Goal: Task Accomplishment & Management: Complete application form

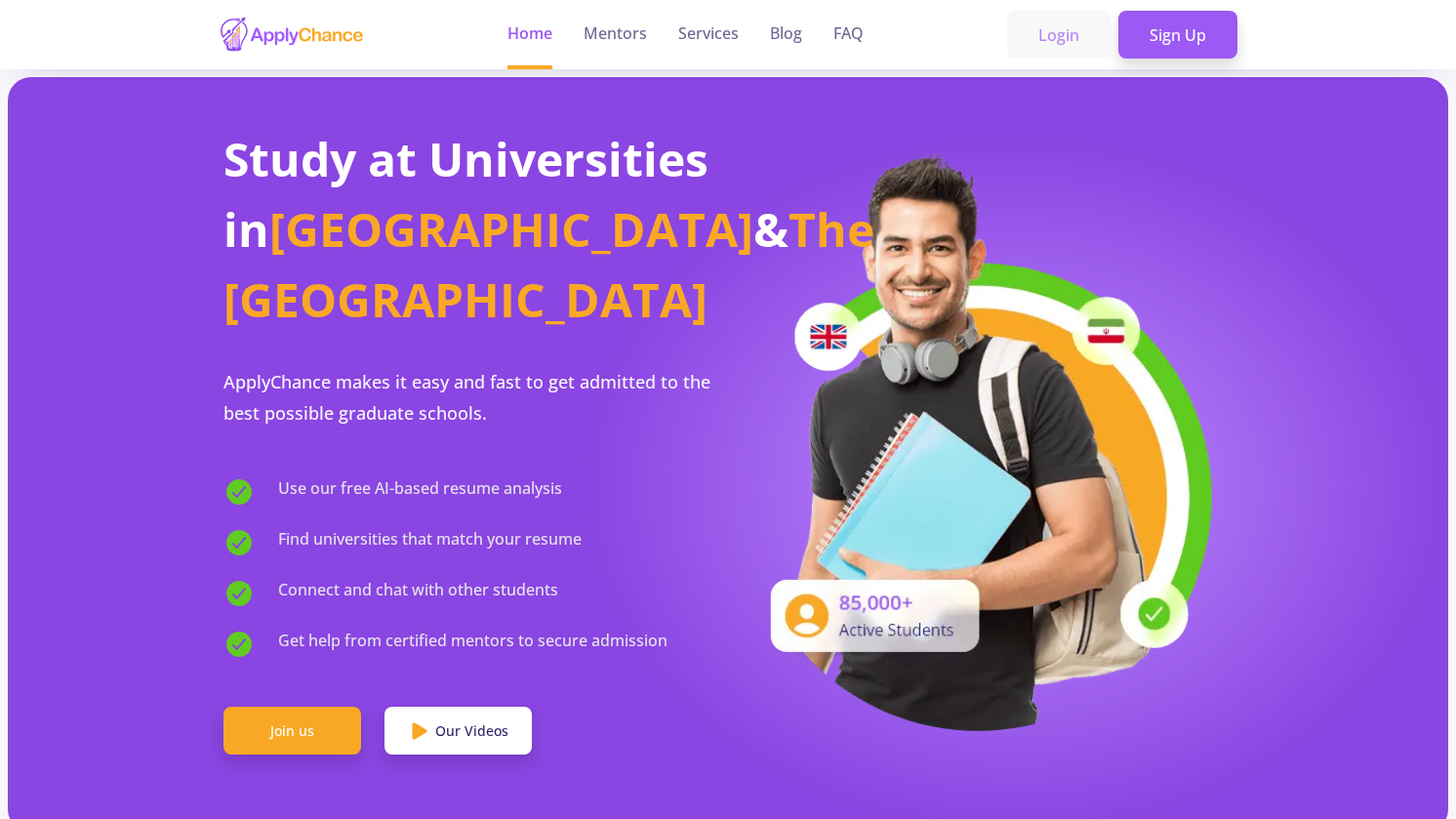
click at [1068, 38] on link "Login" at bounding box center [1058, 35] width 103 height 49
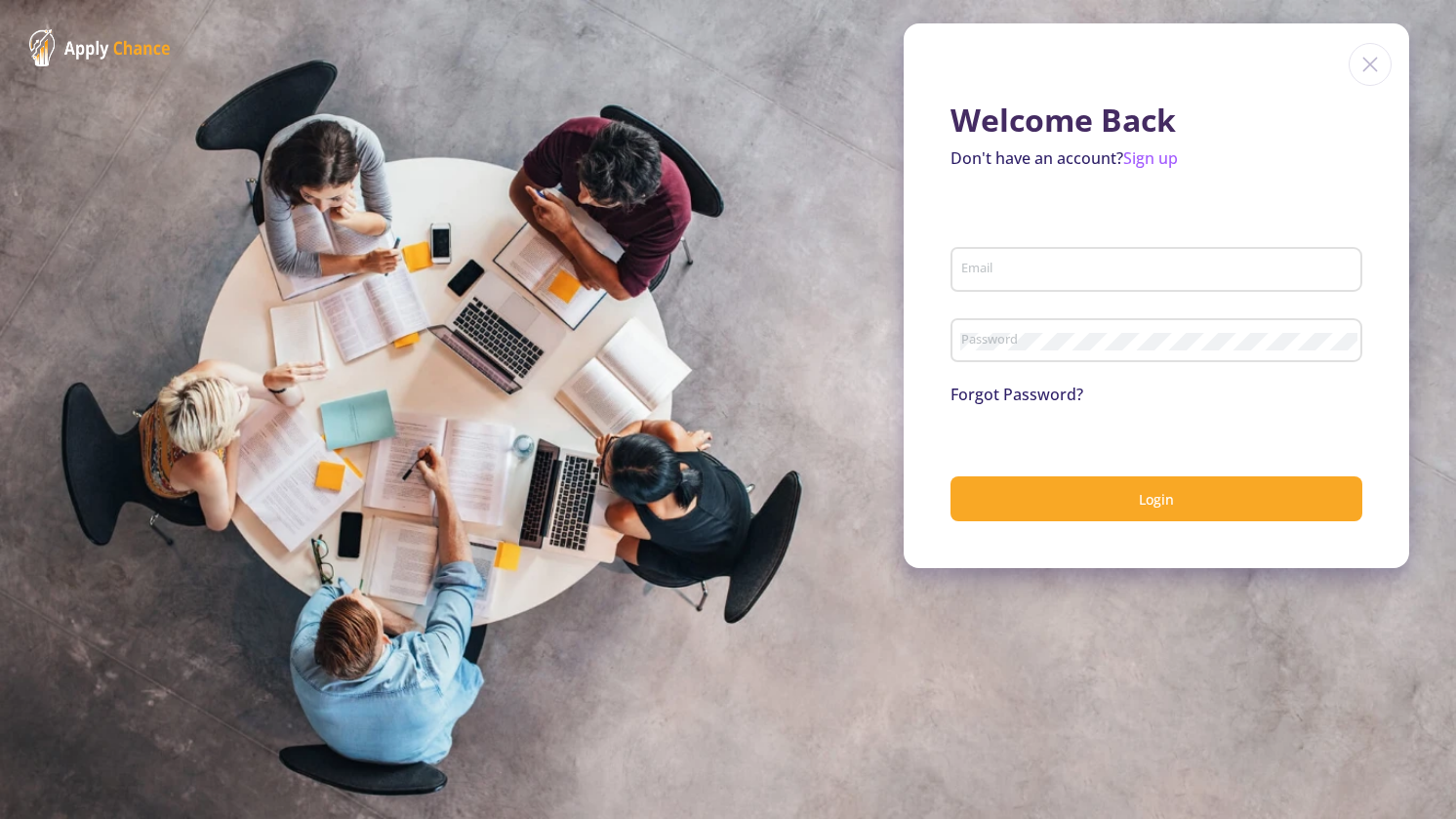
click at [1172, 52] on div "Welcome Back Don't have an account? Sign up Email Password Forgot Password? Log…" at bounding box center [1156, 296] width 505 height 545
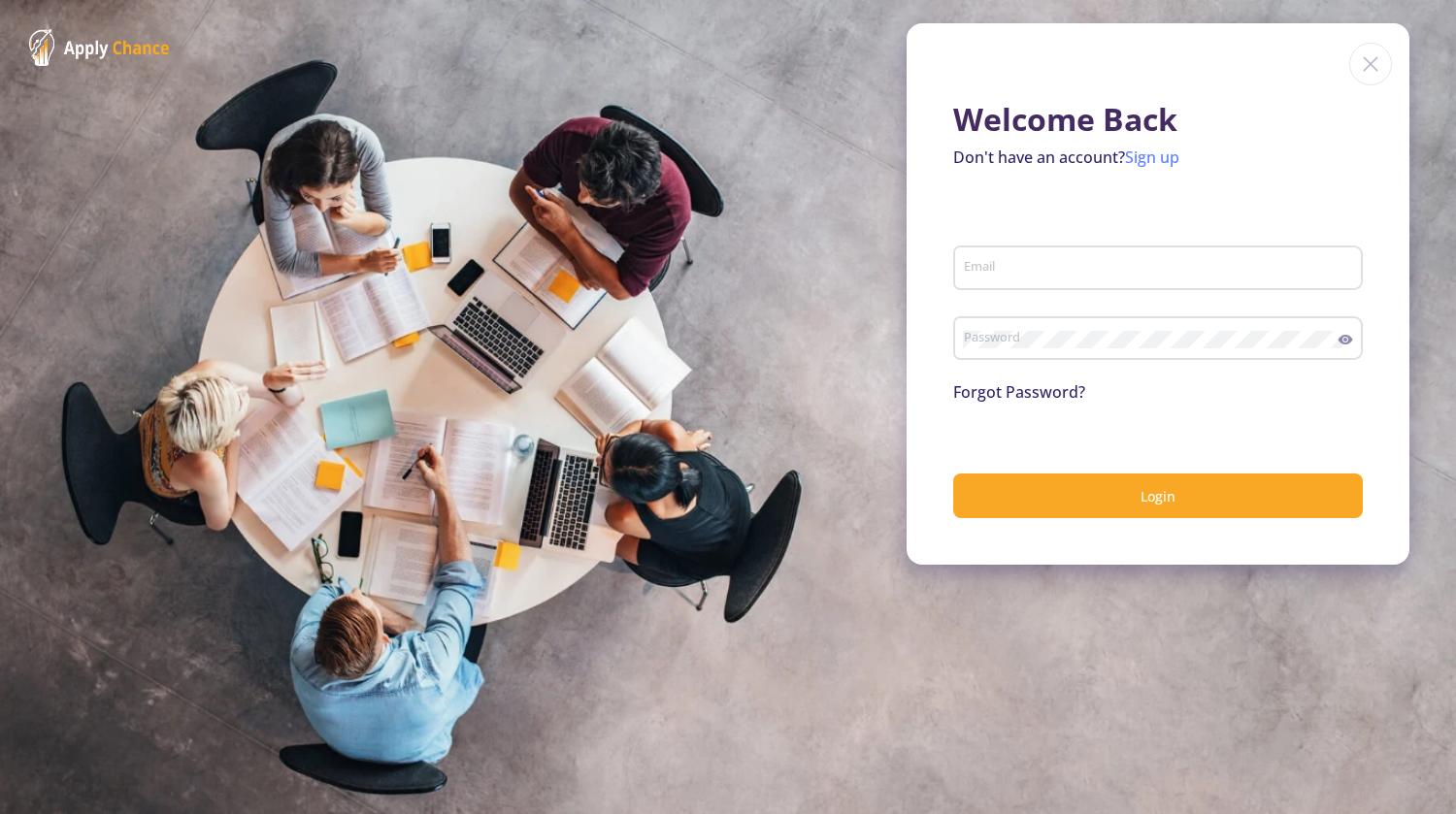
click at [1164, 156] on link "Sign up" at bounding box center [1151, 158] width 54 height 22
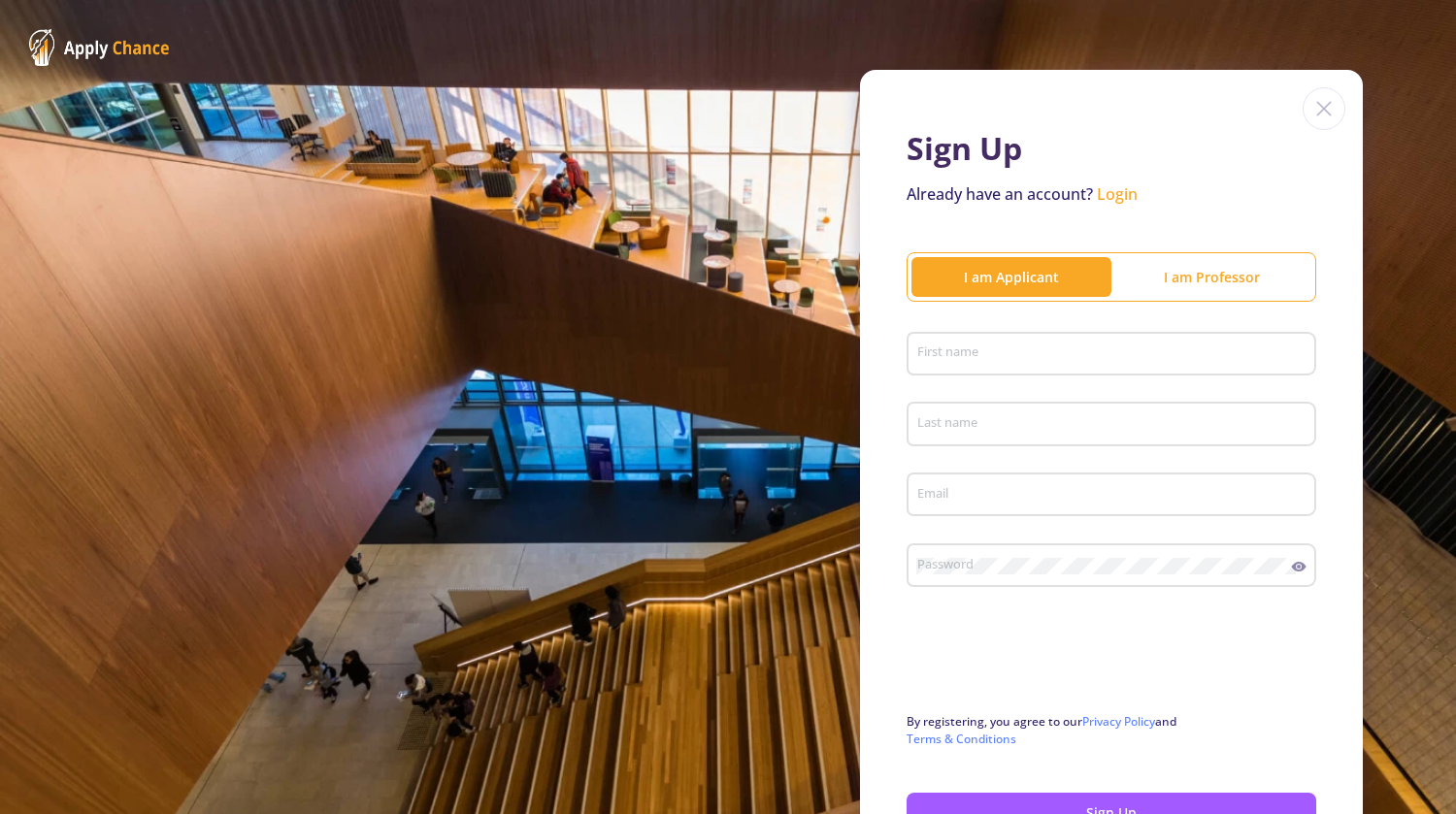
click at [1017, 351] on input "First name" at bounding box center [1114, 356] width 396 height 18
type input "Marjan"
click at [1082, 419] on input "Last name" at bounding box center [1114, 425] width 396 height 18
type input "[PERSON_NAME]"
click at [1154, 492] on input "Email" at bounding box center [1114, 496] width 396 height 18
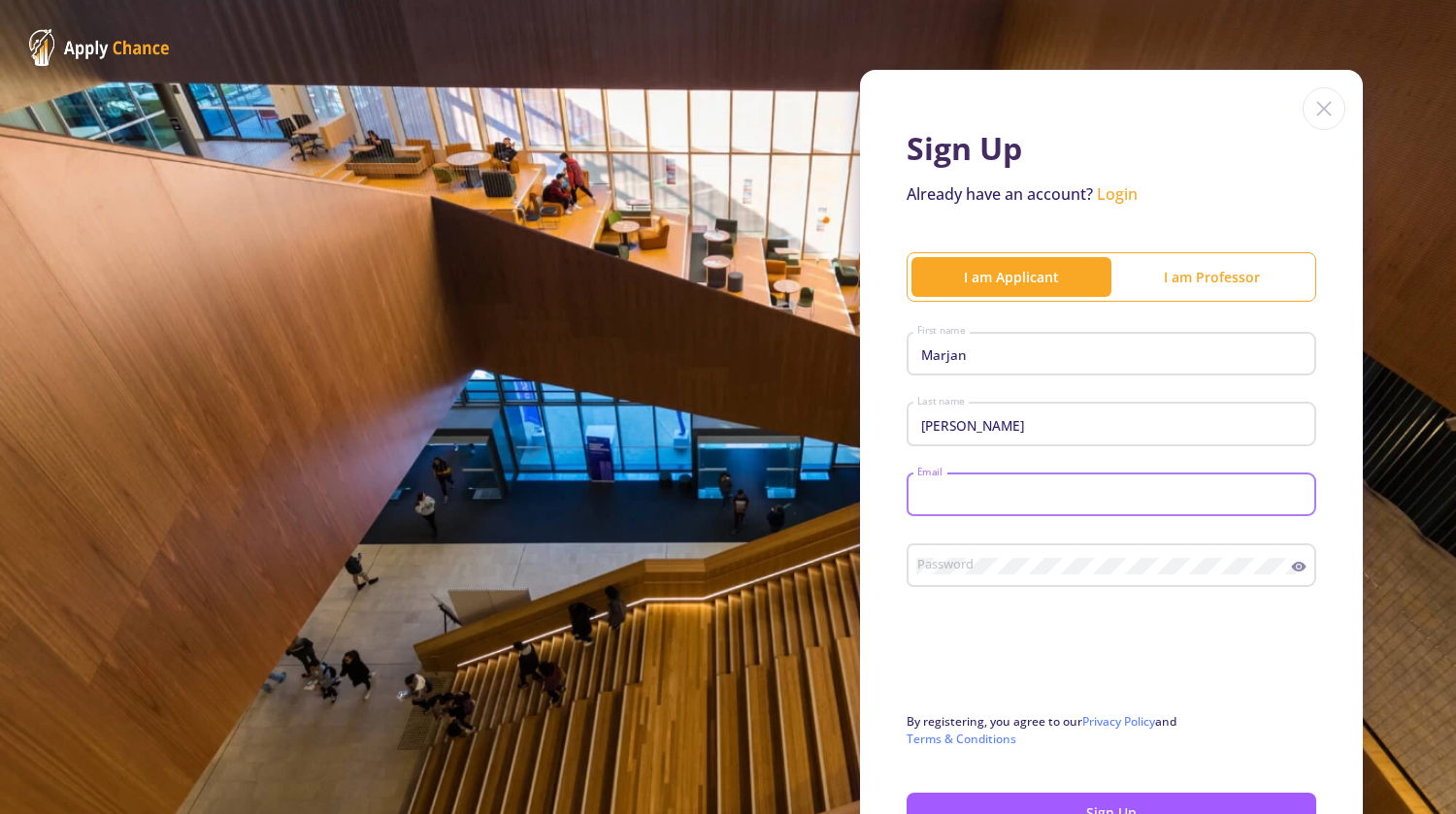
type input "[EMAIL_ADDRESS][DOMAIN_NAME]"
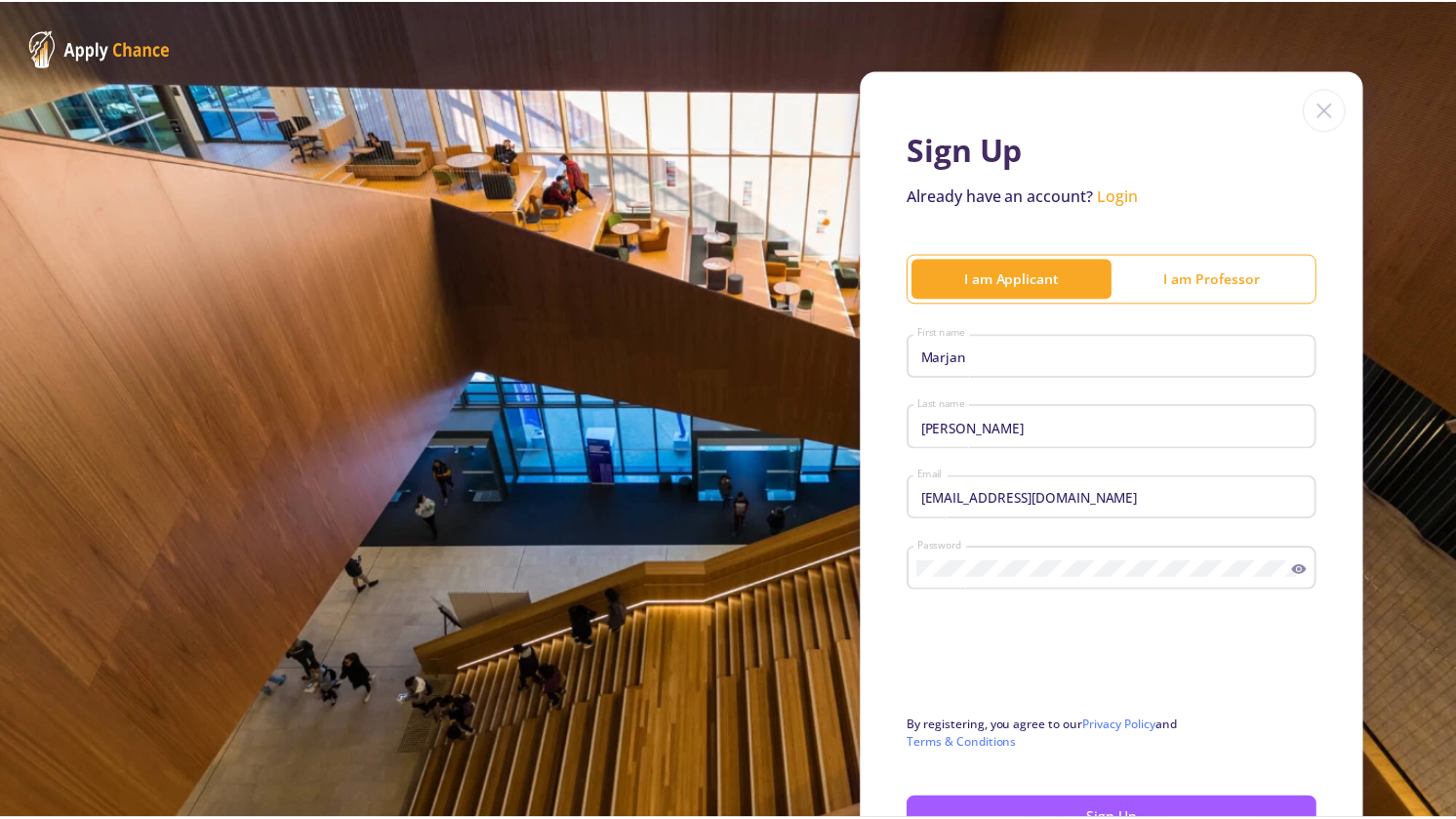
scroll to position [138, 0]
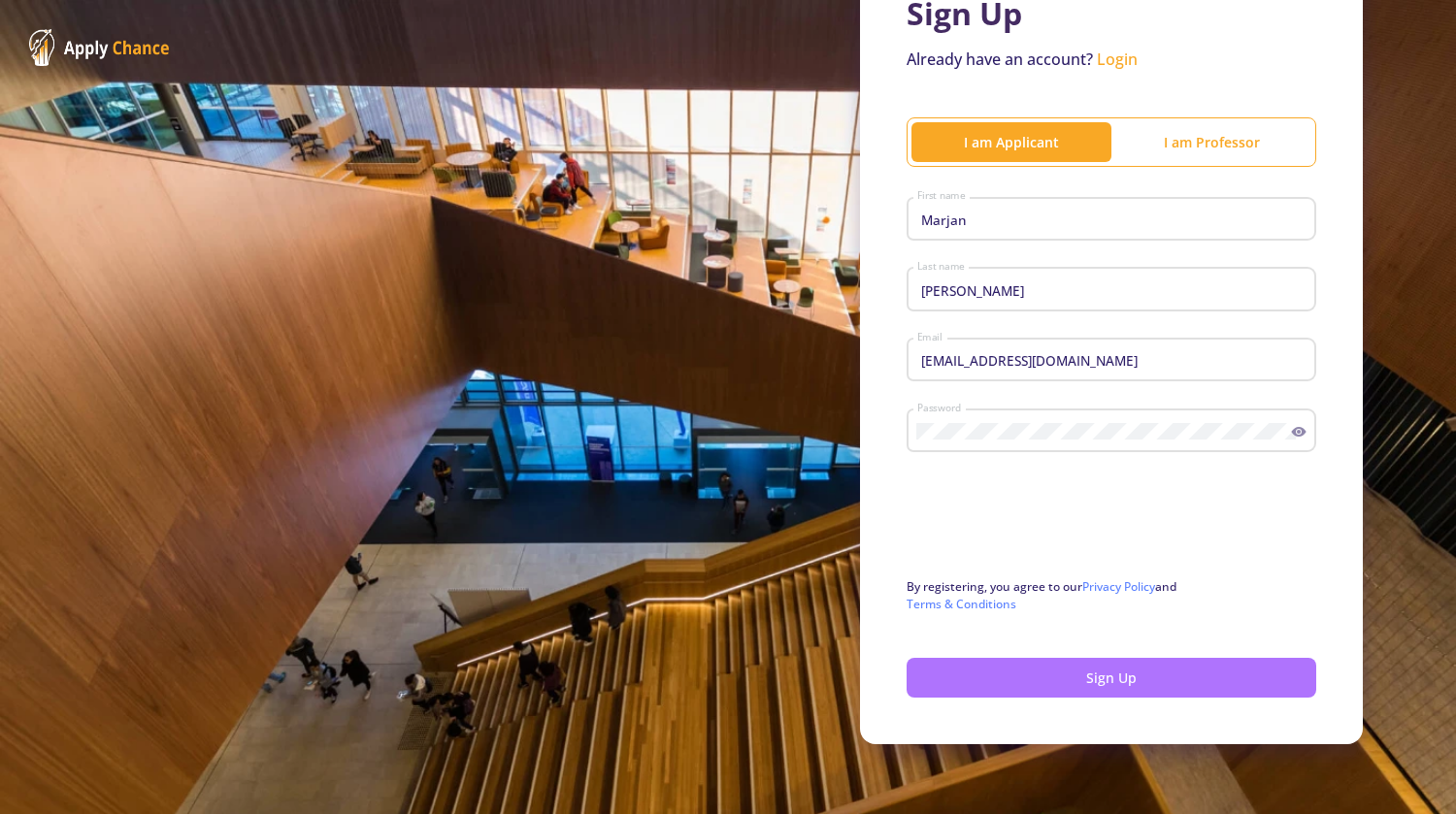
click at [1084, 686] on button "Sign Up" at bounding box center [1111, 678] width 410 height 40
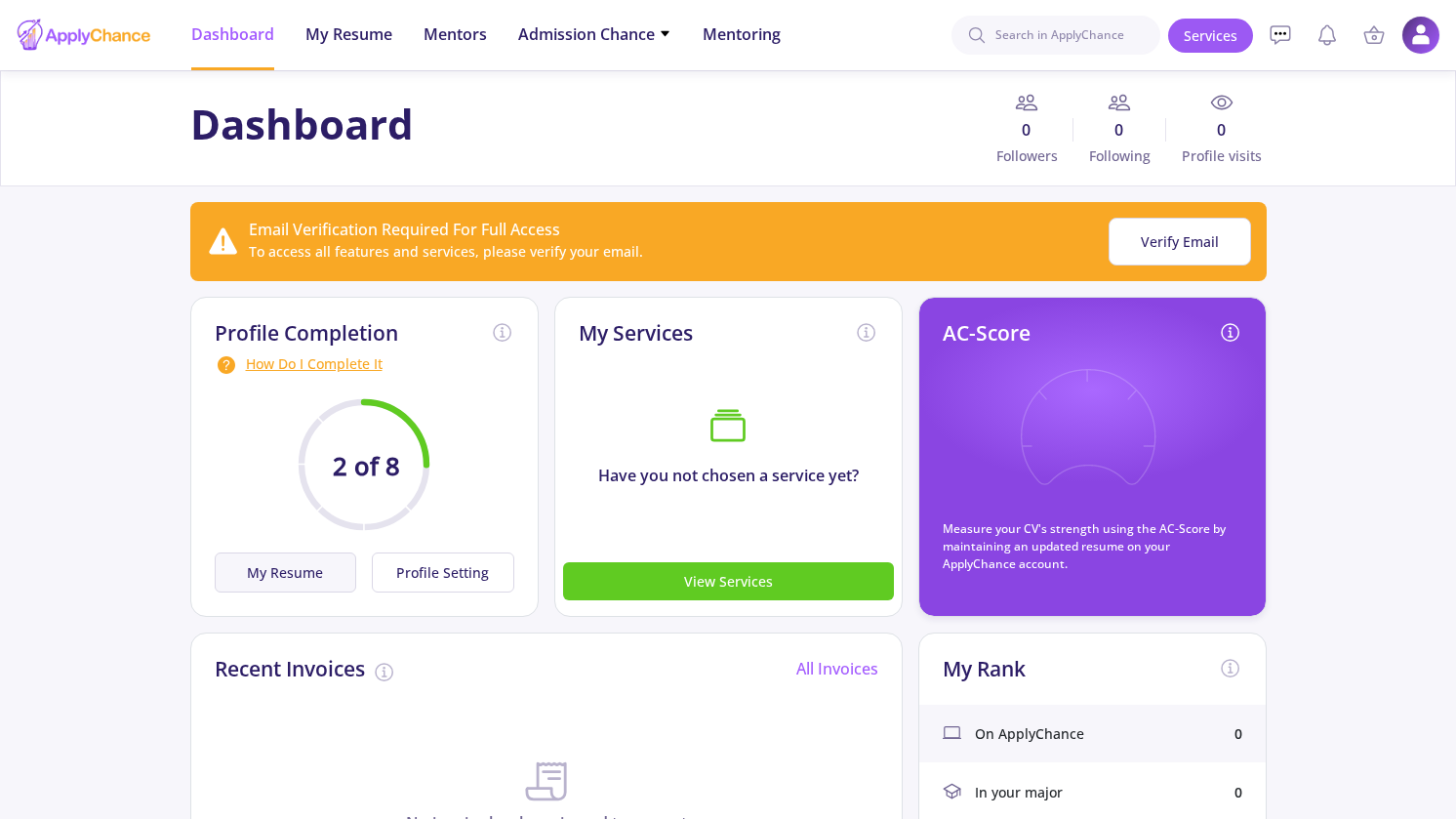
click at [311, 580] on button "My Resume" at bounding box center [286, 573] width 143 height 40
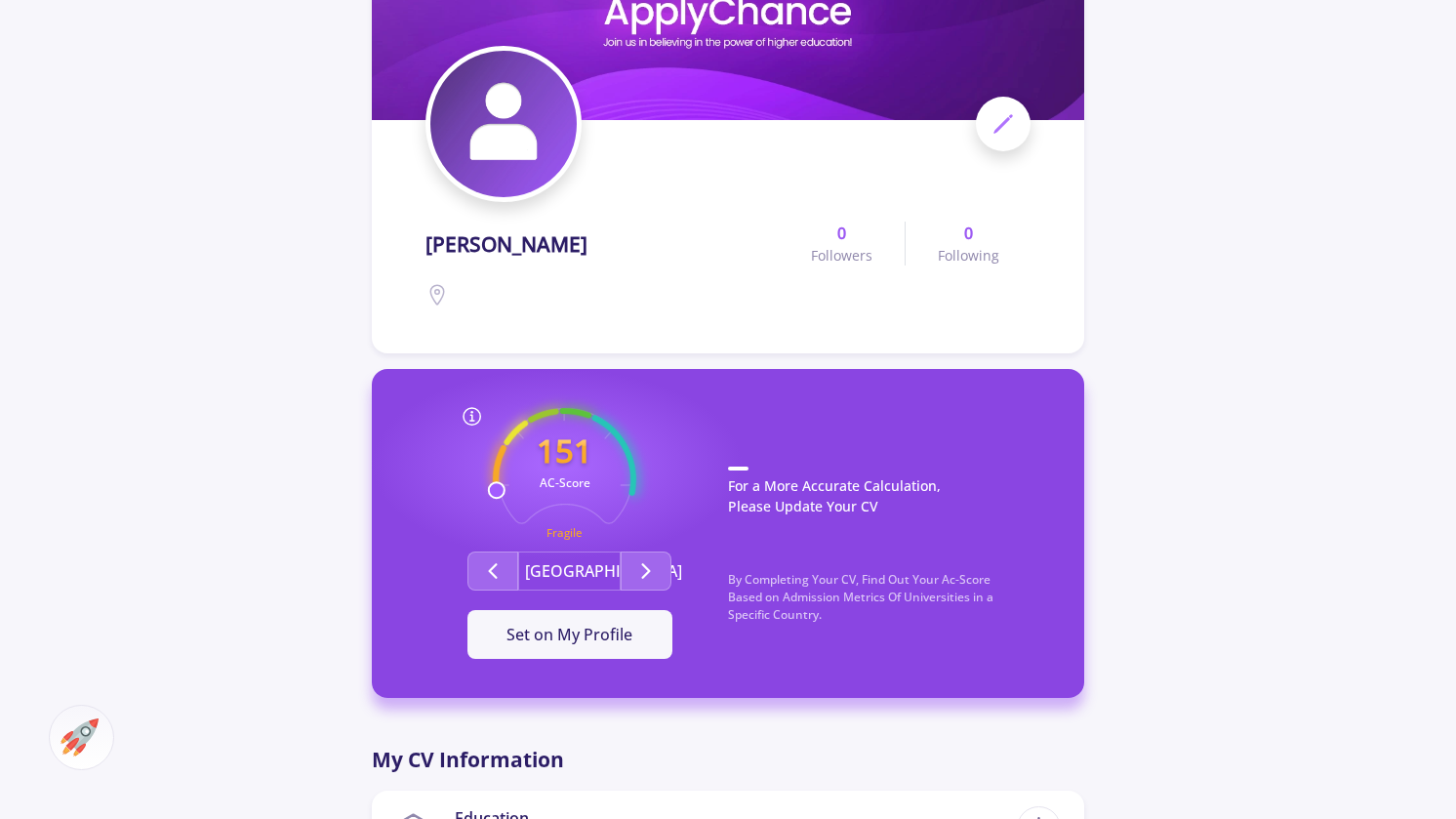
scroll to position [293, 0]
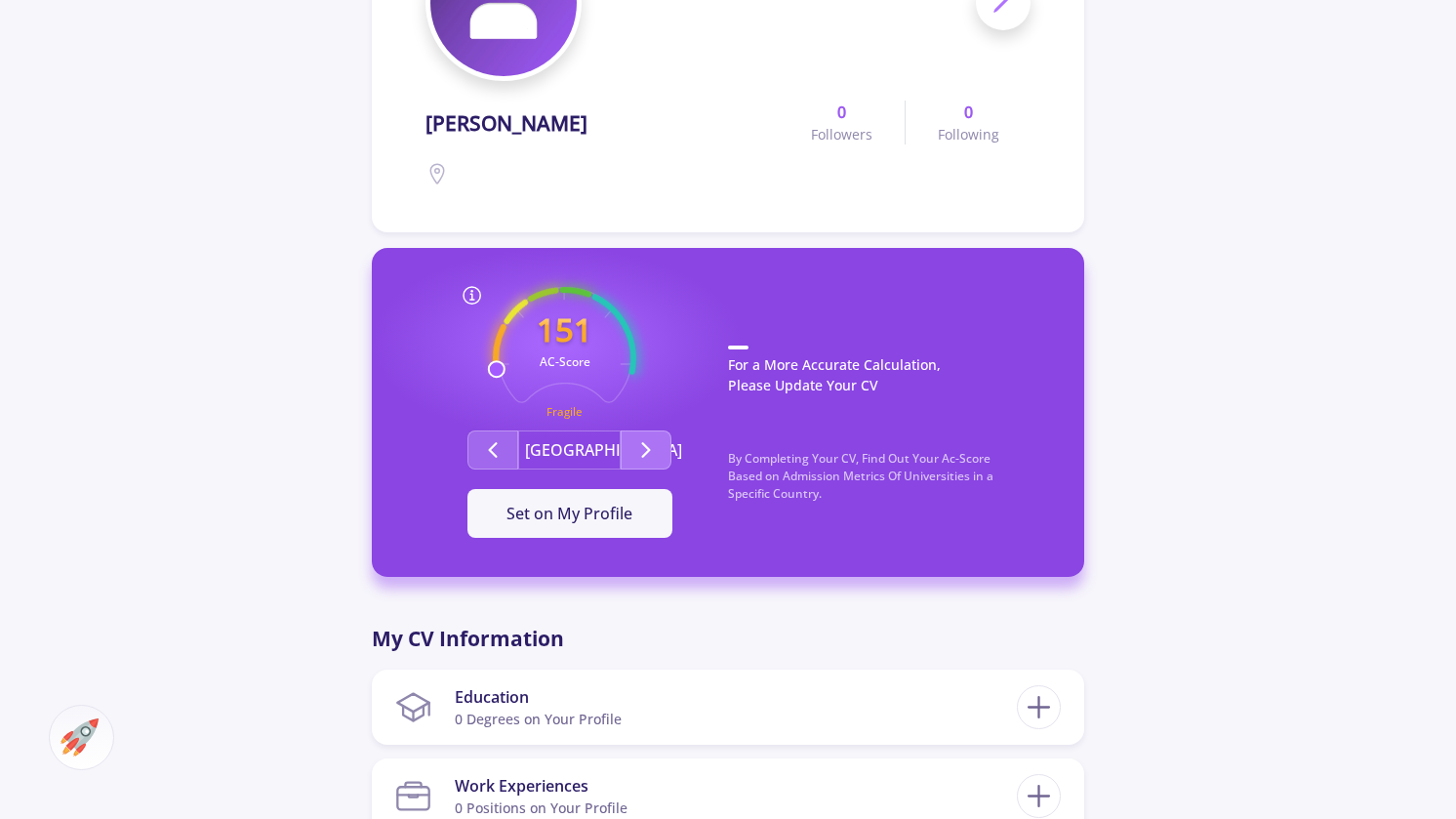
click at [647, 444] on icon "Second group" at bounding box center [646, 450] width 24 height 24
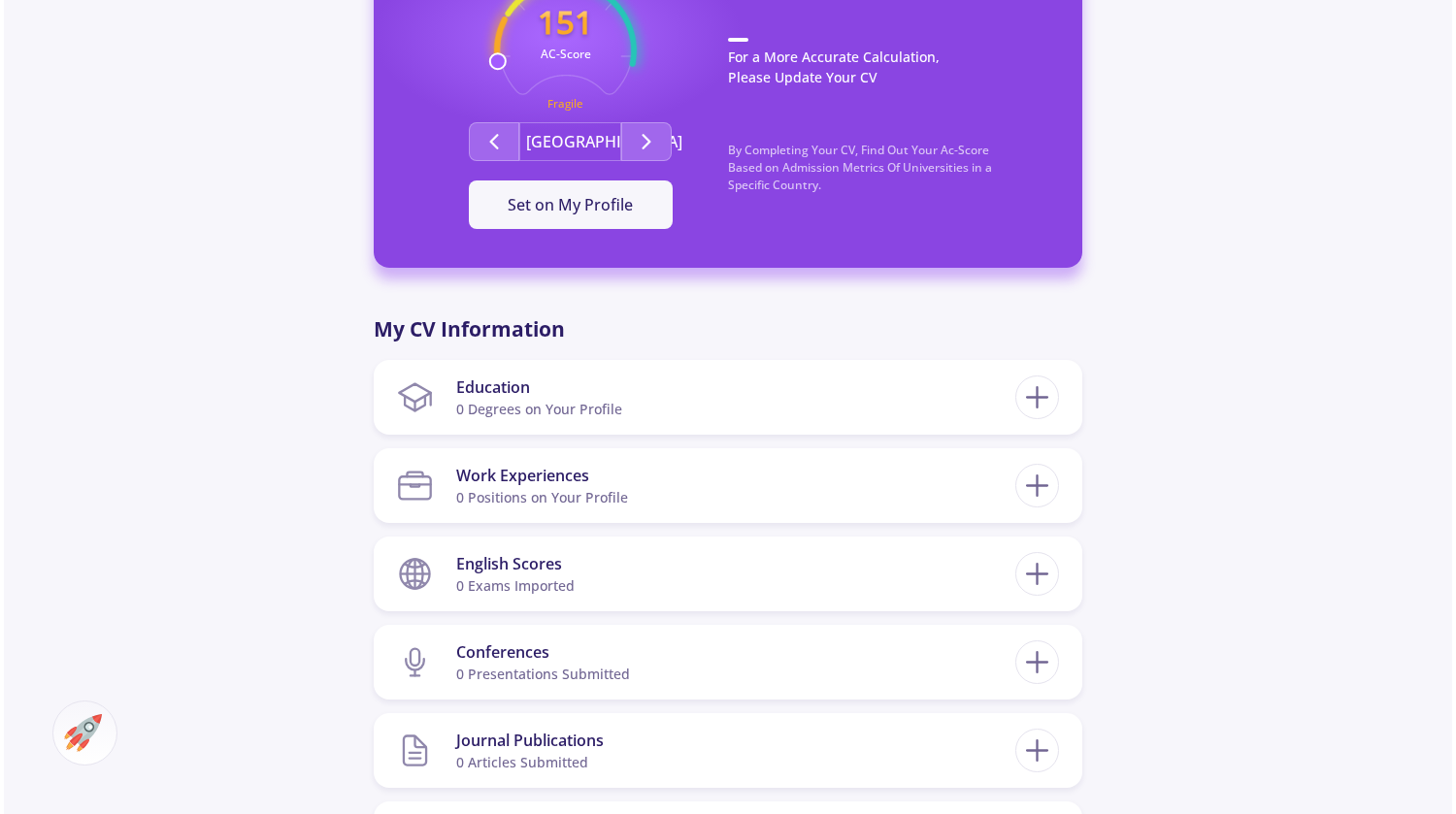
scroll to position [777, 0]
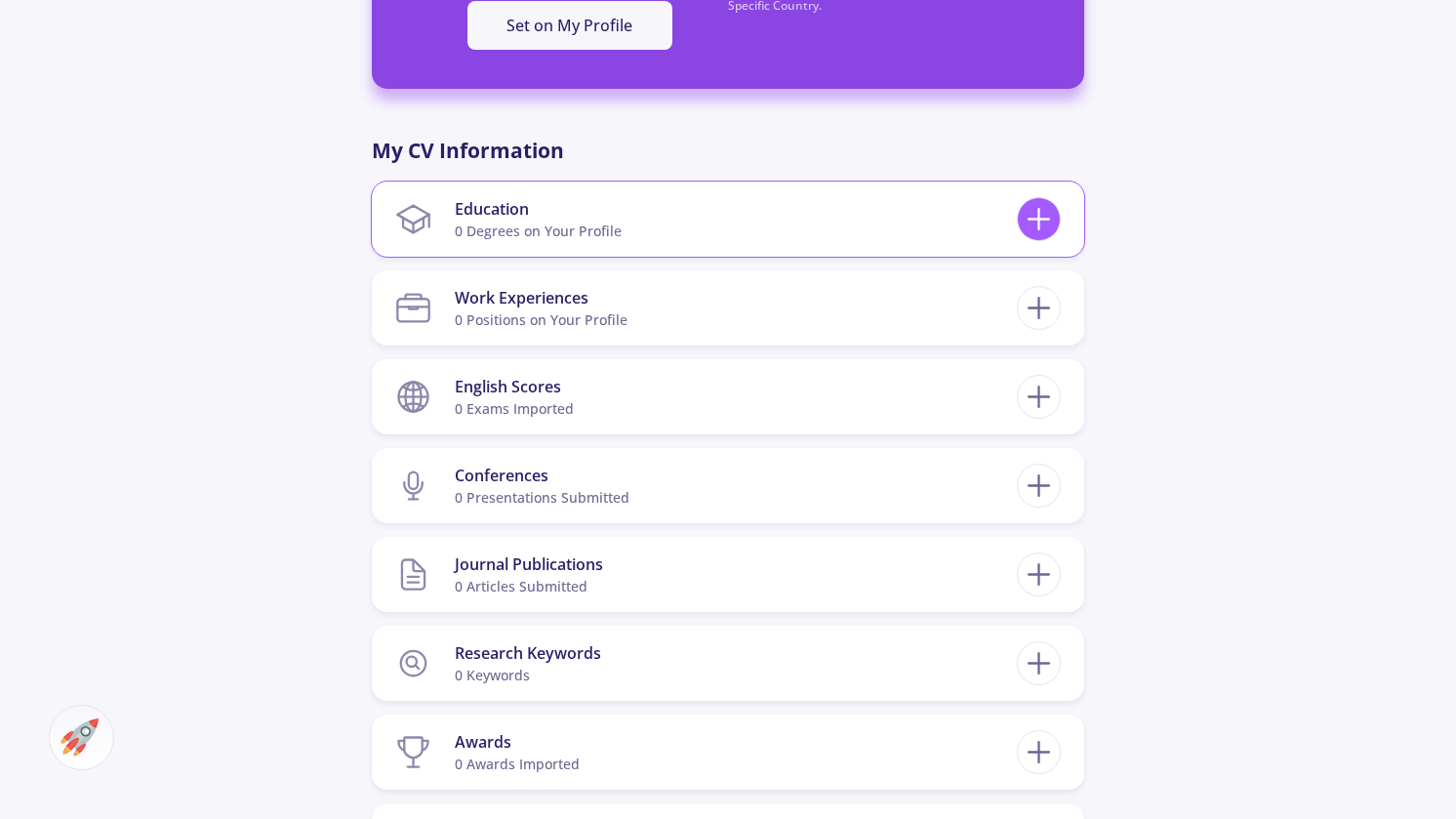
click at [1039, 228] on line at bounding box center [1039, 219] width 0 height 21
checkbox input "false"
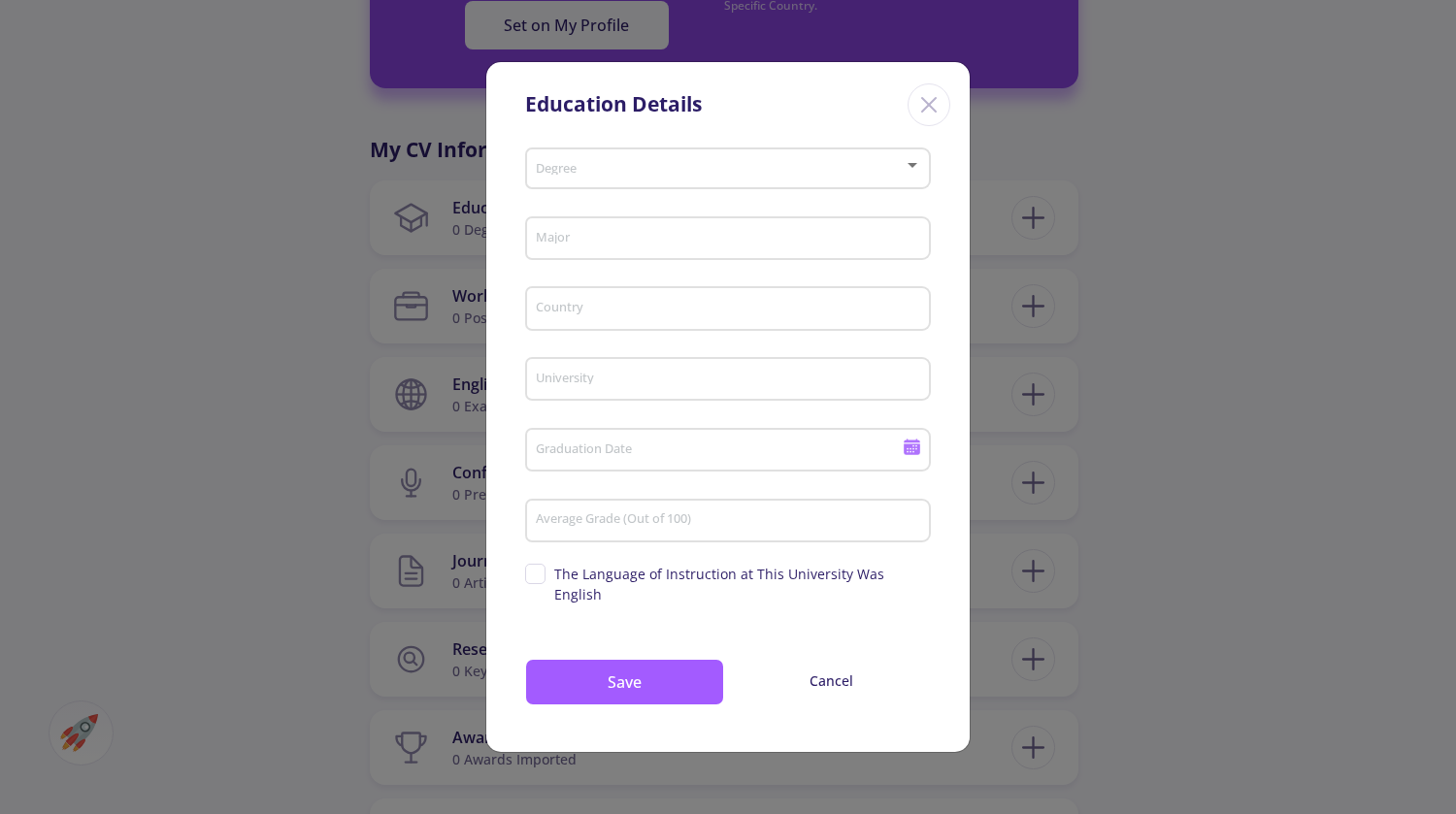
click at [637, 169] on div "Degree" at bounding box center [728, 166] width 387 height 49
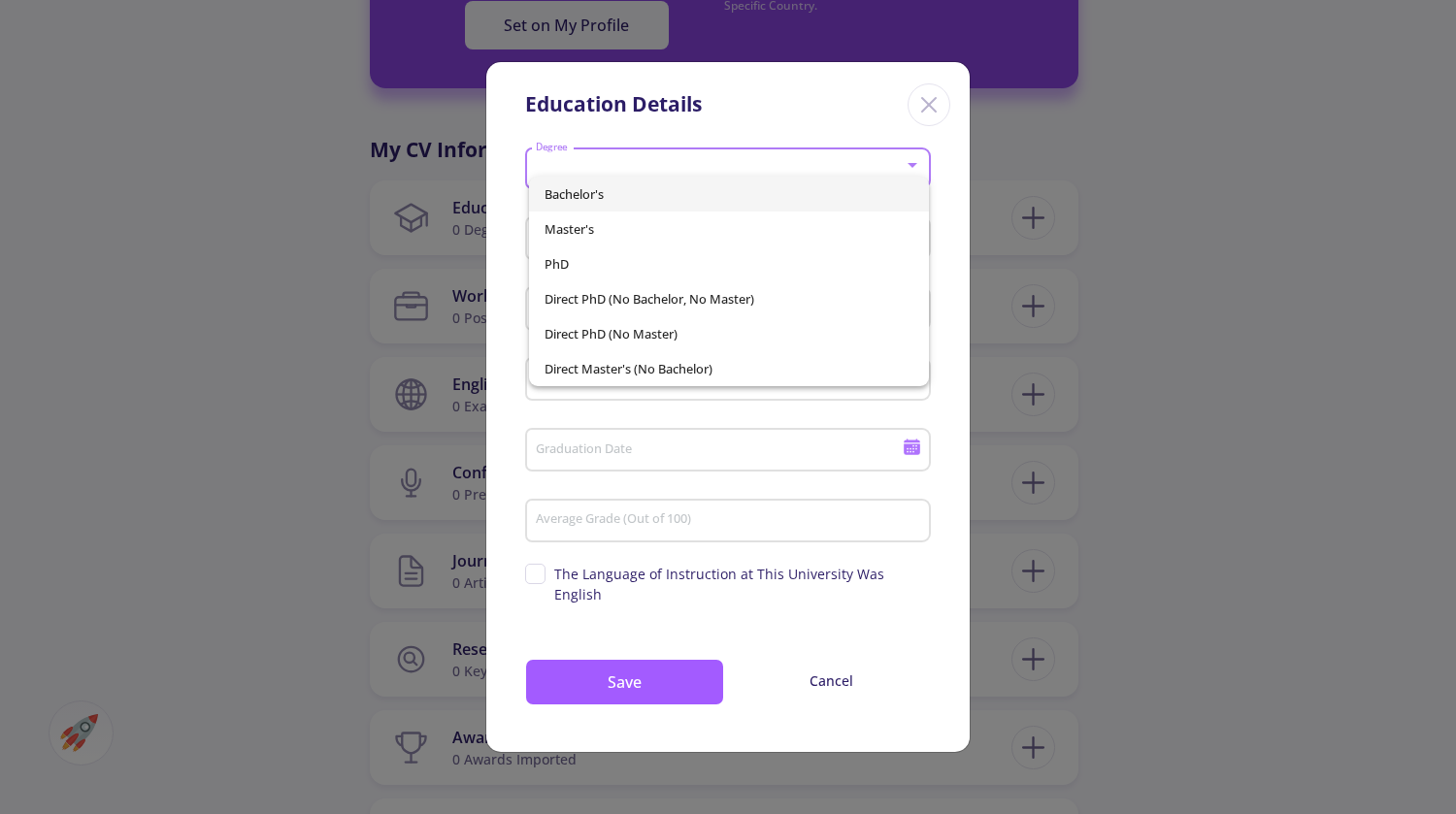
click at [633, 188] on span "Bachelor's" at bounding box center [729, 194] width 369 height 35
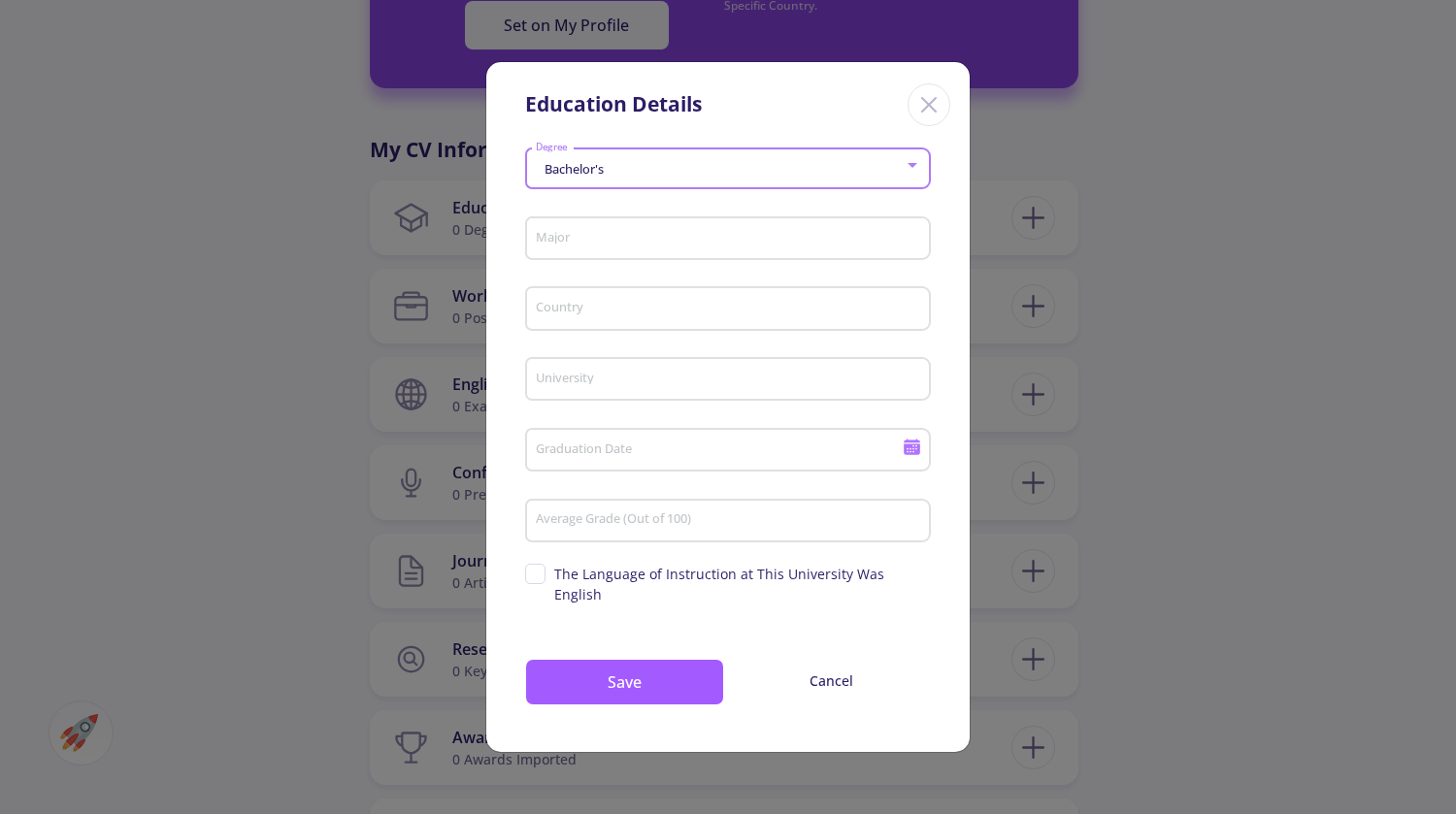
click at [616, 249] on input "Major" at bounding box center [731, 240] width 392 height 18
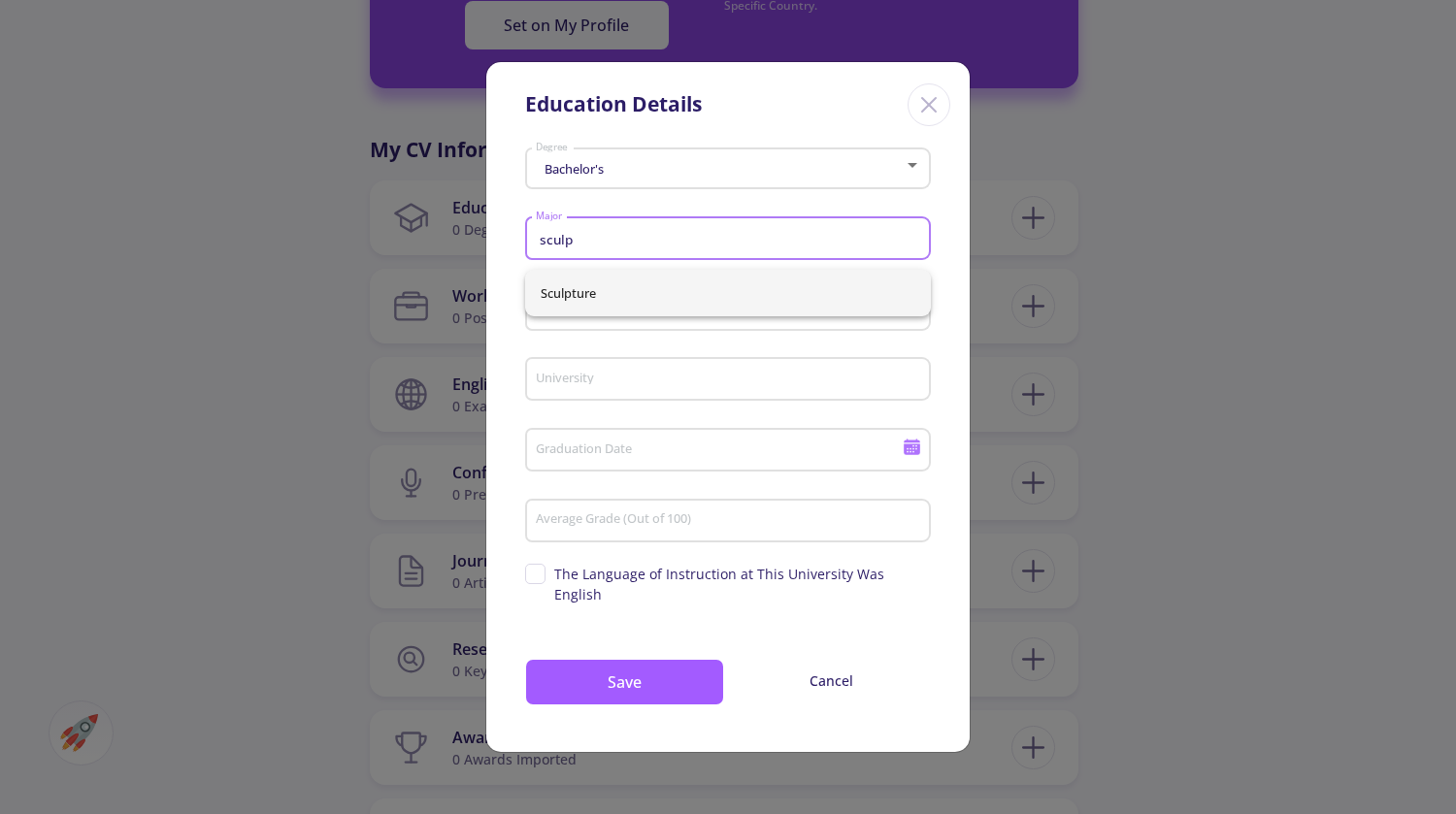
click at [678, 296] on span "Sculpture" at bounding box center [728, 293] width 374 height 47
type input "Sculpture"
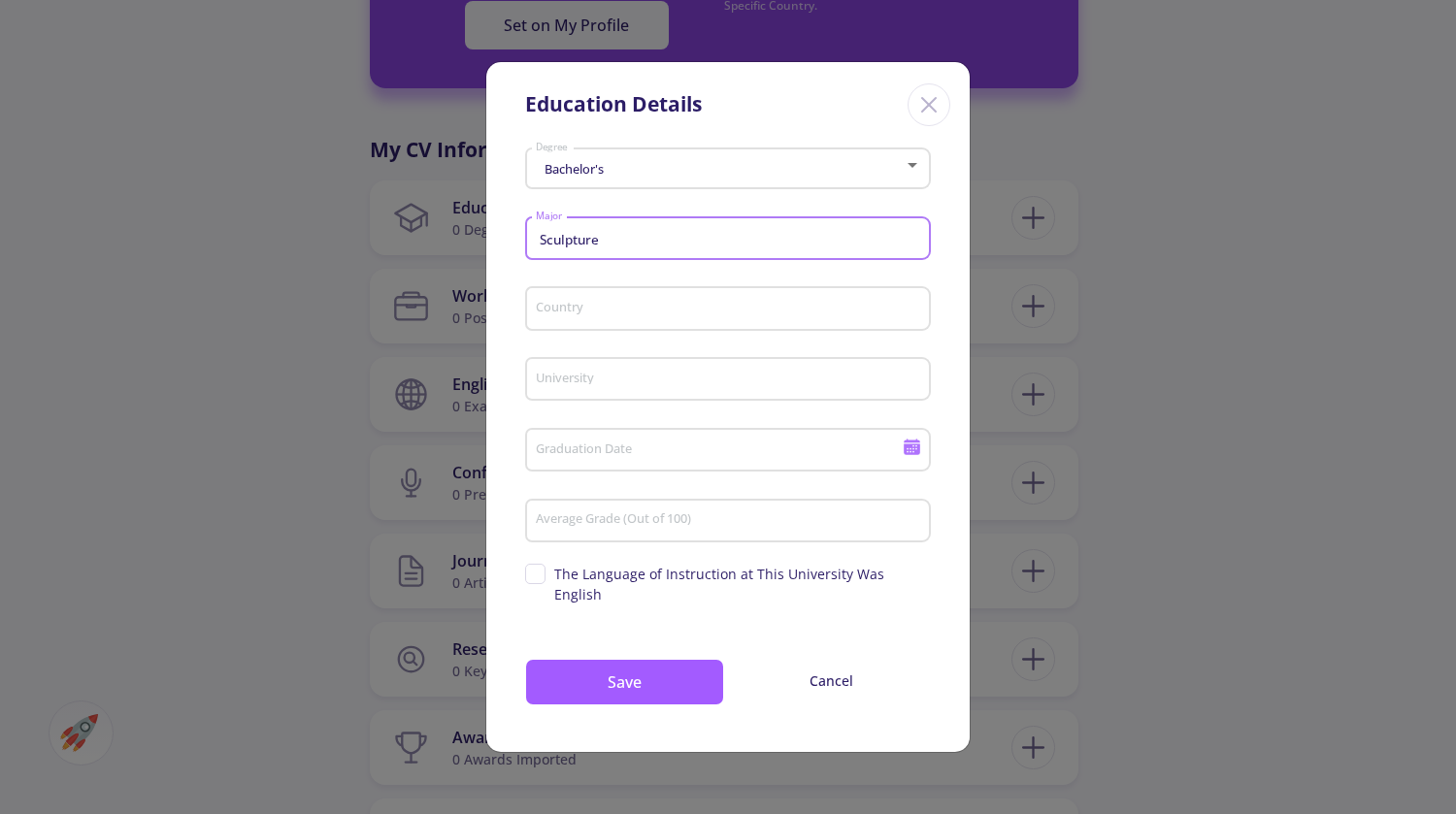
click at [726, 314] on input "Country" at bounding box center [731, 310] width 392 height 18
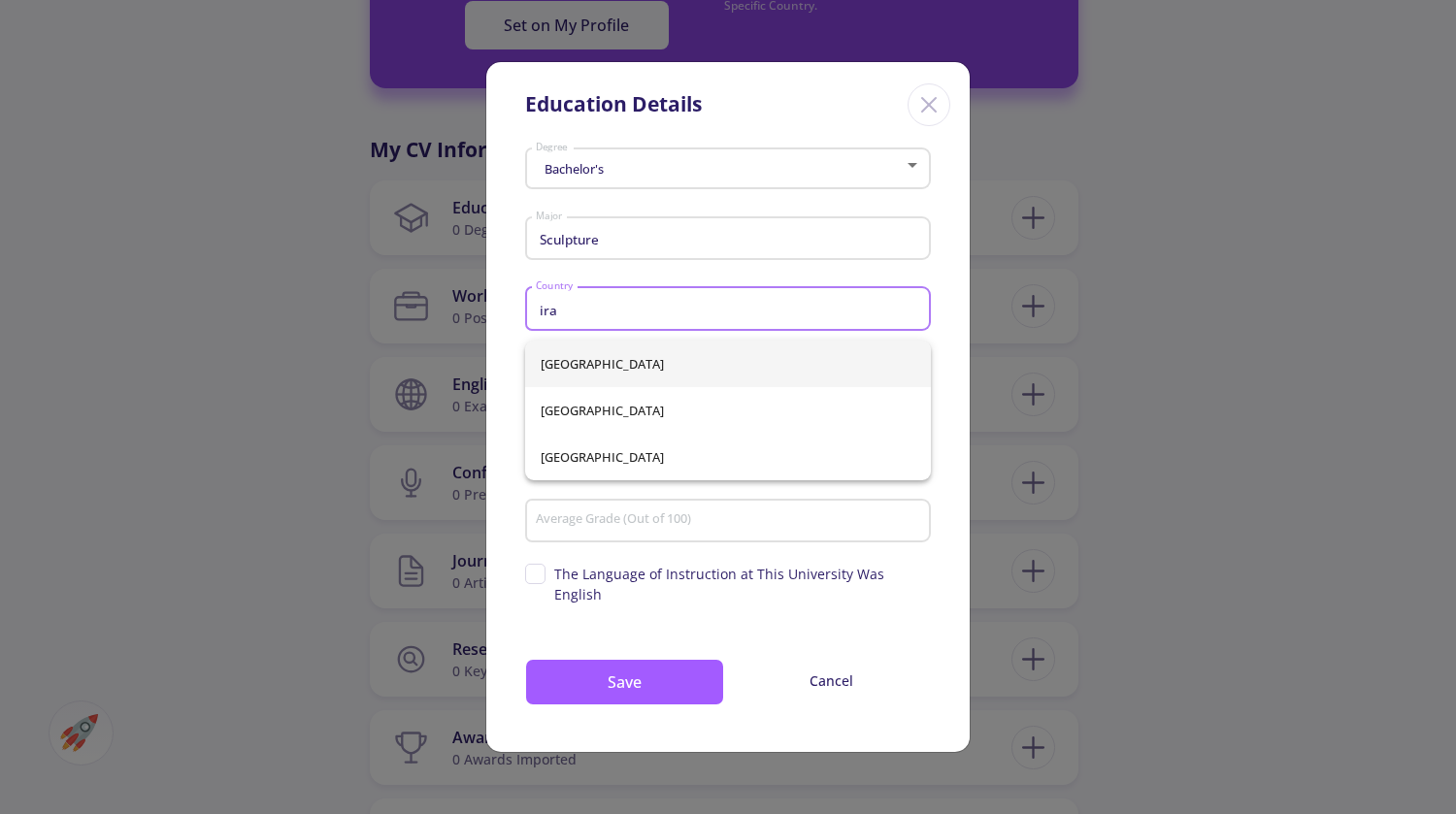
click at [562, 365] on span "[GEOGRAPHIC_DATA]" at bounding box center [728, 364] width 374 height 47
type input "[GEOGRAPHIC_DATA]"
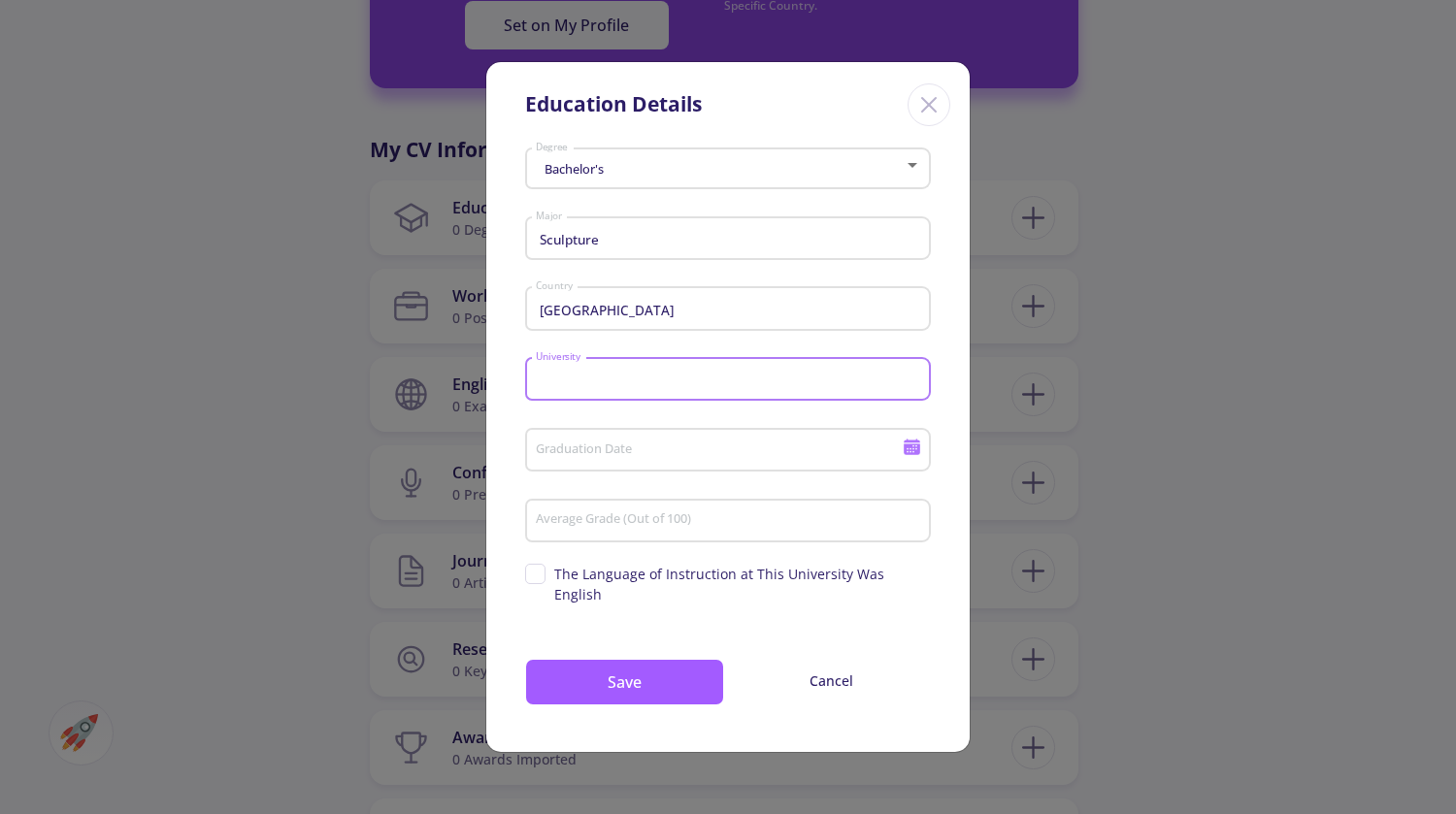
click at [637, 389] on input "University" at bounding box center [731, 380] width 392 height 18
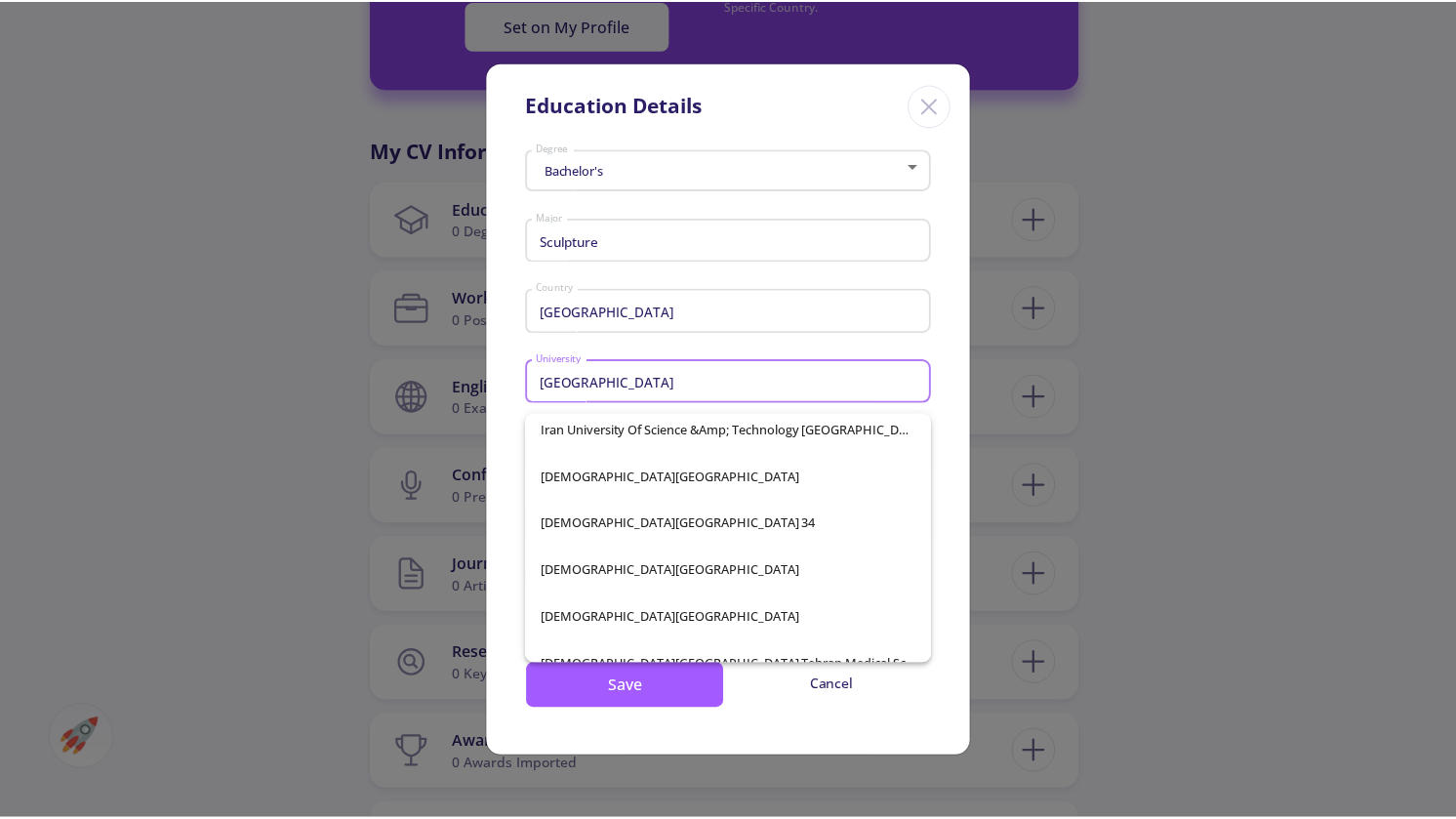
scroll to position [0, 0]
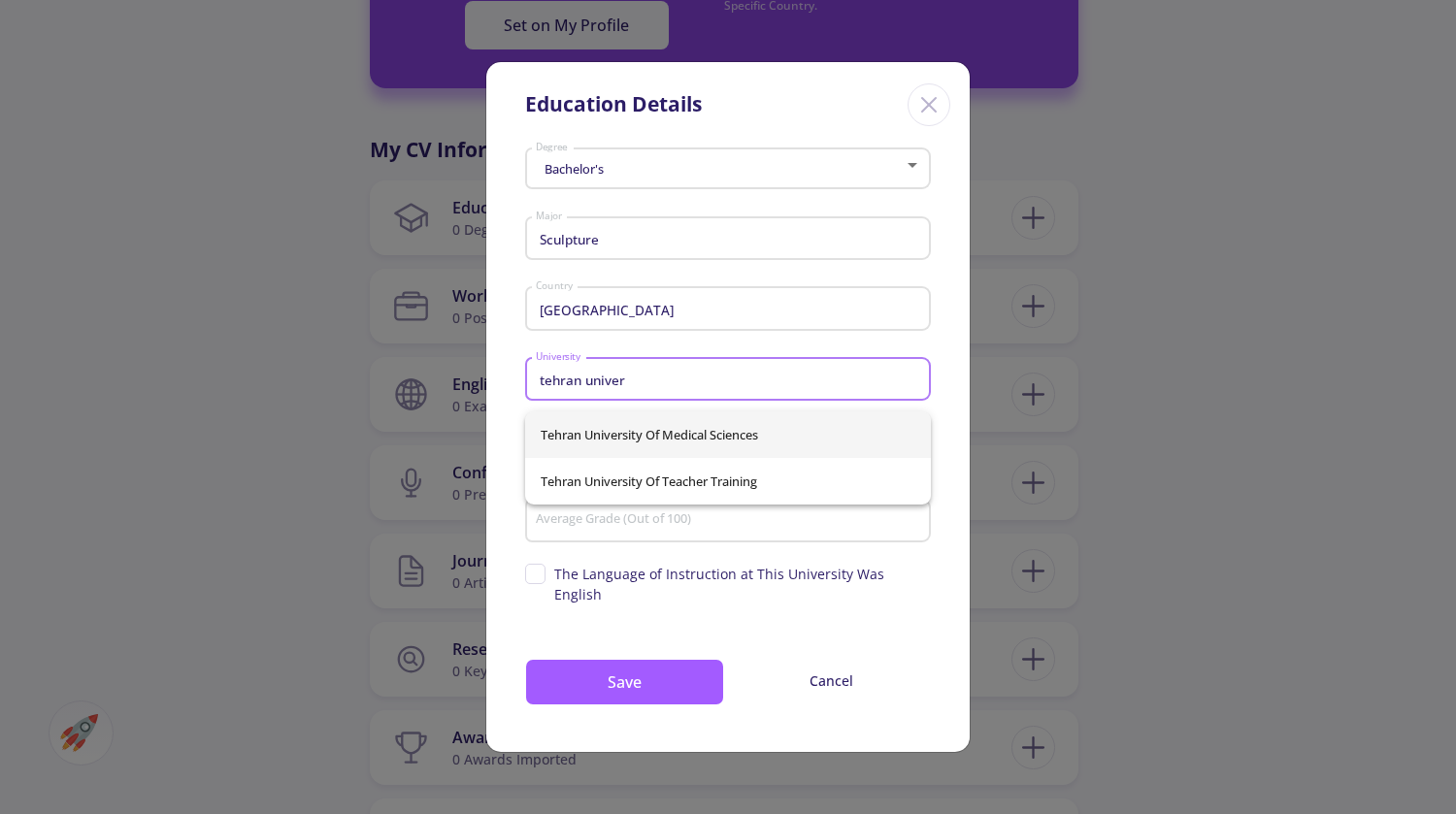
drag, startPoint x: 654, startPoint y: 385, endPoint x: 473, endPoint y: 385, distance: 181.0
click at [473, 385] on div "Education Details Bachelor's Degree Sculpture Major [GEOGRAPHIC_DATA] Country […" at bounding box center [728, 407] width 1456 height 814
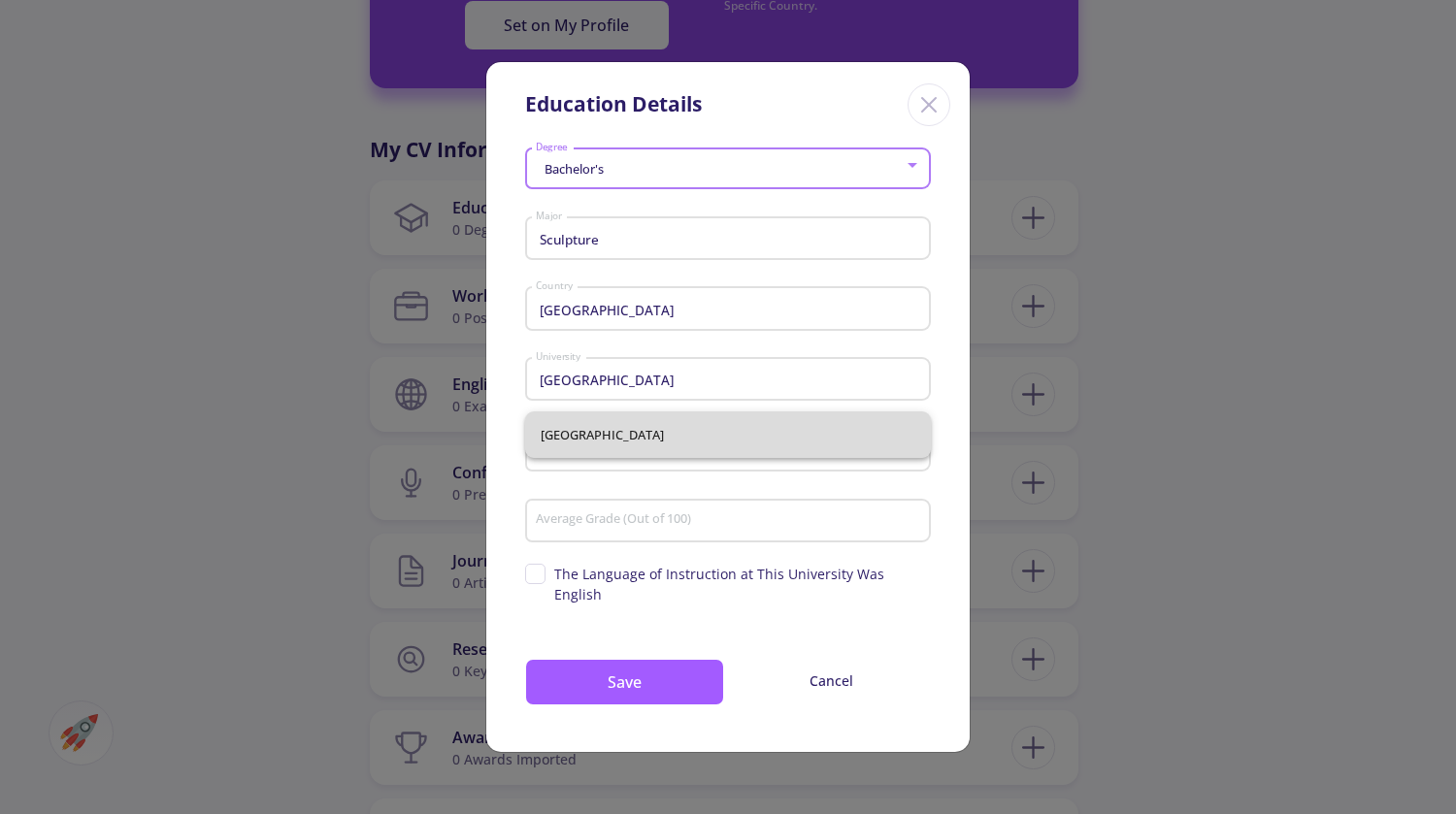
click at [780, 442] on span "[GEOGRAPHIC_DATA]" at bounding box center [728, 435] width 374 height 47
type input "[GEOGRAPHIC_DATA]"
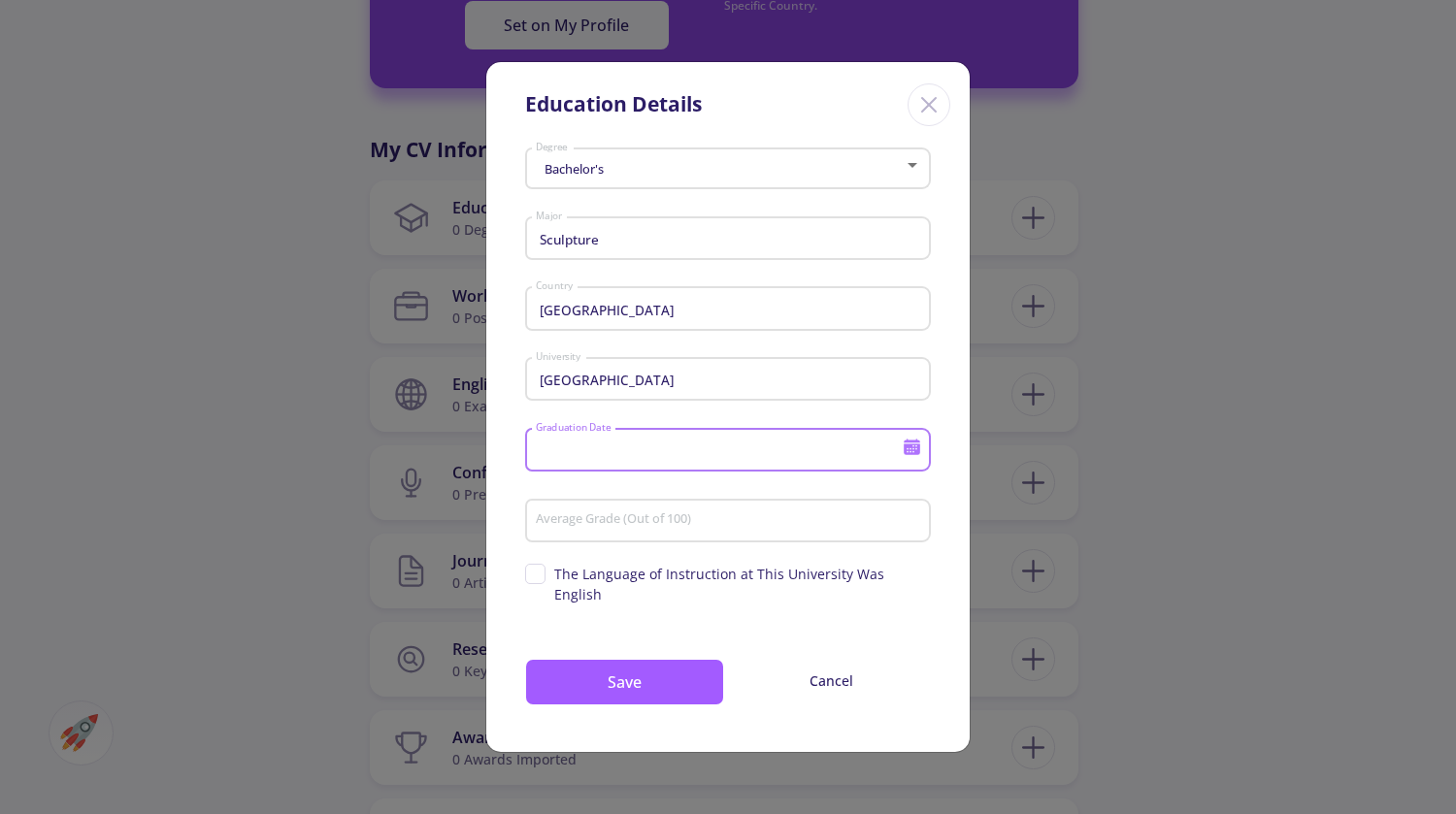
click at [752, 460] on input "Graduation Date" at bounding box center [721, 452] width 373 height 18
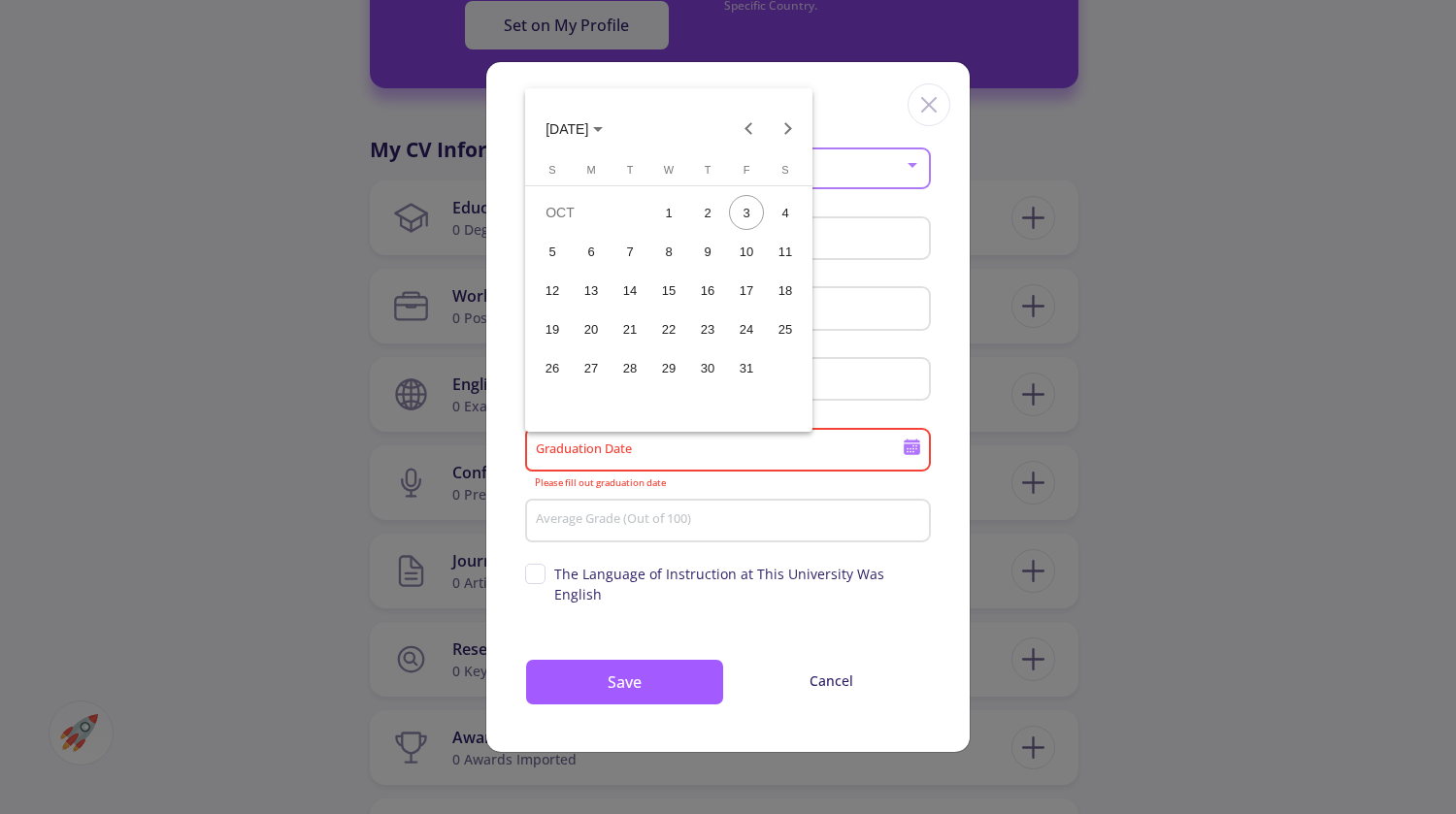
click at [737, 168] on th "[DATE] F" at bounding box center [747, 173] width 39 height 24
click at [744, 168] on span "F" at bounding box center [747, 169] width 7 height 12
click at [789, 130] on button "Next month" at bounding box center [789, 129] width 39 height 39
click at [786, 127] on button "Next month" at bounding box center [789, 129] width 39 height 39
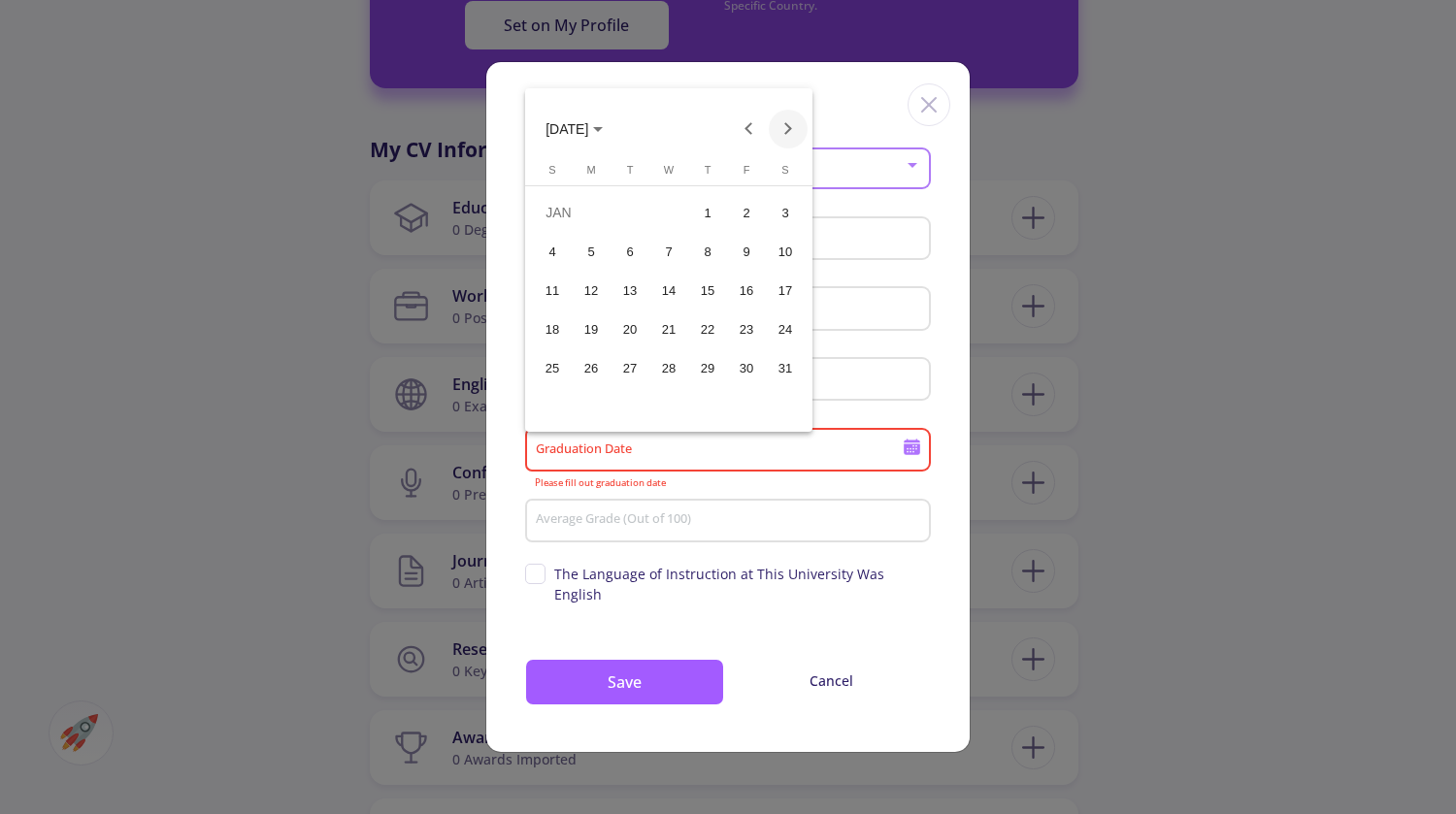
click at [786, 127] on button "Next month" at bounding box center [789, 129] width 39 height 39
click at [603, 130] on polygon "Choose month and year" at bounding box center [598, 129] width 10 height 5
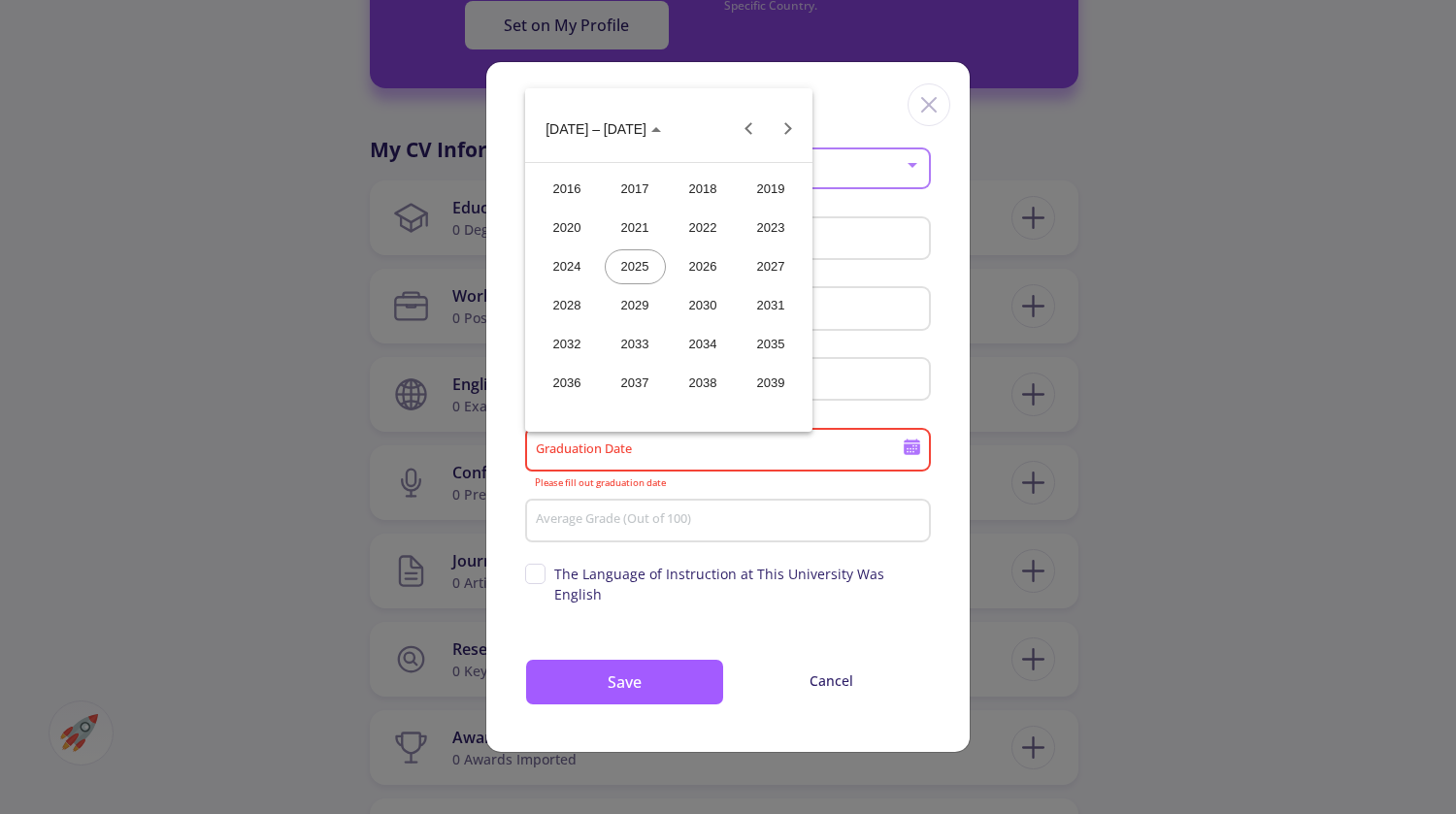
click at [554, 264] on div "2024" at bounding box center [567, 267] width 61 height 35
click at [632, 229] on div "FEB" at bounding box center [635, 228] width 61 height 35
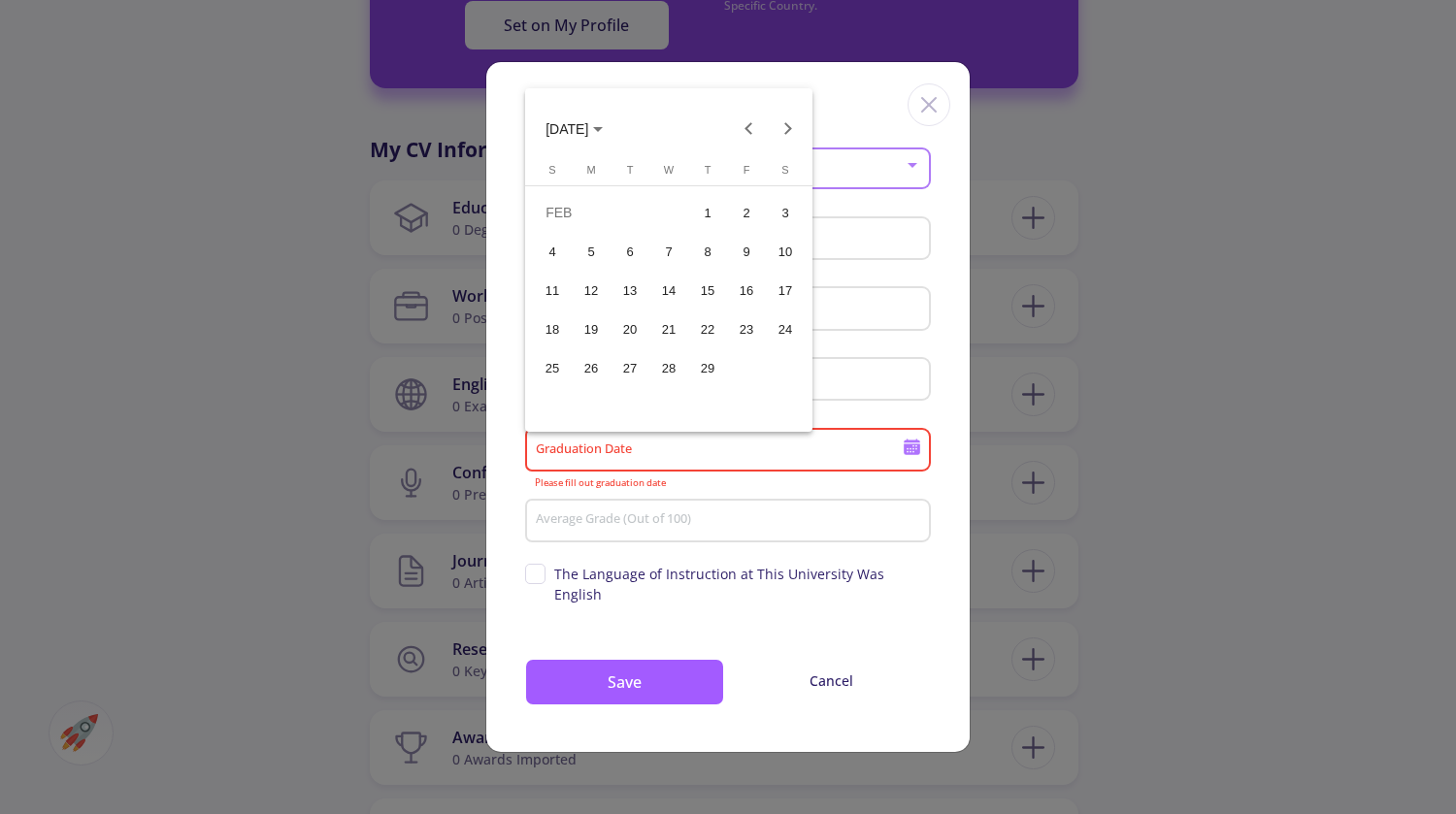
click at [789, 293] on div "17" at bounding box center [786, 290] width 35 height 35
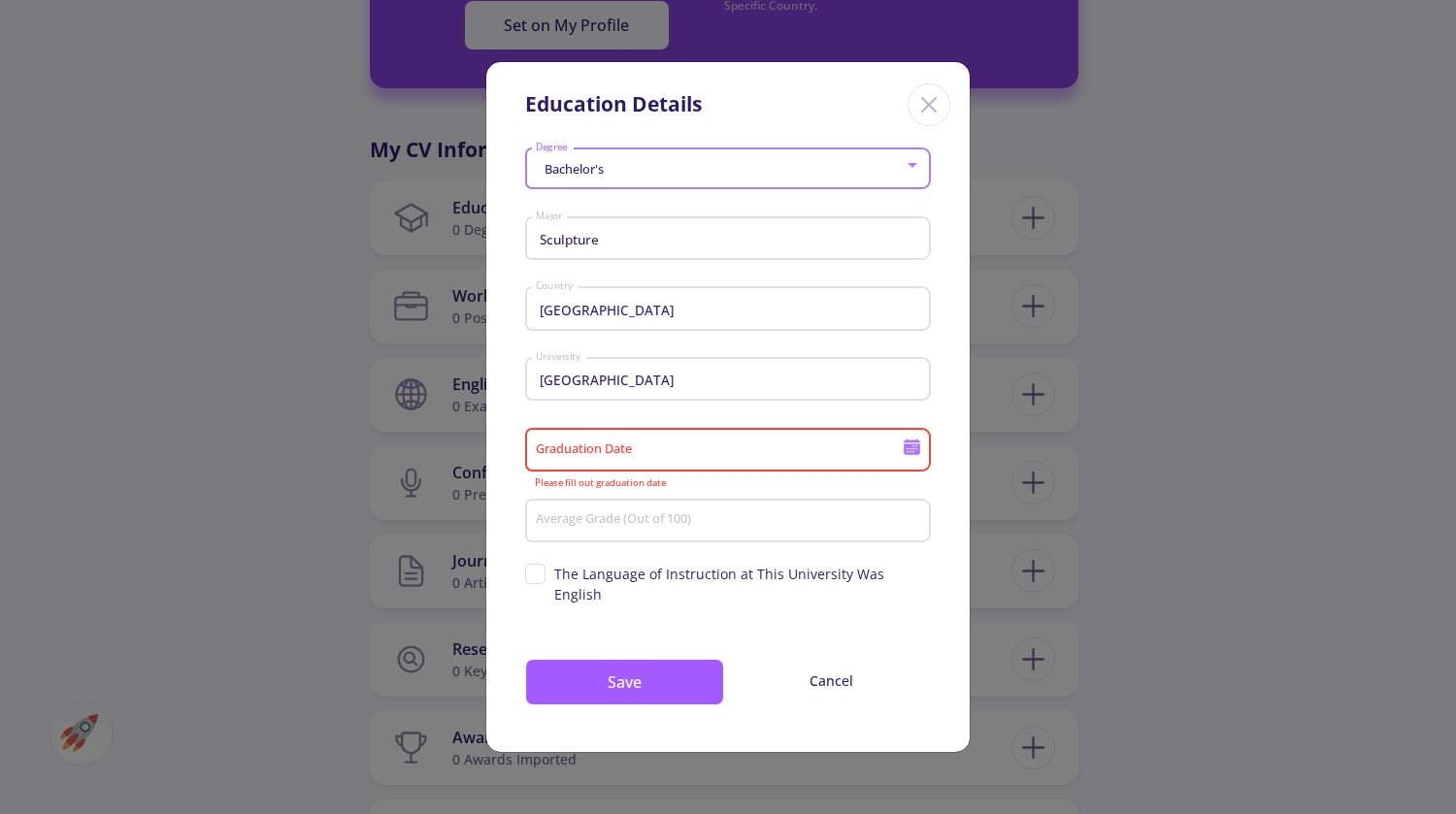
type input "[DATE]"
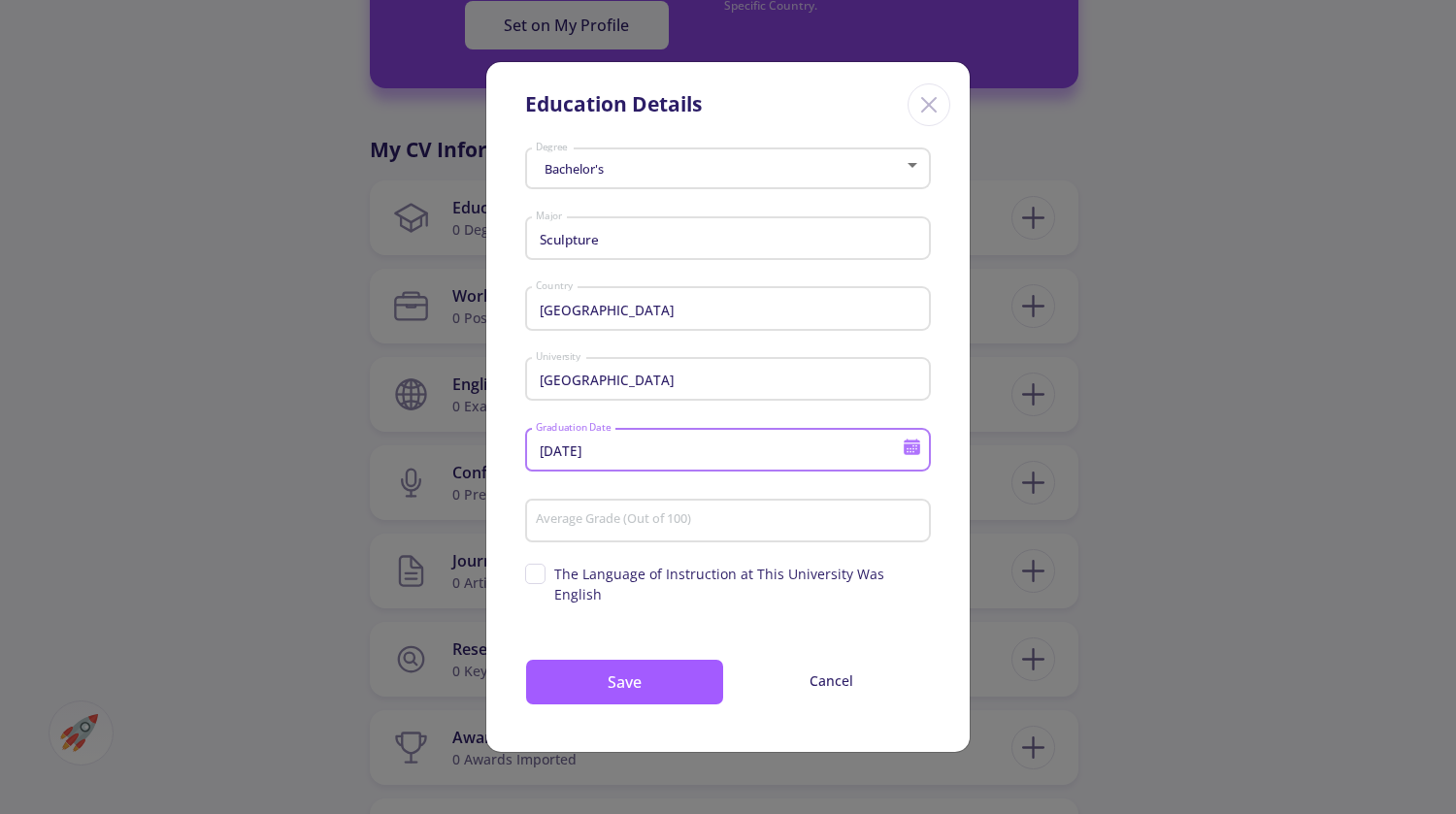
click at [699, 530] on input "Average Grade (Out of 100)" at bounding box center [731, 521] width 392 height 18
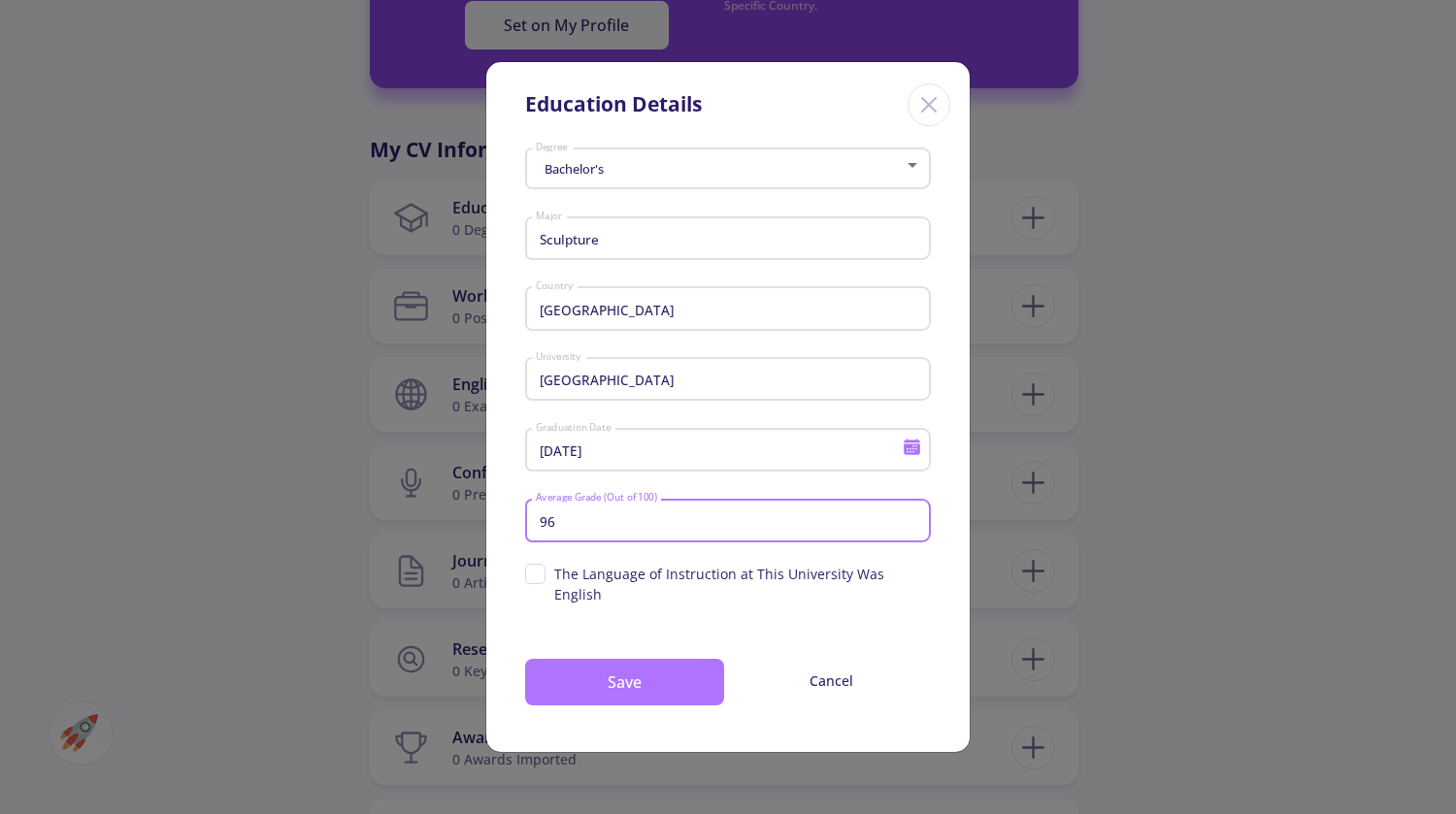
type input "96"
click at [682, 685] on button "Save" at bounding box center [624, 683] width 199 height 47
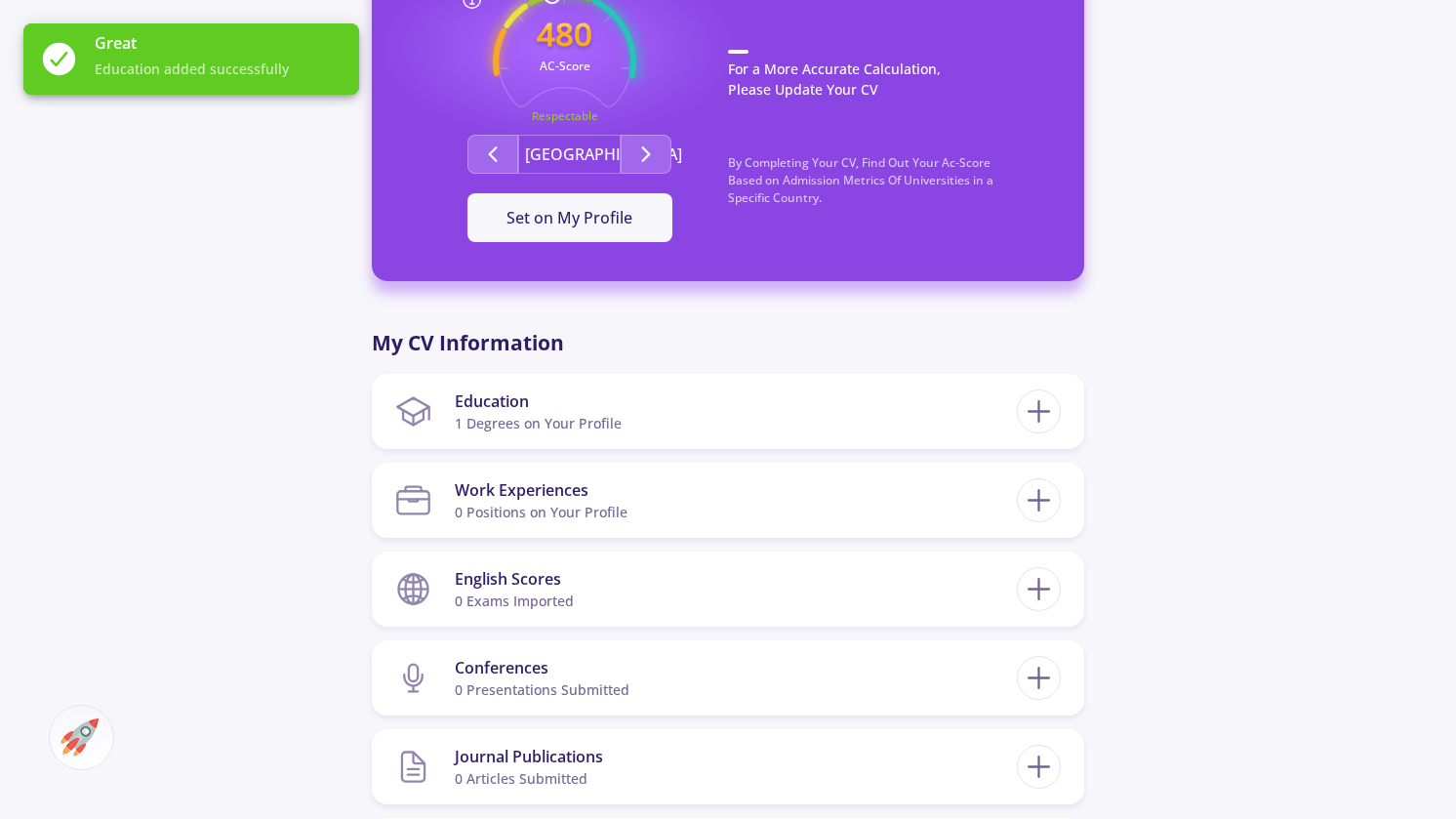
scroll to position [683, 0]
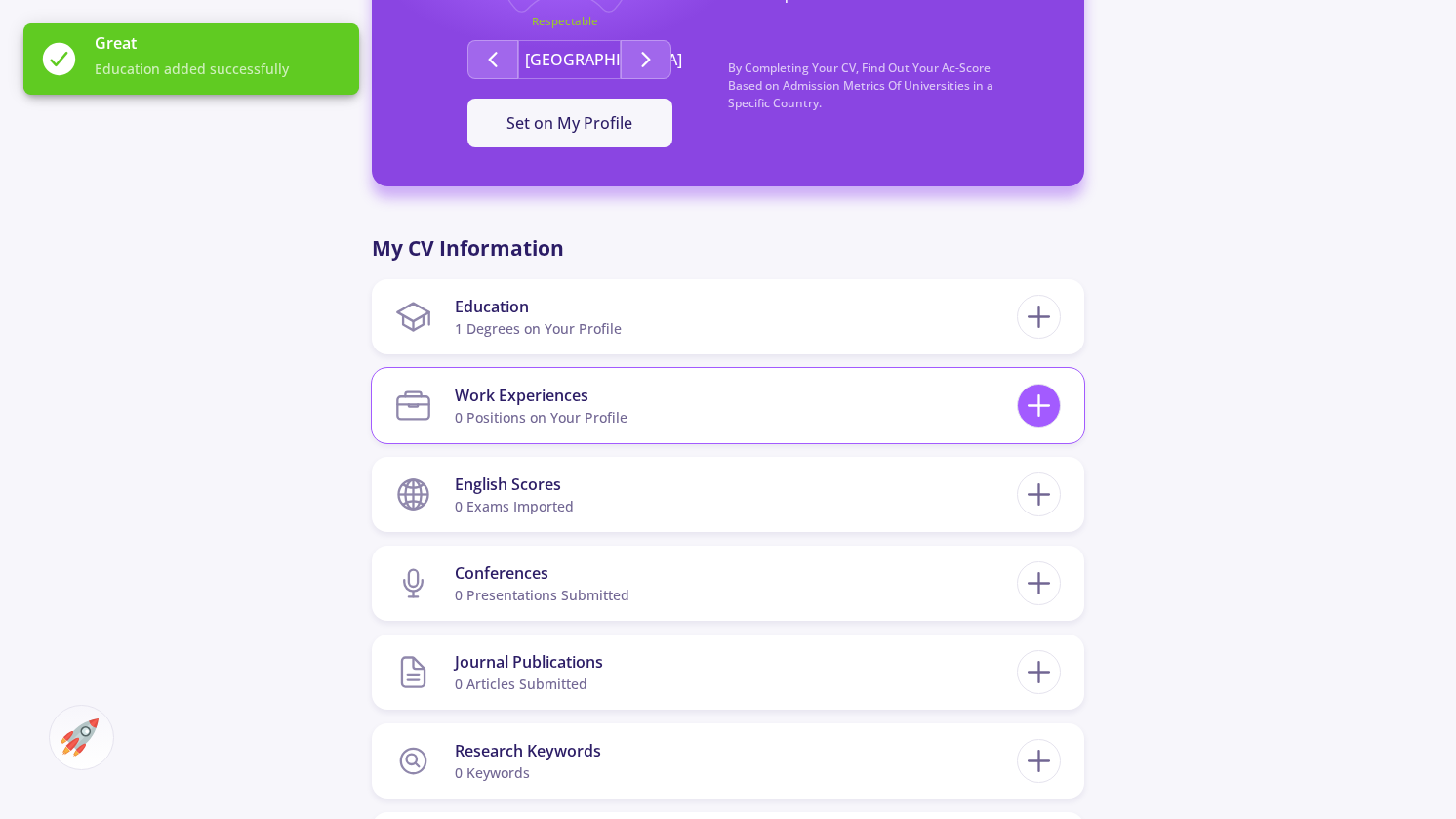
click at [1042, 410] on icon at bounding box center [1038, 405] width 36 height 36
checkbox input "false"
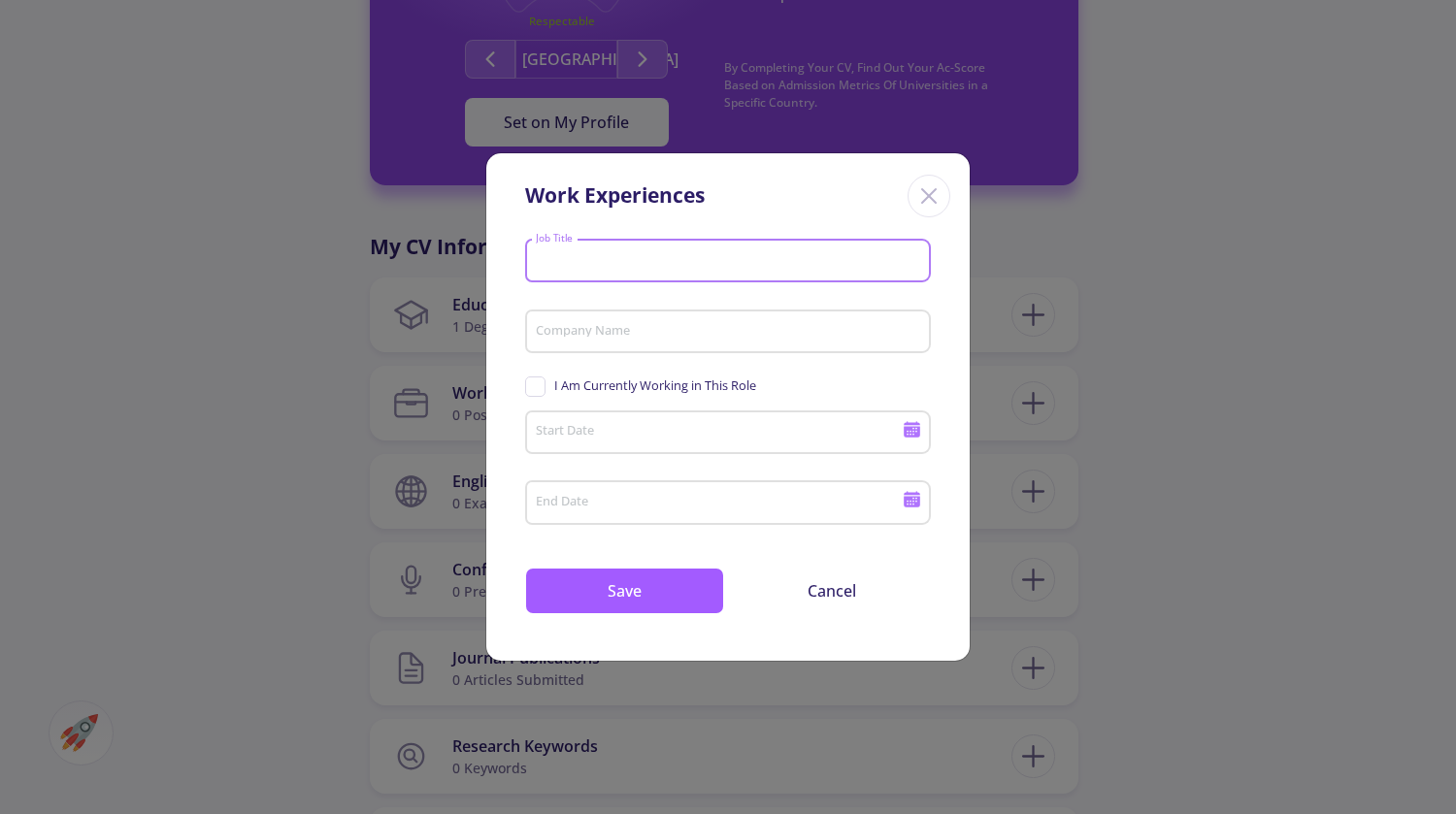
click at [782, 259] on input "Job Title" at bounding box center [731, 263] width 392 height 18
type input "g"
type input "a"
type input "Gallery assistant"
click at [778, 328] on input "Company Name" at bounding box center [731, 333] width 392 height 18
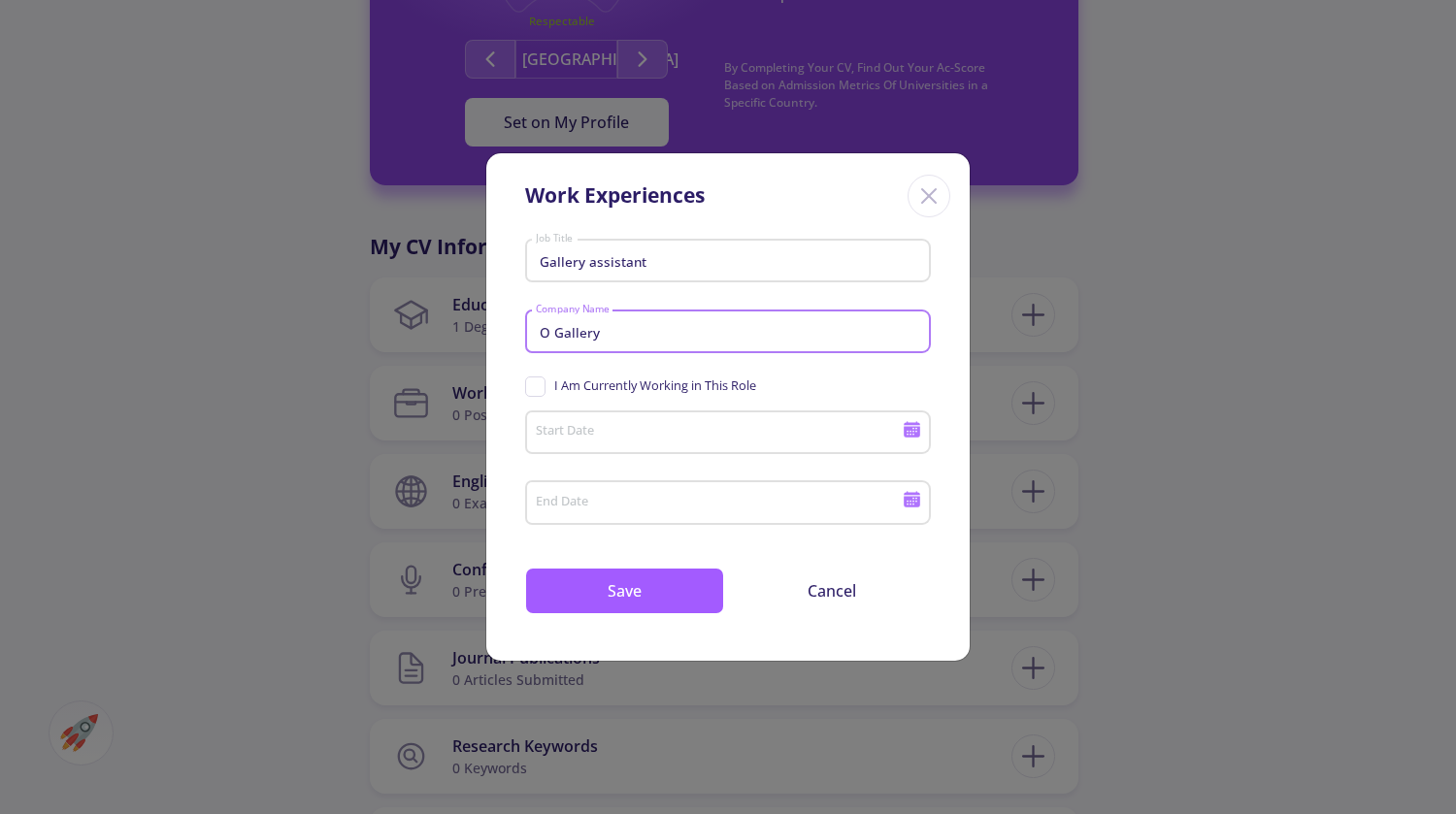
type input "O Gallery"
click at [643, 382] on span "I Am Currently Working in This Role" at bounding box center [655, 385] width 202 height 19
click at [538, 382] on input "I Am Currently Working in This Role" at bounding box center [531, 382] width 13 height 13
checkbox input "true"
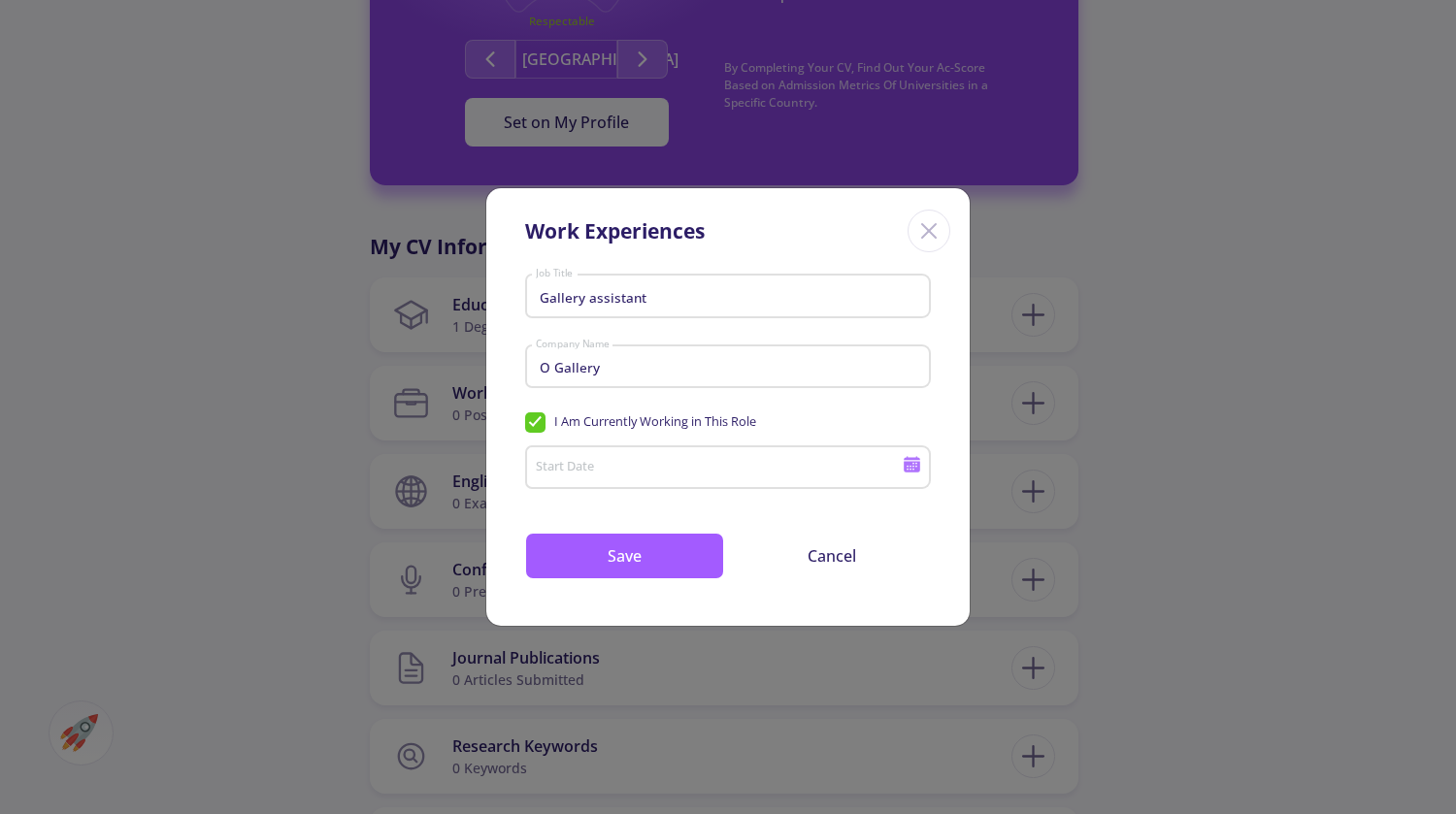
click at [660, 457] on div "Start Date" at bounding box center [719, 464] width 368 height 51
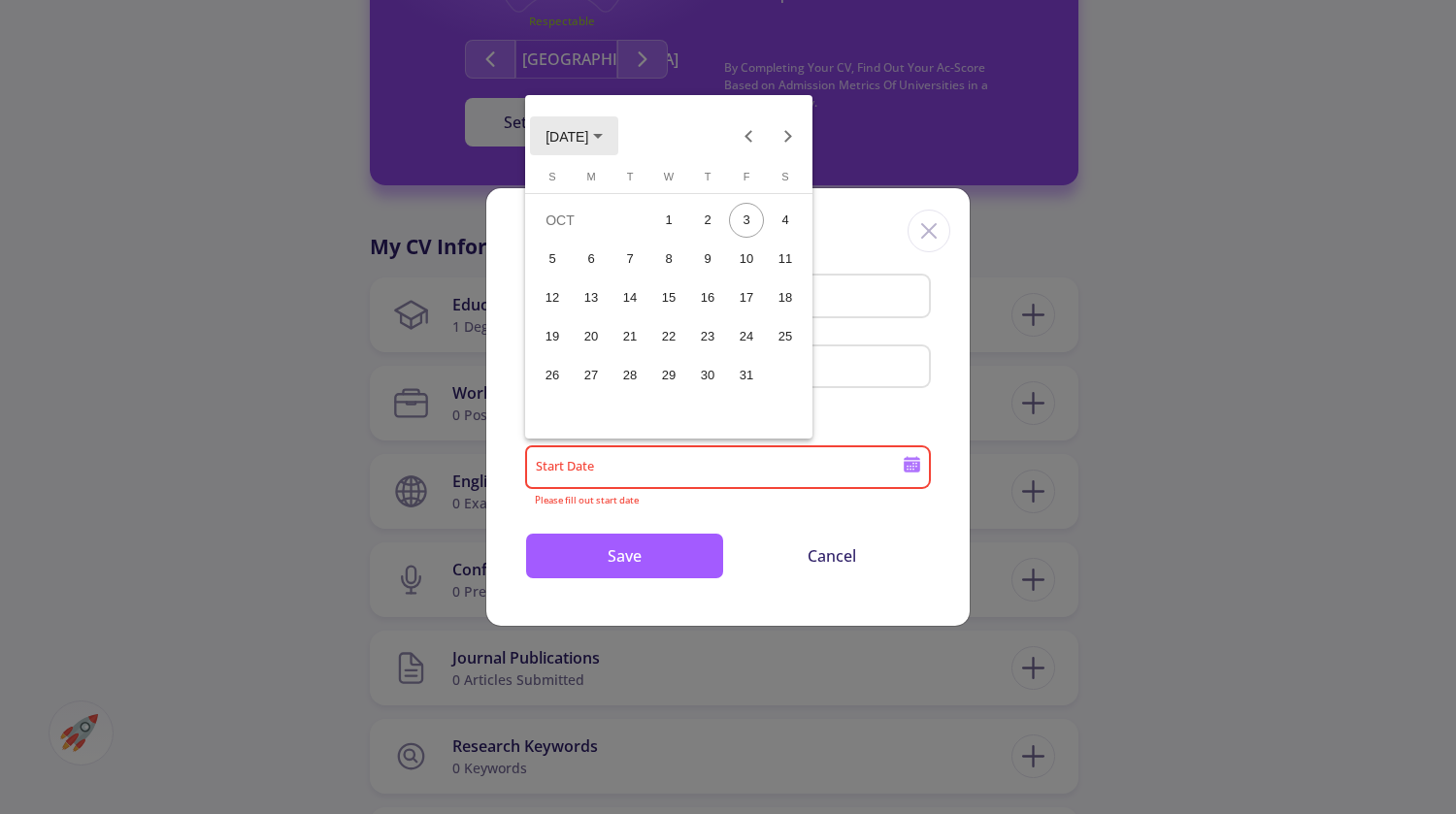
click at [610, 126] on button "[DATE]" at bounding box center [574, 136] width 88 height 39
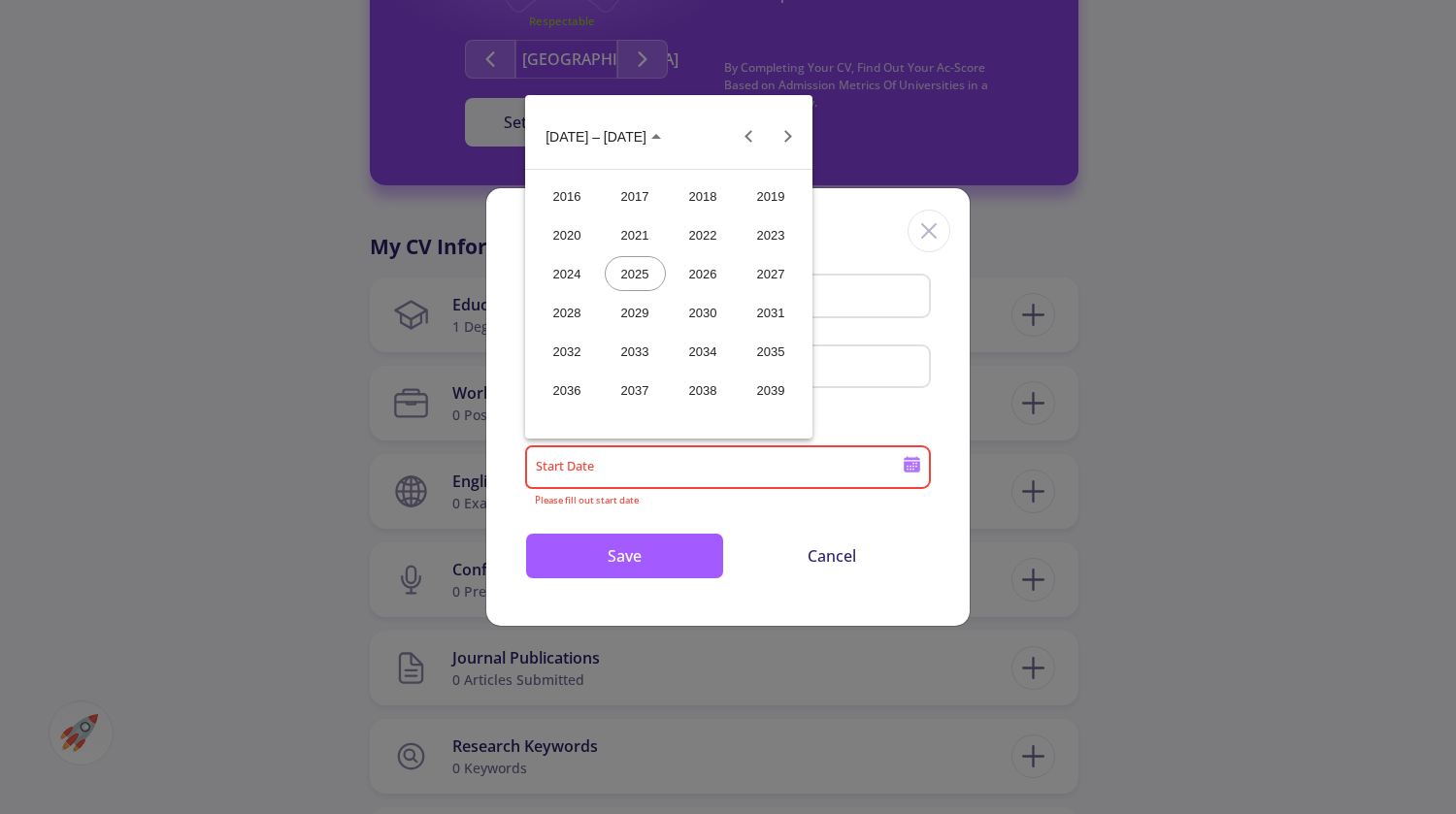
click at [573, 277] on div "2024" at bounding box center [567, 274] width 61 height 35
click at [703, 306] on div "NOV" at bounding box center [704, 312] width 61 height 35
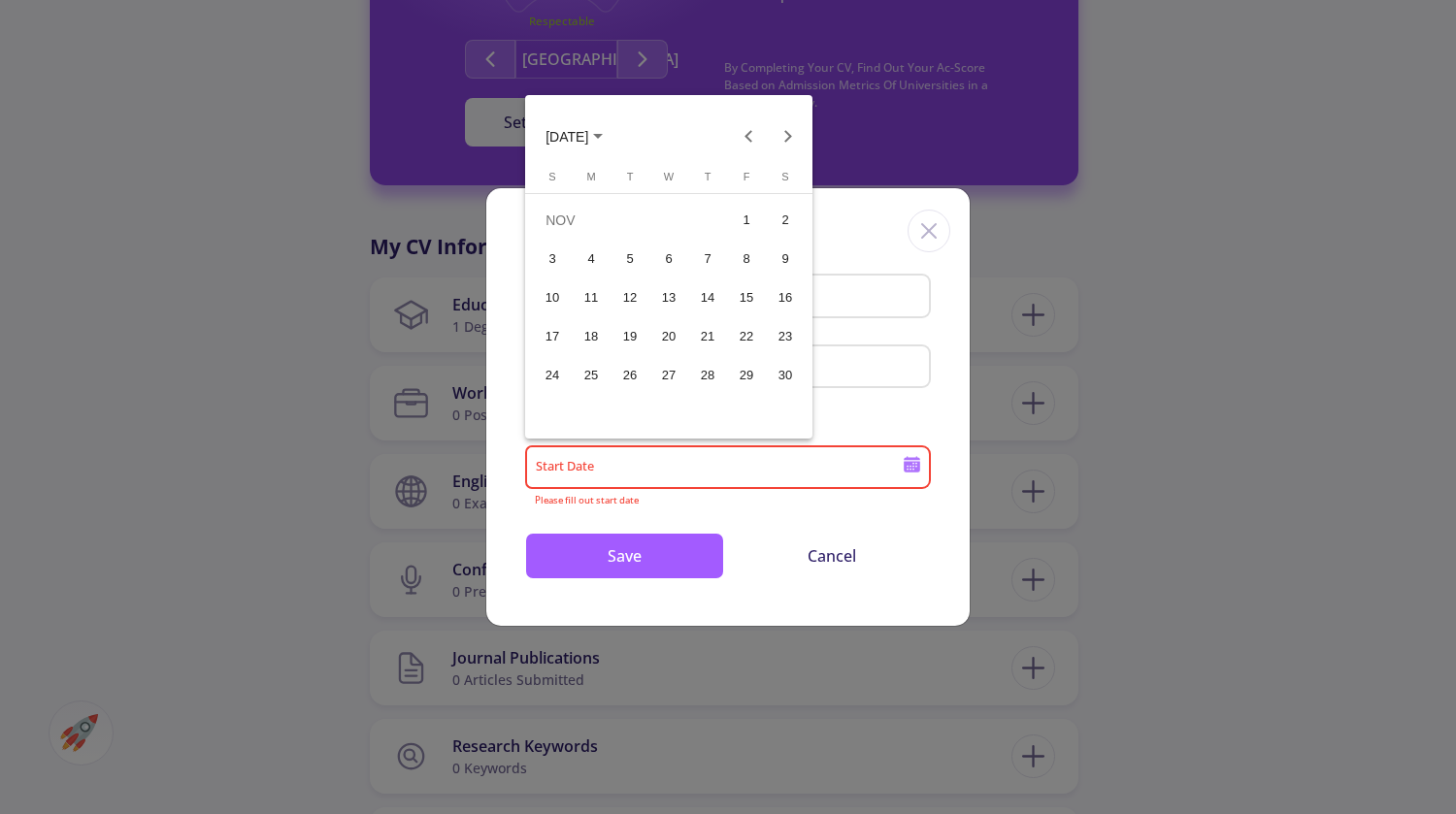
click at [664, 334] on div "20" at bounding box center [669, 337] width 35 height 35
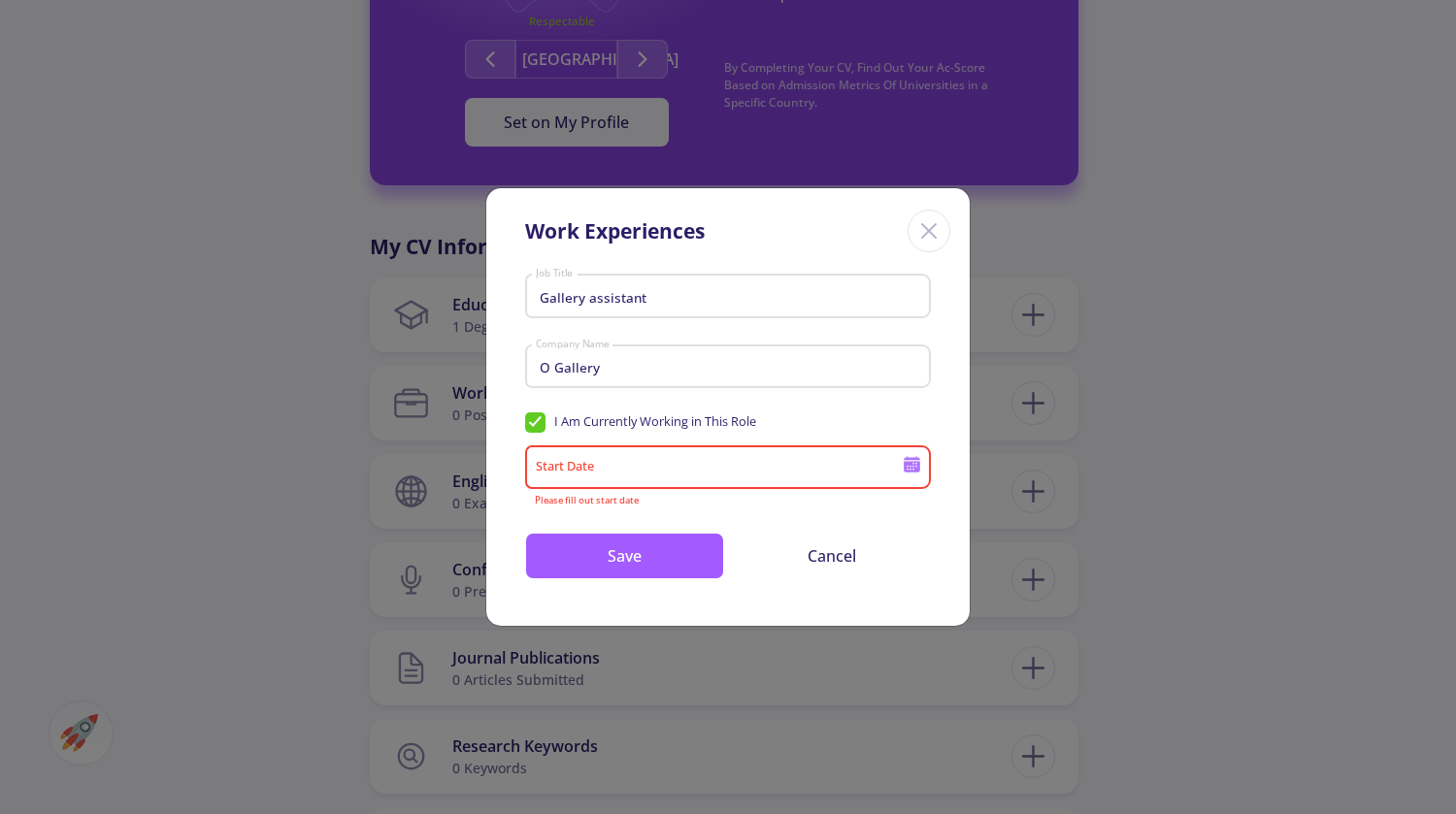
type input "[DATE]"
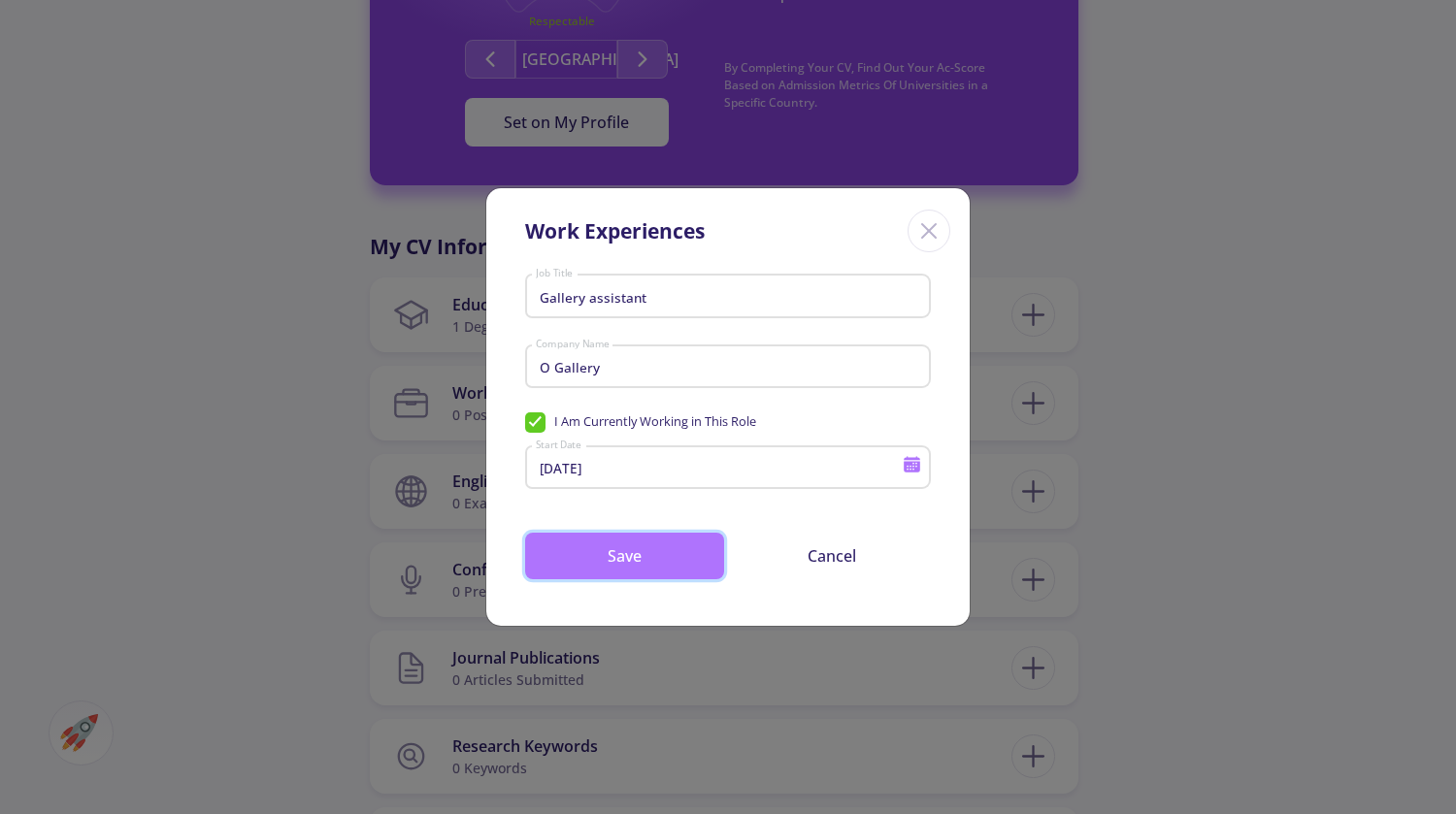
click at [680, 541] on button "Save" at bounding box center [624, 556] width 199 height 47
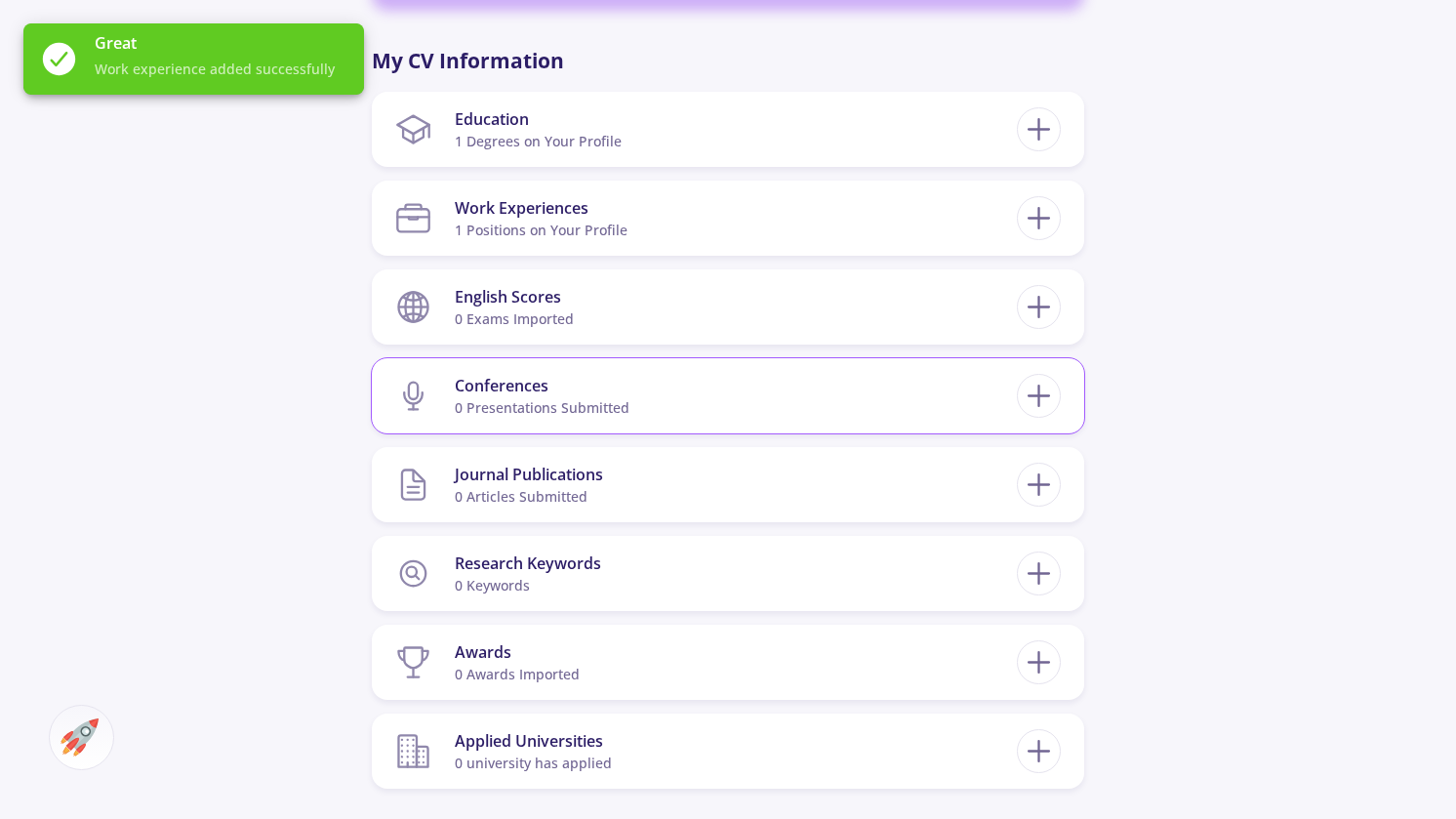
scroll to position [879, 0]
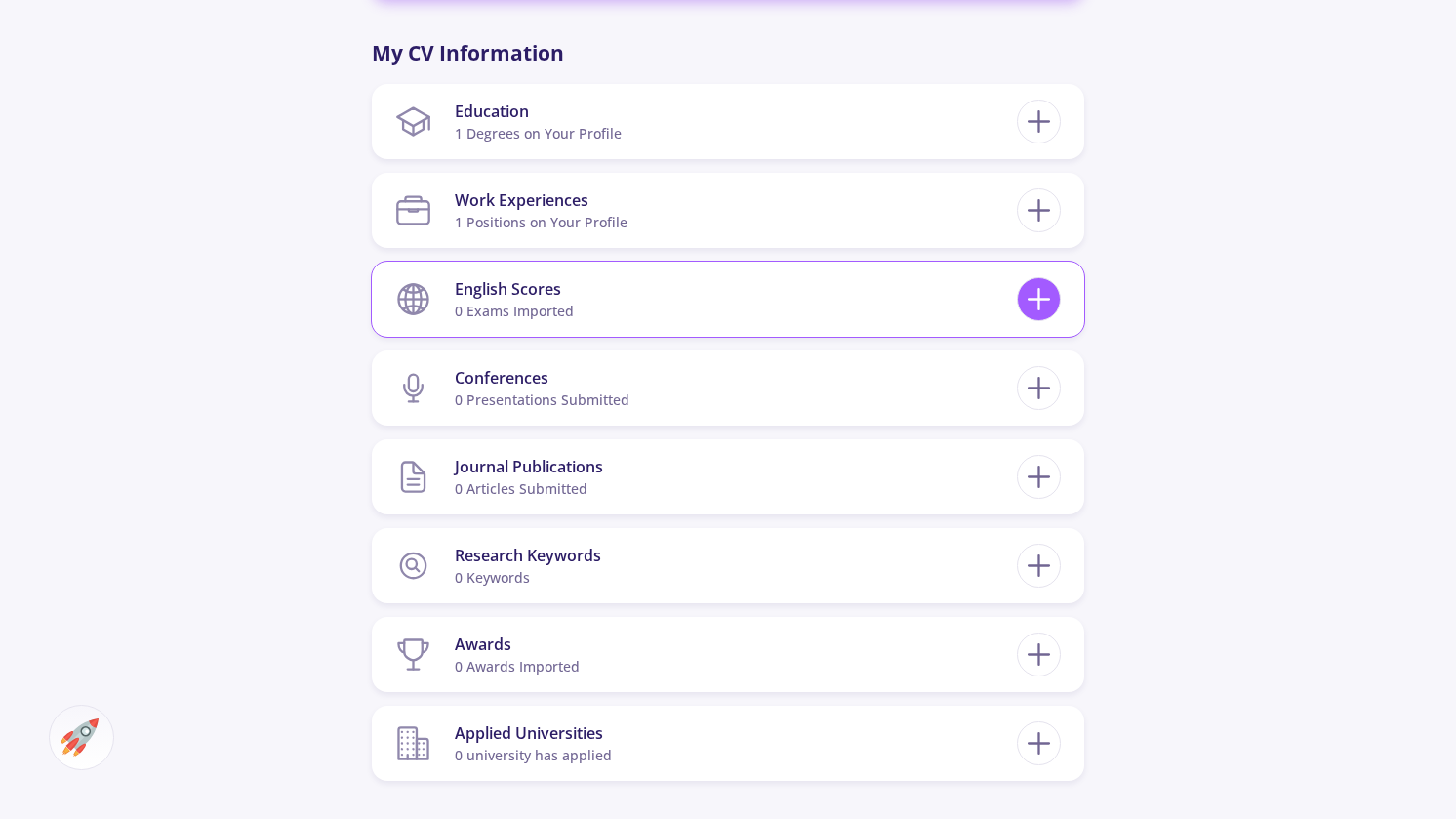
click at [1039, 304] on line at bounding box center [1039, 299] width 0 height 21
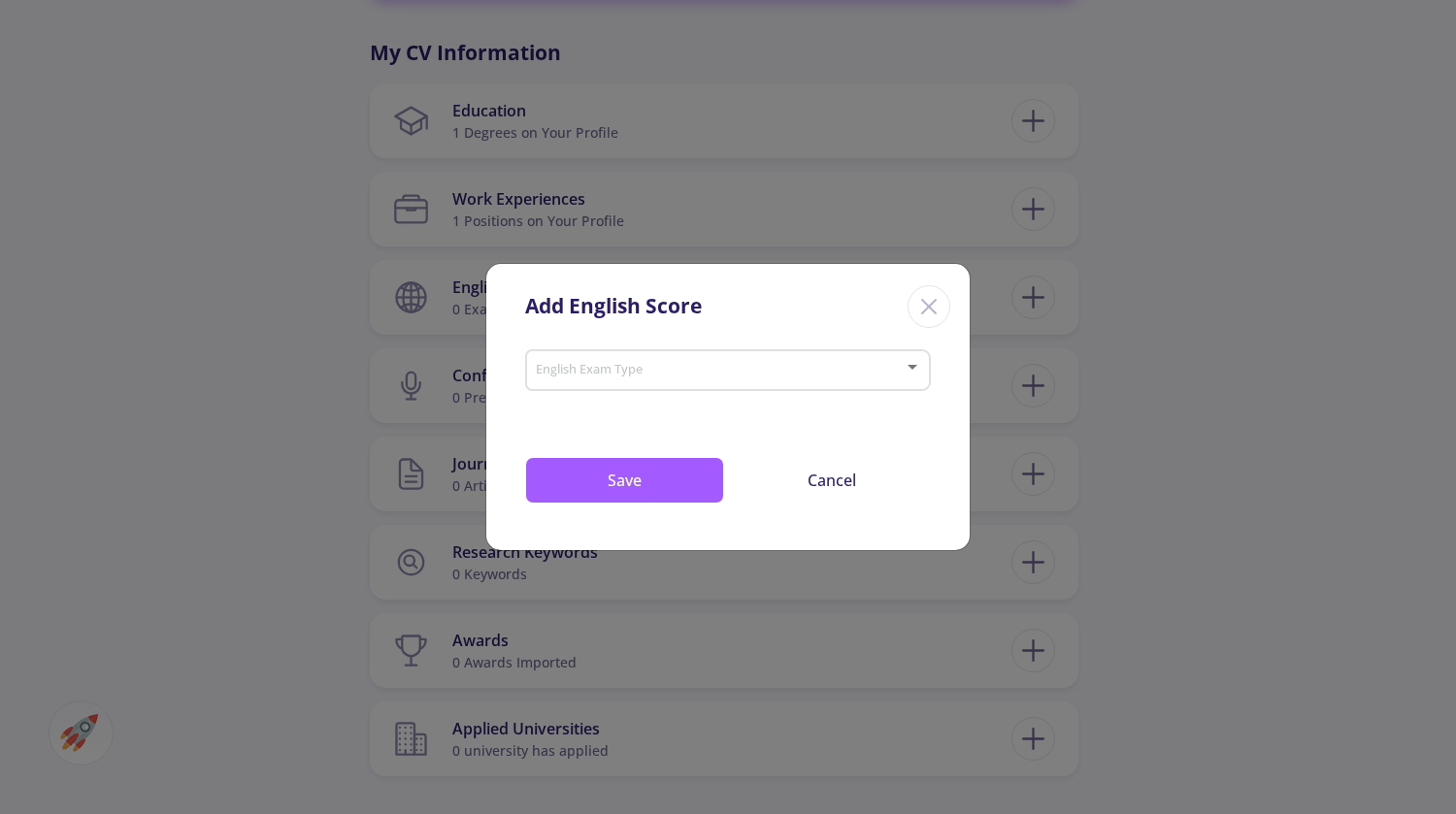
click at [895, 366] on span at bounding box center [722, 371] width 364 height 14
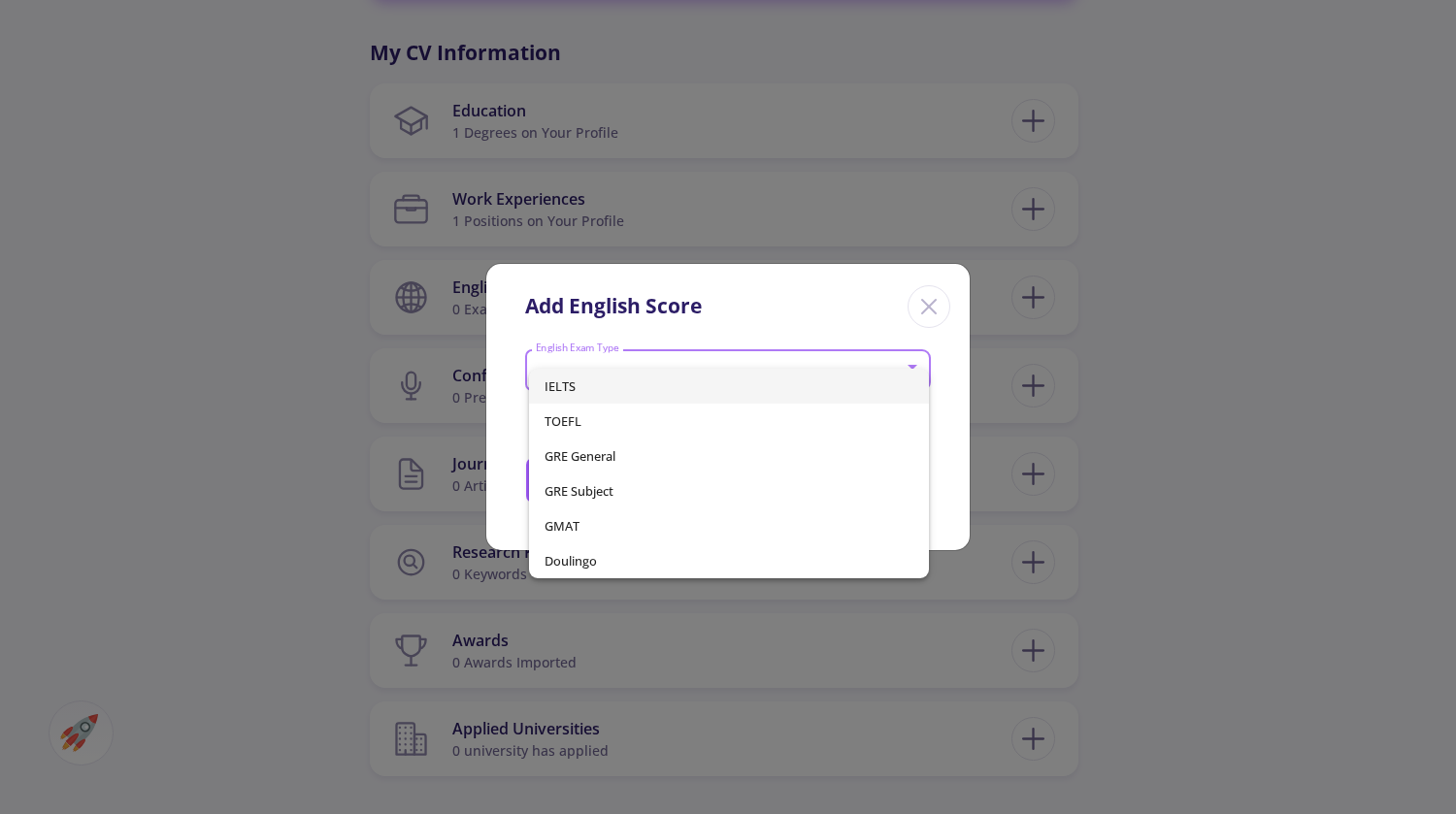
click at [847, 398] on span "IELTS" at bounding box center [729, 386] width 369 height 35
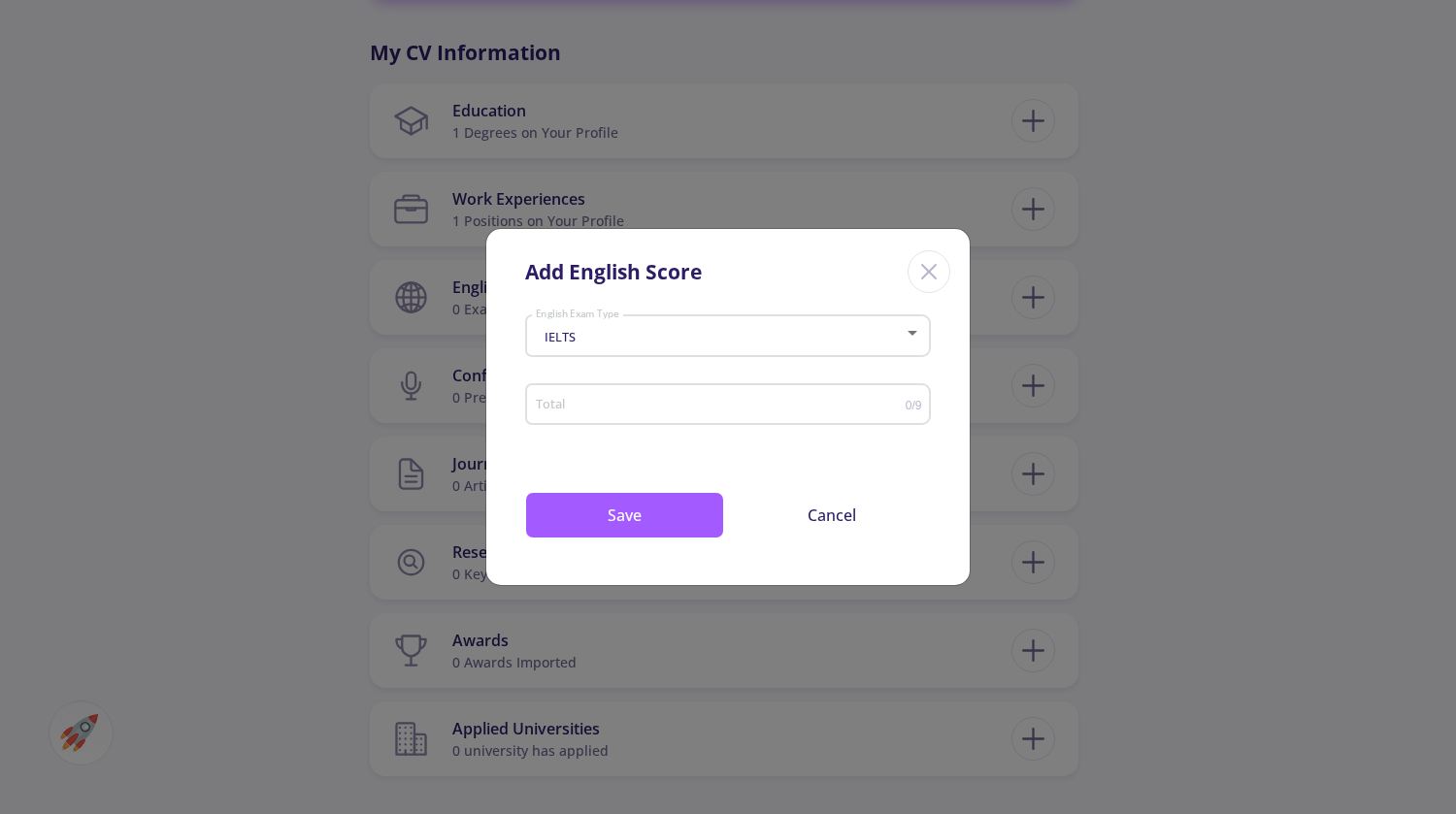
click at [803, 420] on div "Total" at bounding box center [720, 401] width 370 height 49
type input "7"
click at [634, 529] on button "Save" at bounding box center [624, 515] width 199 height 47
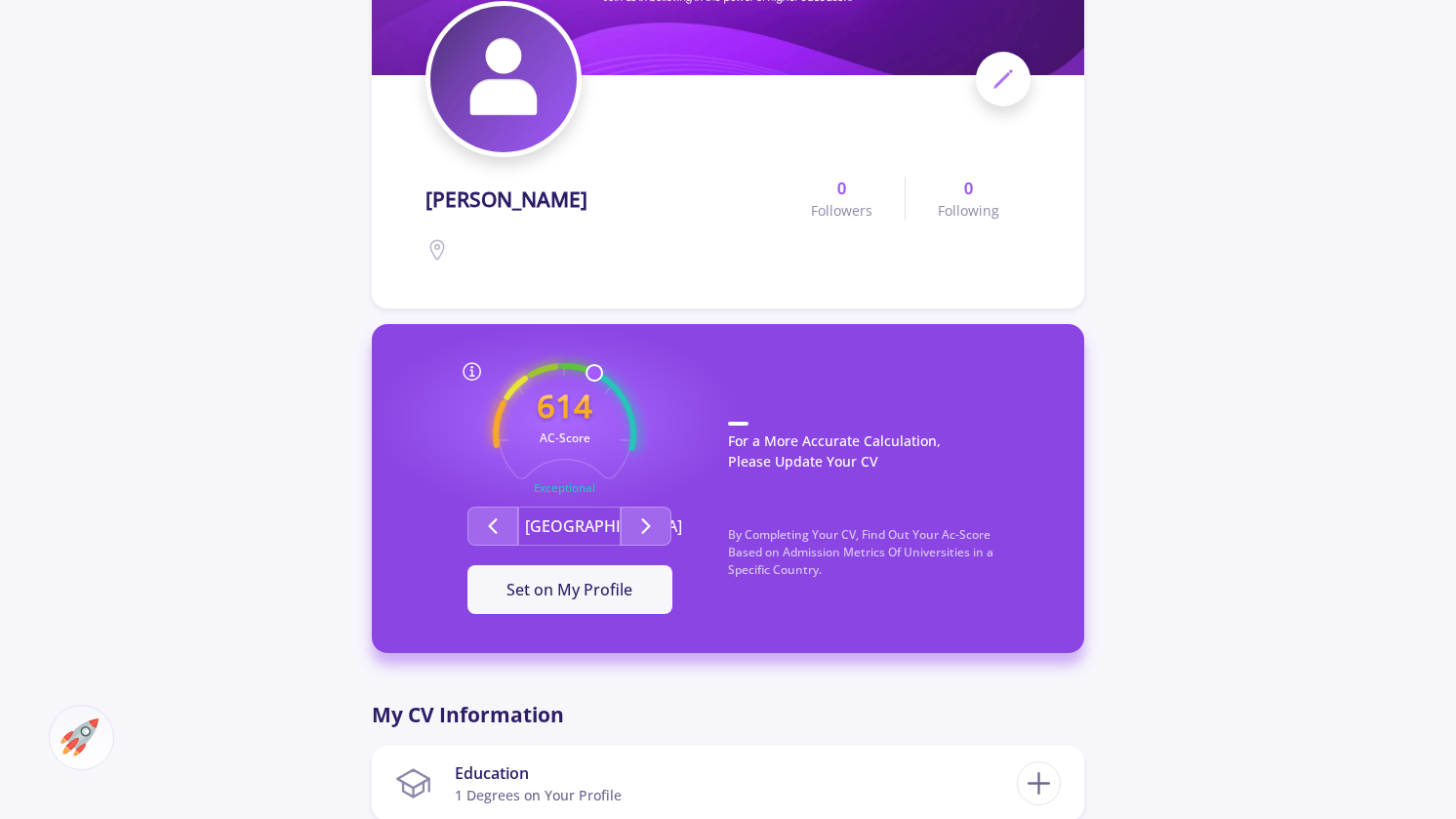
scroll to position [195, 0]
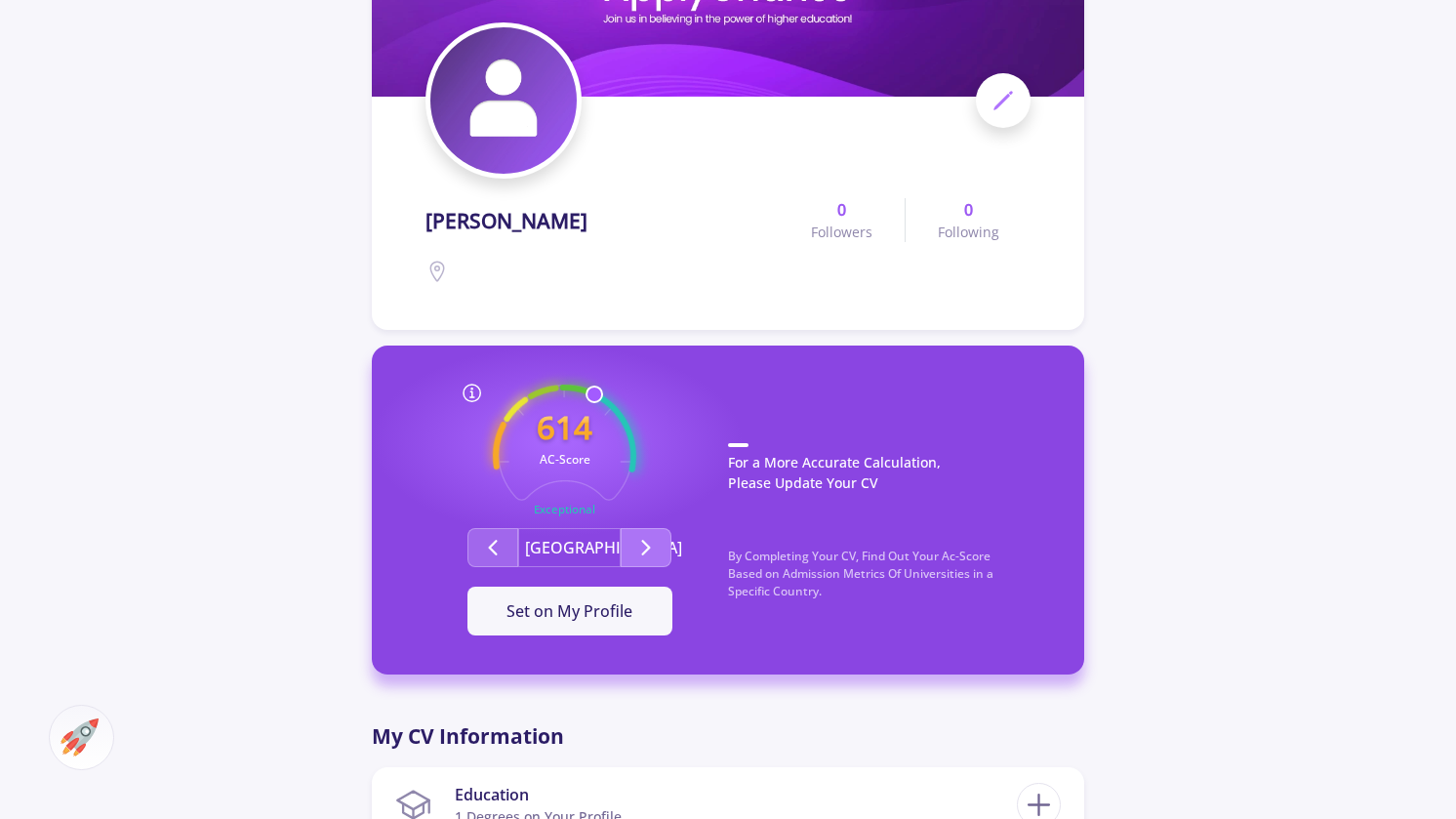
click at [652, 556] on icon "Second group" at bounding box center [646, 548] width 24 height 24
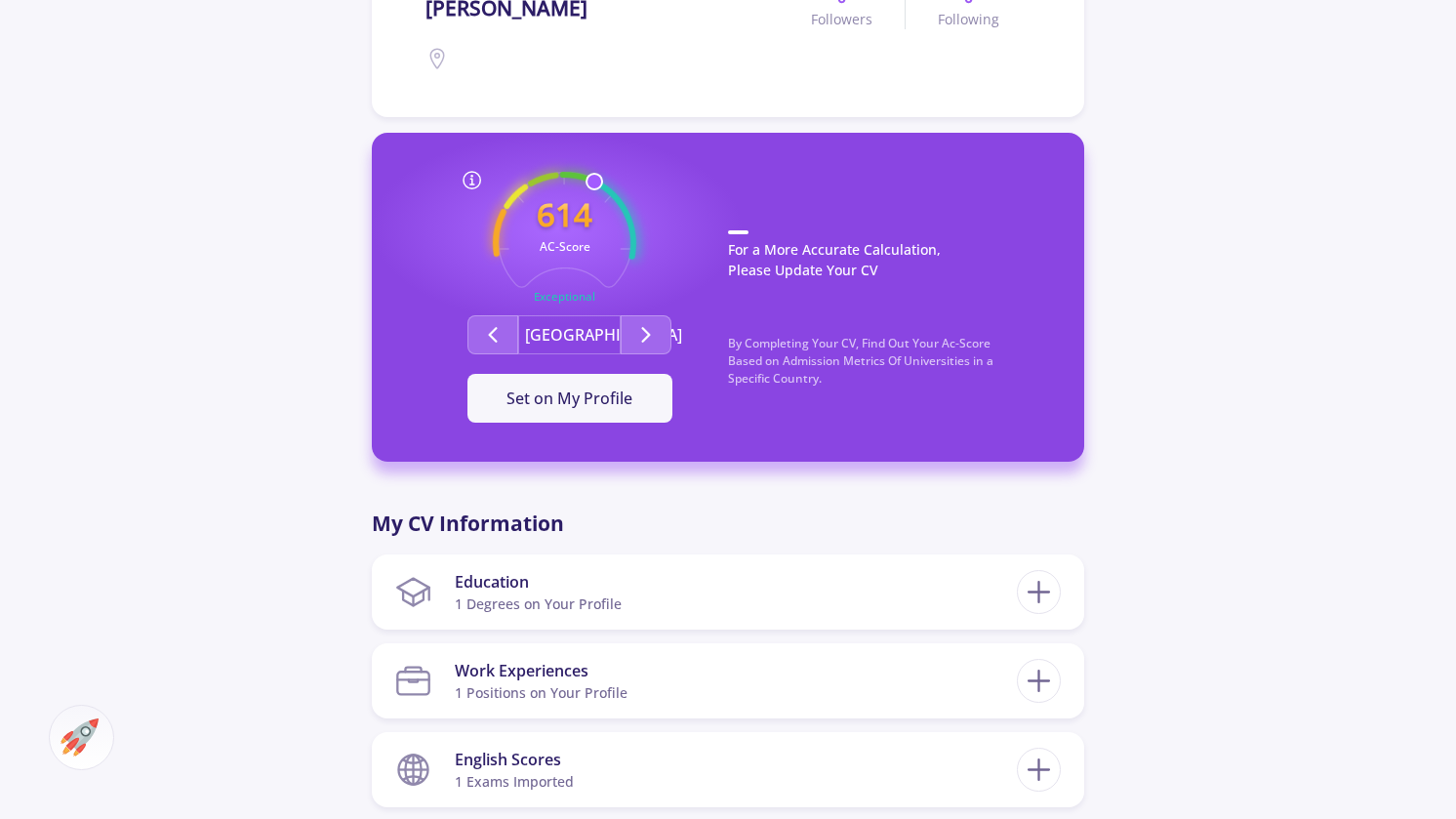
scroll to position [390, 0]
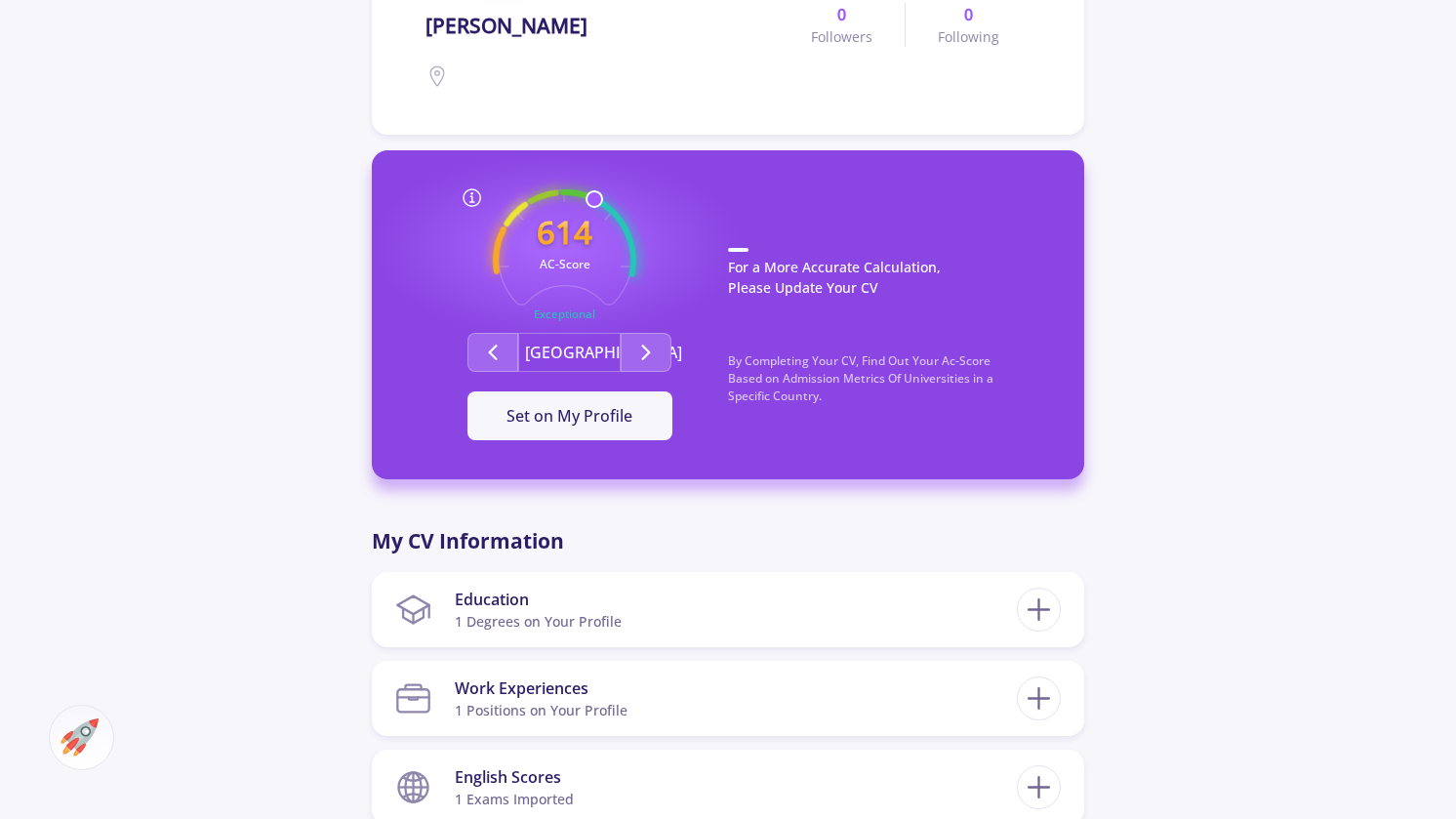
click at [575, 357] on button "[GEOGRAPHIC_DATA]" at bounding box center [569, 353] width 102 height 39
click at [641, 348] on icon "Second group" at bounding box center [646, 353] width 24 height 24
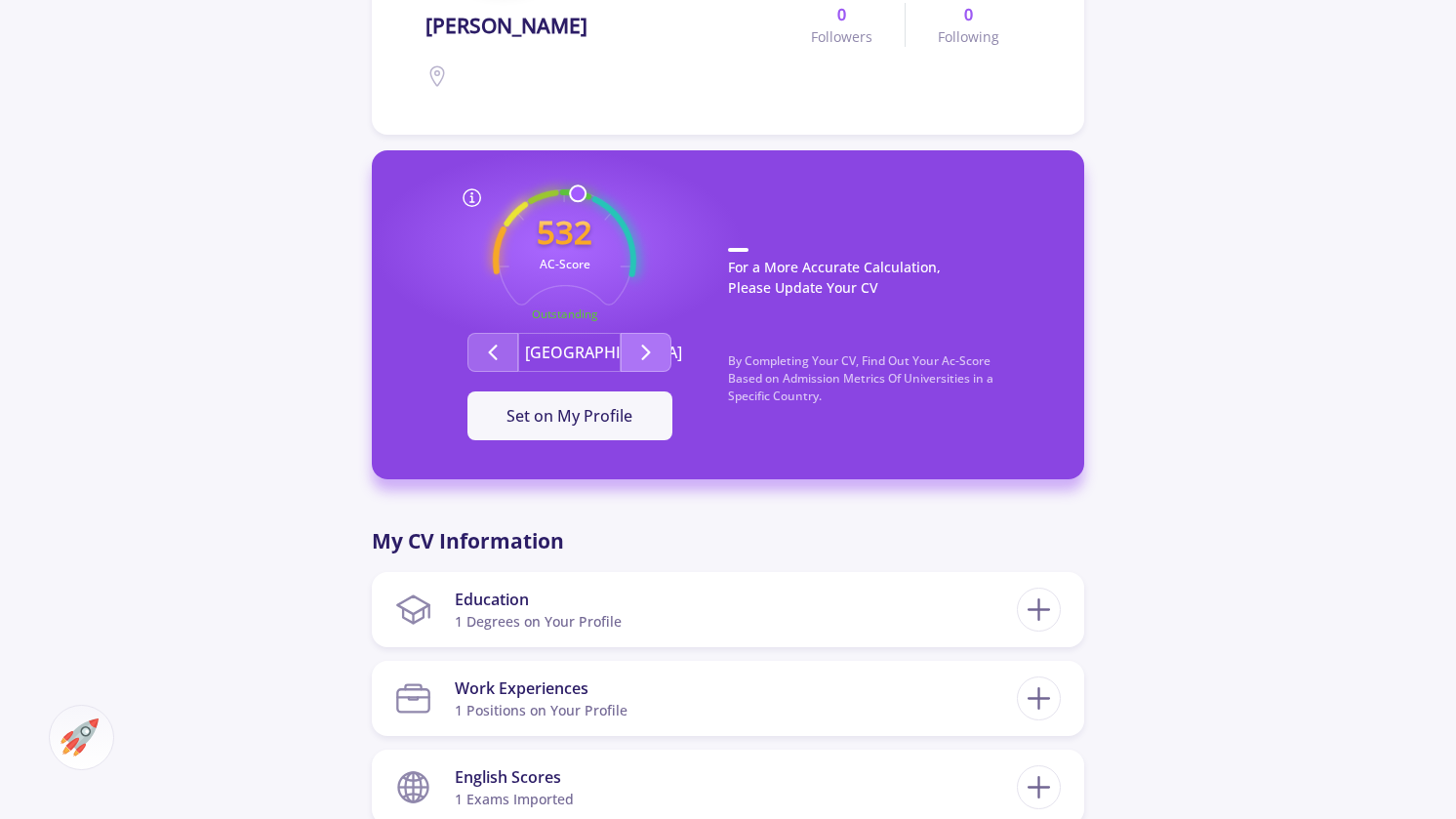
click at [641, 348] on icon "Second group" at bounding box center [646, 353] width 24 height 24
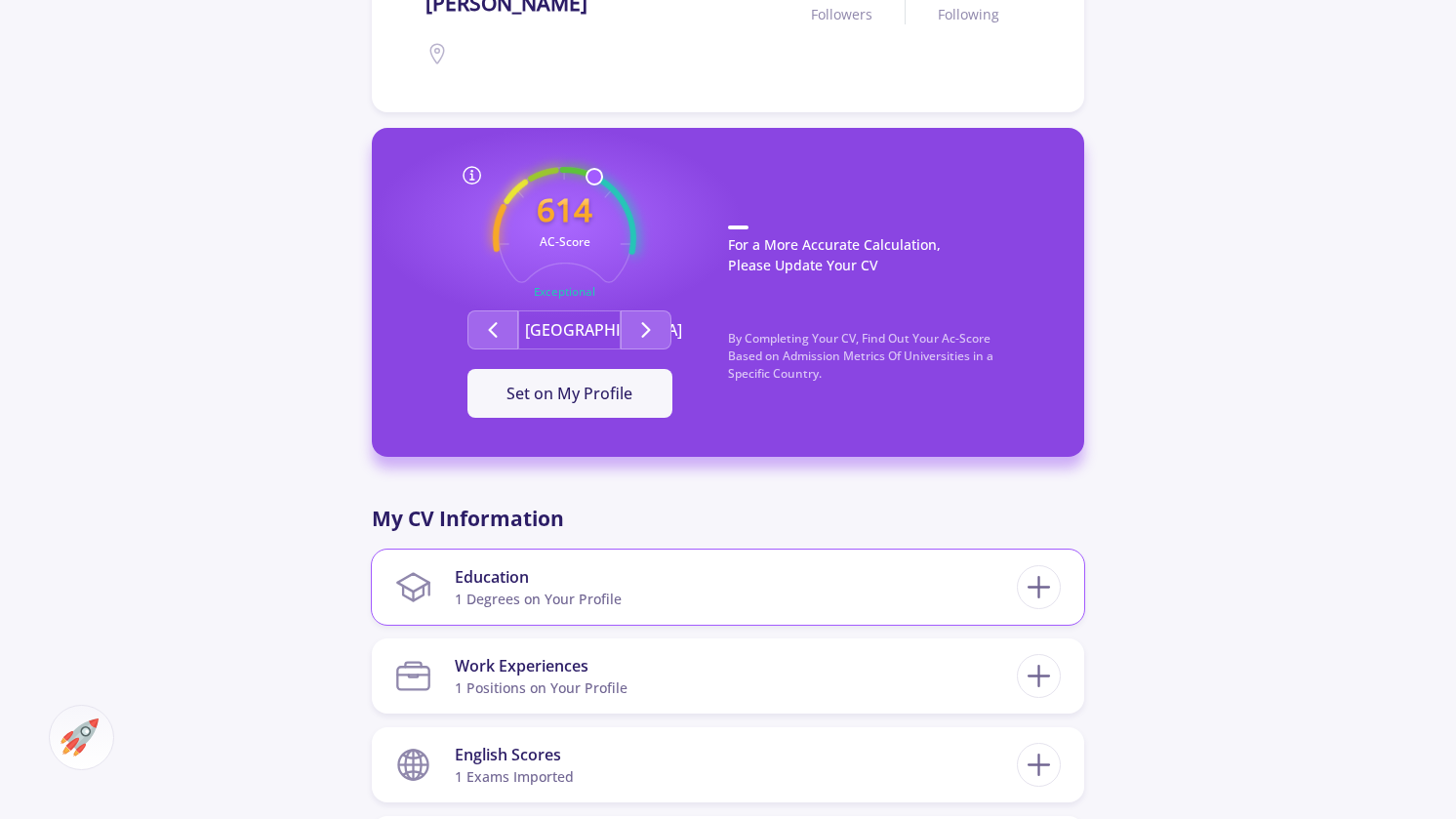
scroll to position [488, 0]
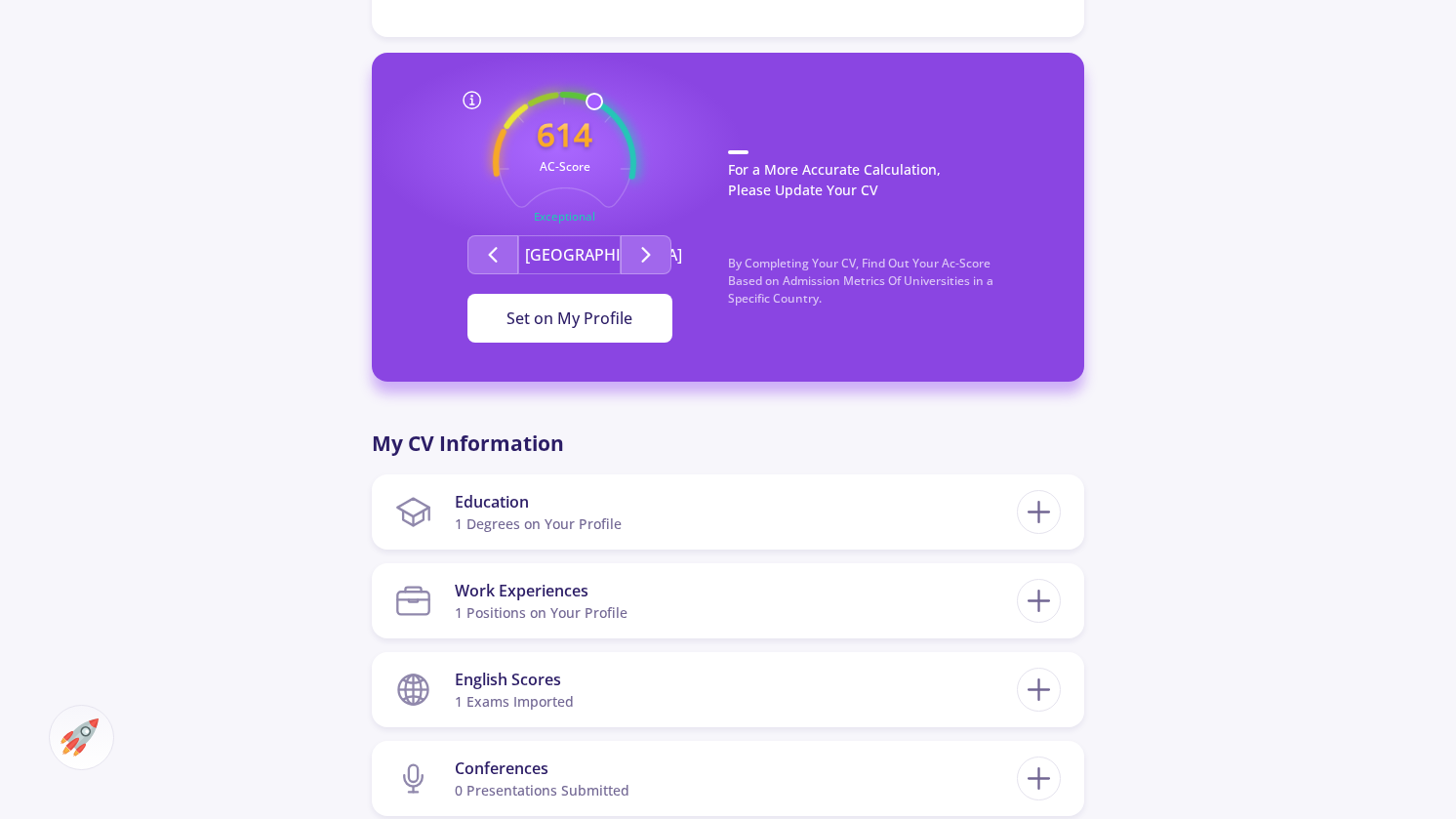
click at [568, 318] on span "Set on My Profile" at bounding box center [569, 318] width 126 height 22
click at [574, 318] on div "It Is Now Set" at bounding box center [569, 318] width 143 height 24
click at [638, 254] on icon "Second group" at bounding box center [646, 255] width 24 height 24
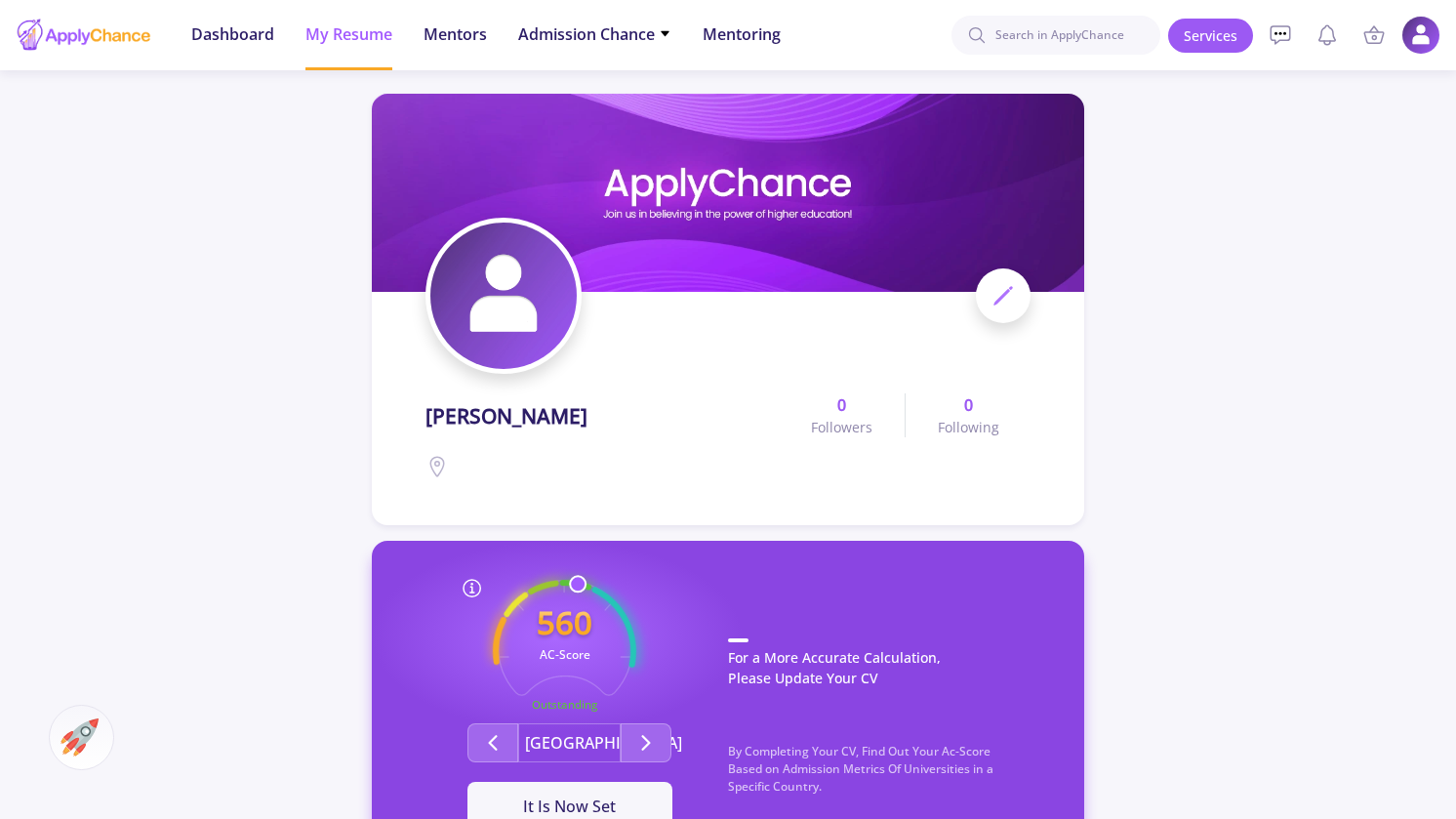
scroll to position [0, 0]
click at [1087, 39] on input at bounding box center [1056, 35] width 209 height 39
click at [587, 30] on span "Admission Chance" at bounding box center [595, 34] width 154 height 24
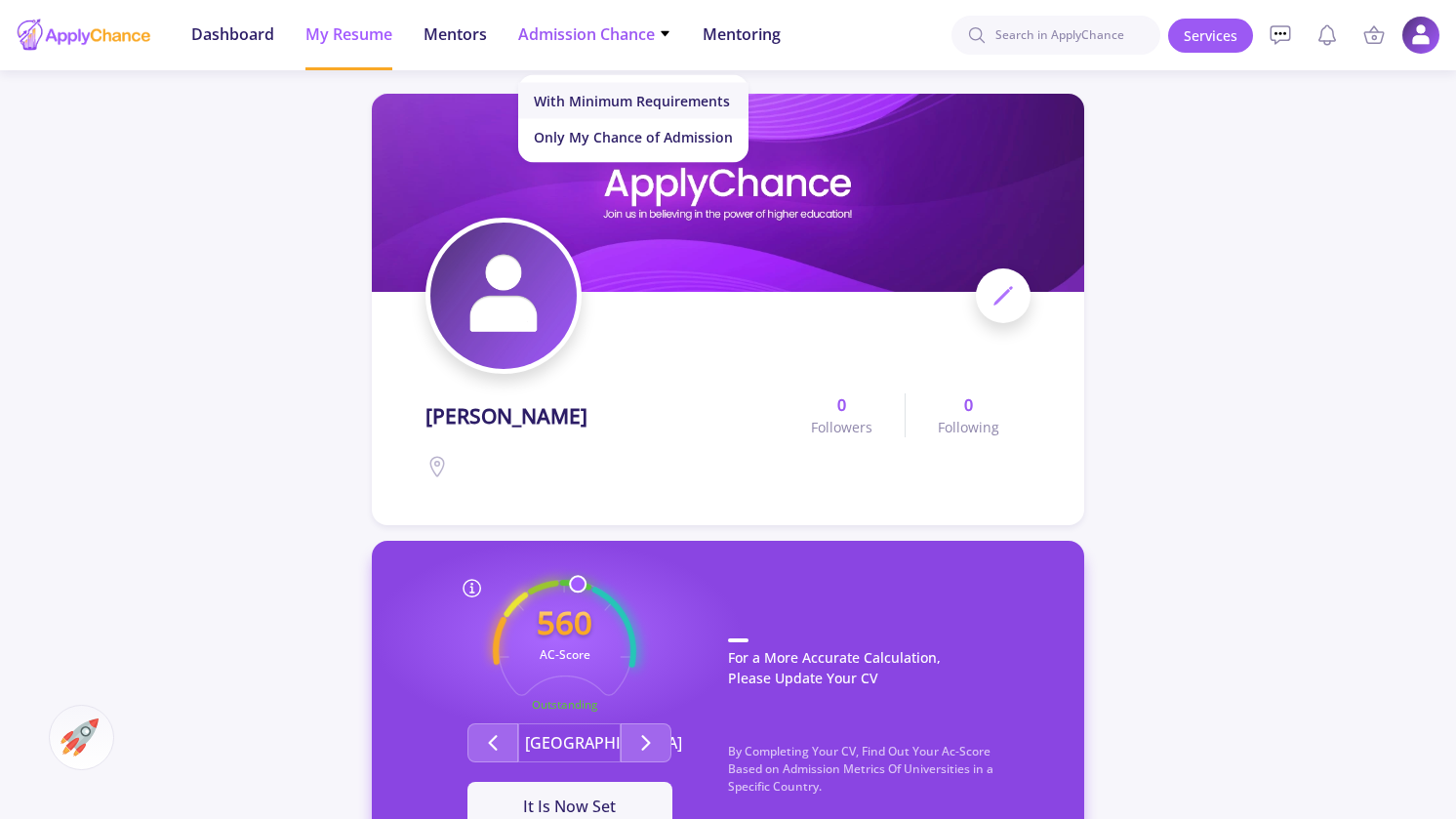
click at [697, 106] on link "With Minimum Requirements" at bounding box center [633, 101] width 231 height 36
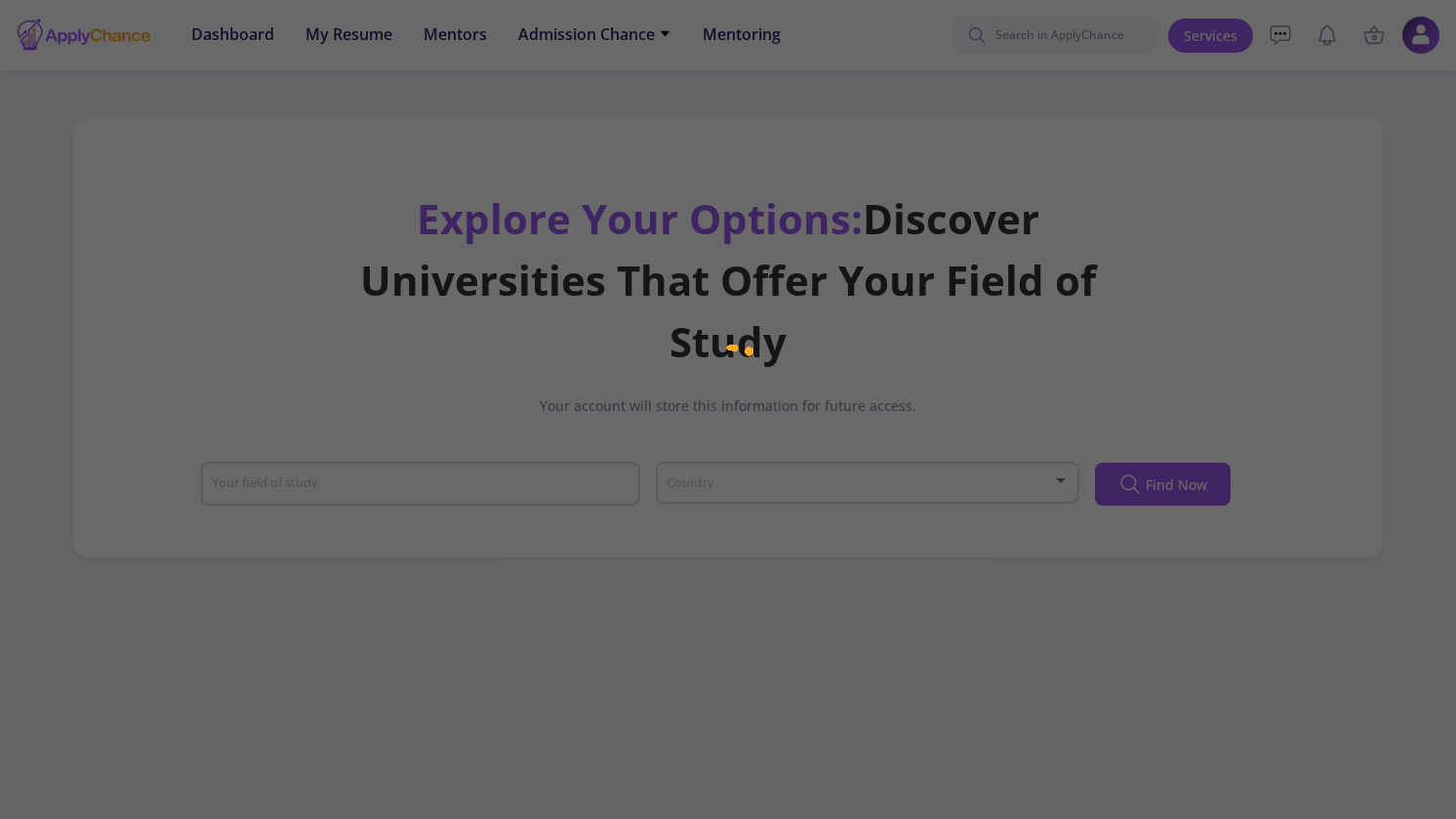
click at [1254, 275] on div at bounding box center [728, 409] width 1456 height 819
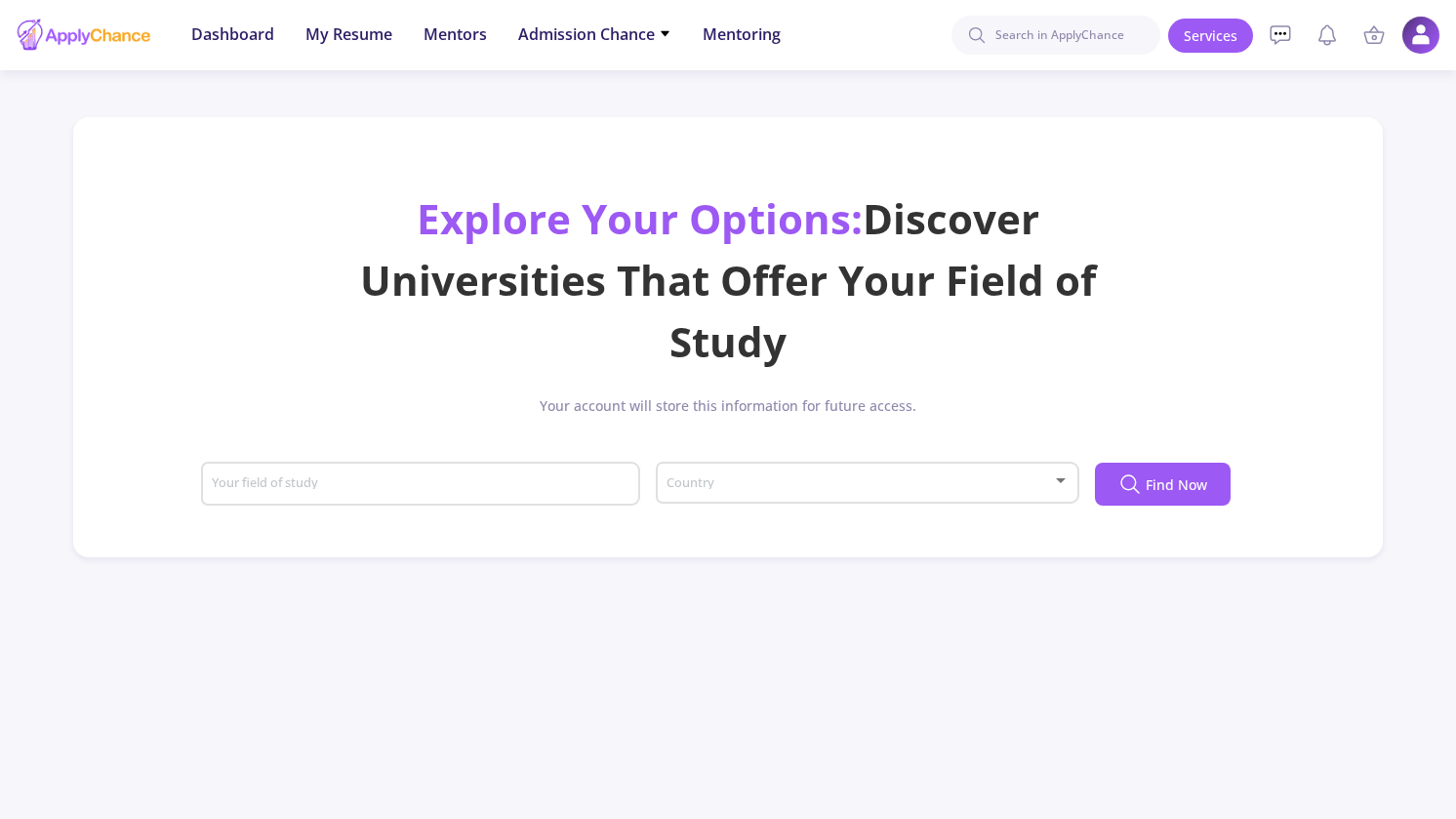
click at [588, 485] on input "Your field of study" at bounding box center [423, 485] width 425 height 18
type input "c"
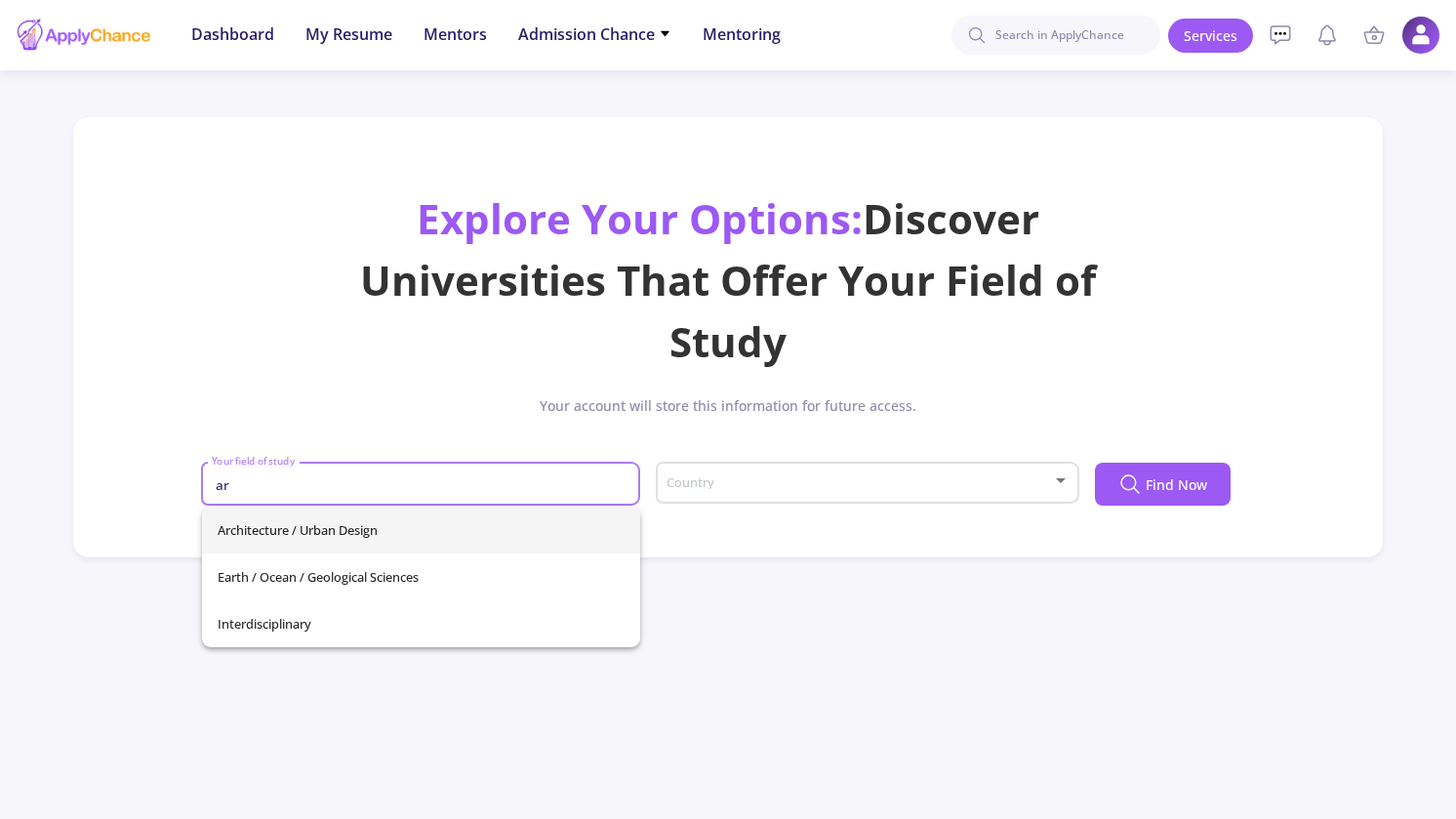
type input "a"
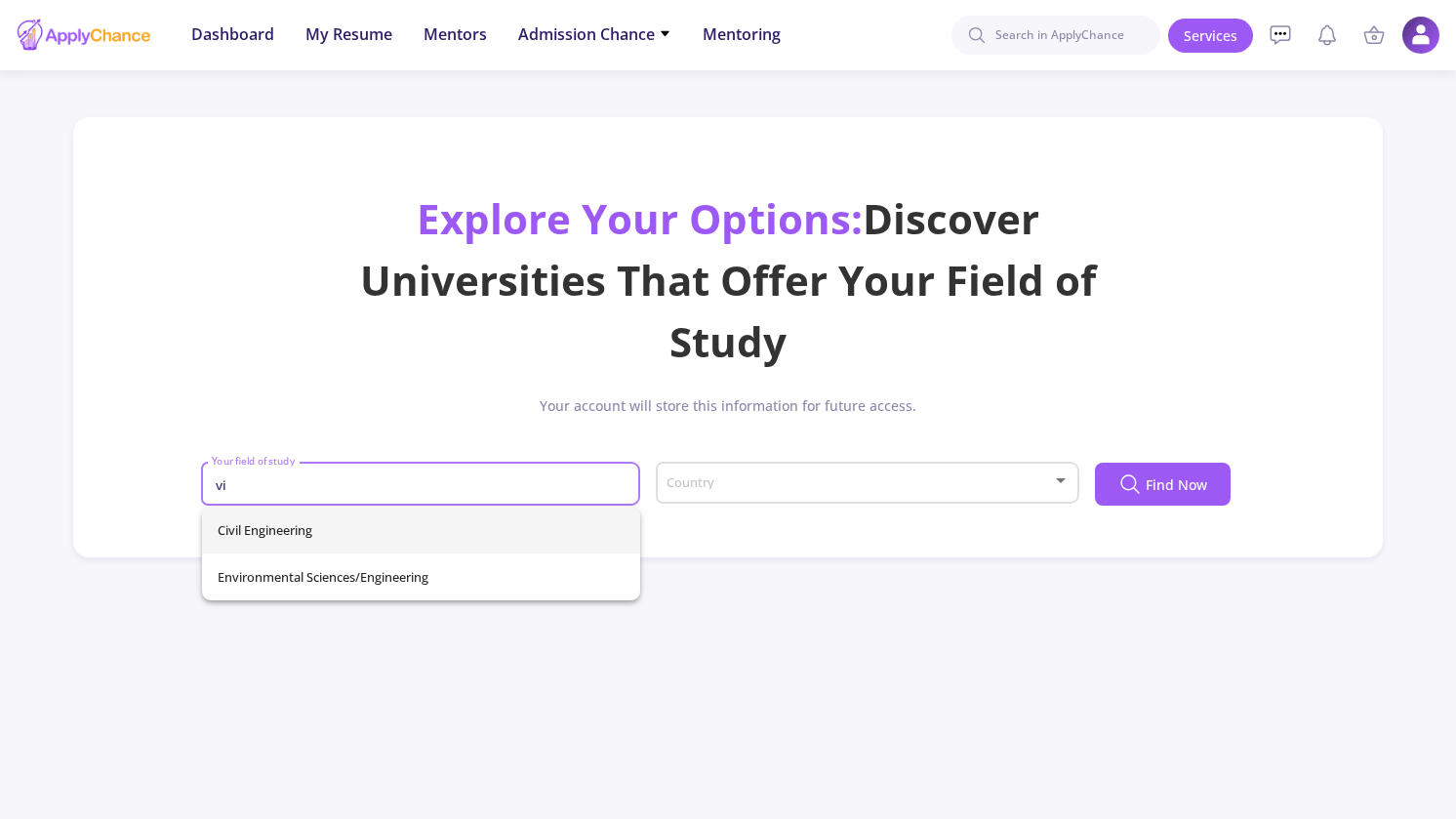
type input "v"
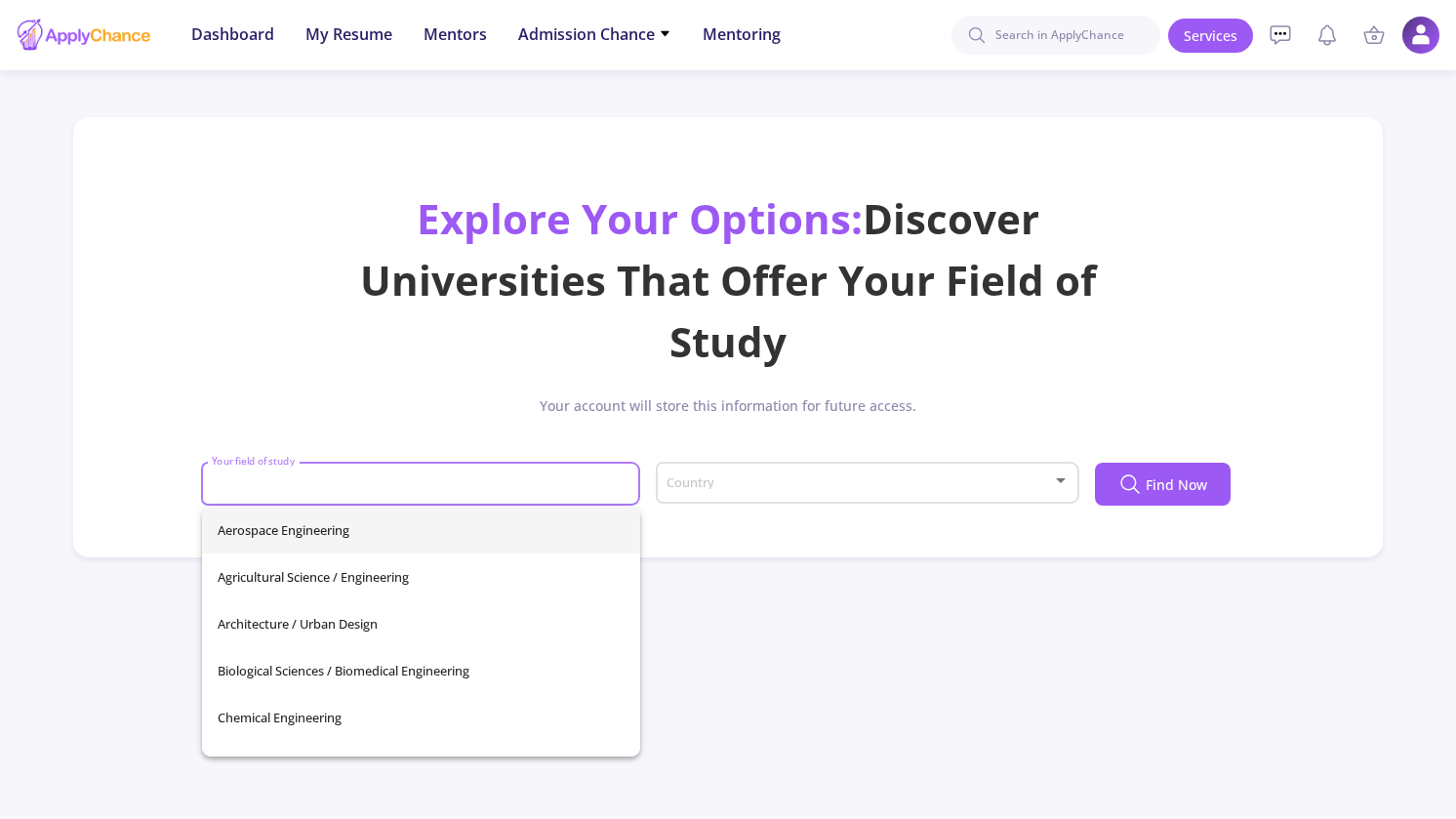
click at [1180, 311] on div "Explore Your Options: Discover Universities That Offer Your Field of Study Your…" at bounding box center [728, 361] width 1264 height 347
